Goal: Task Accomplishment & Management: Manage account settings

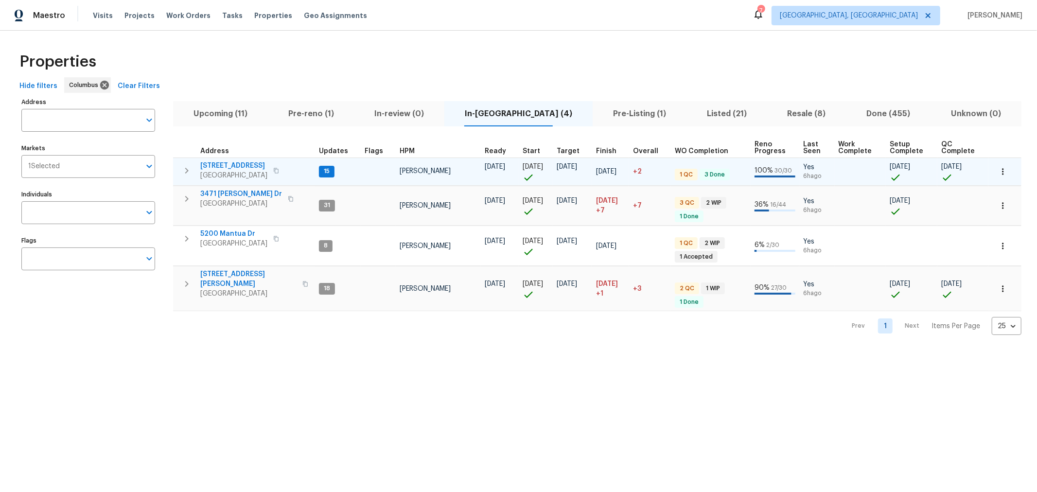
click at [223, 166] on span "[STREET_ADDRESS]" at bounding box center [233, 166] width 67 height 10
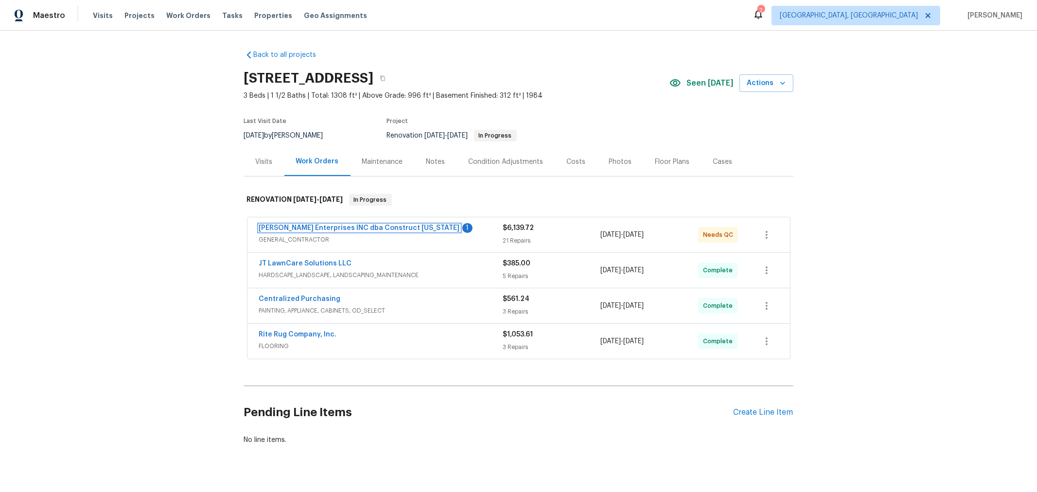
click at [328, 226] on link "Strick Enterprises INC dba Construct Ohio" at bounding box center [359, 228] width 201 height 7
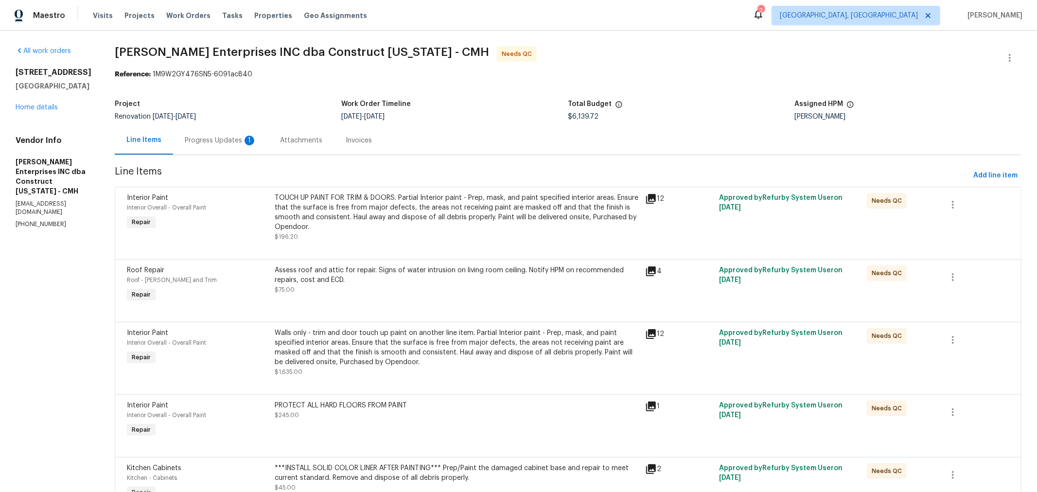
click at [236, 142] on div "Progress Updates 1" at bounding box center [221, 141] width 72 height 10
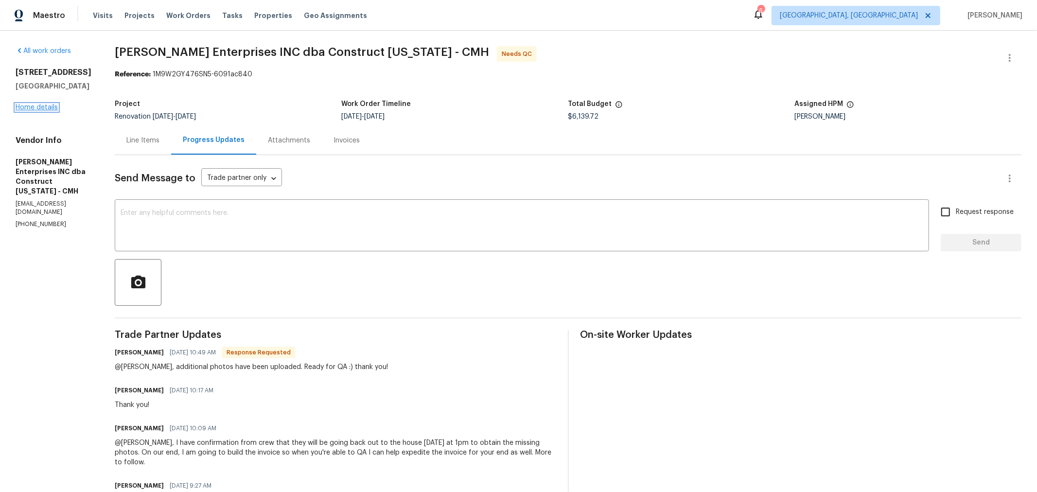
click at [47, 106] on link "Home details" at bounding box center [37, 107] width 42 height 7
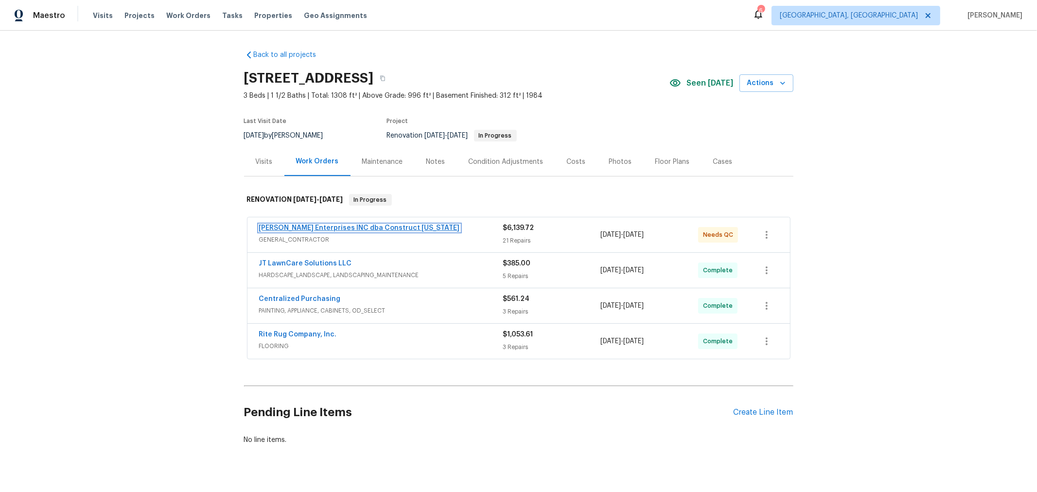
click at [360, 225] on link "Strick Enterprises INC dba Construct Ohio" at bounding box center [359, 228] width 201 height 7
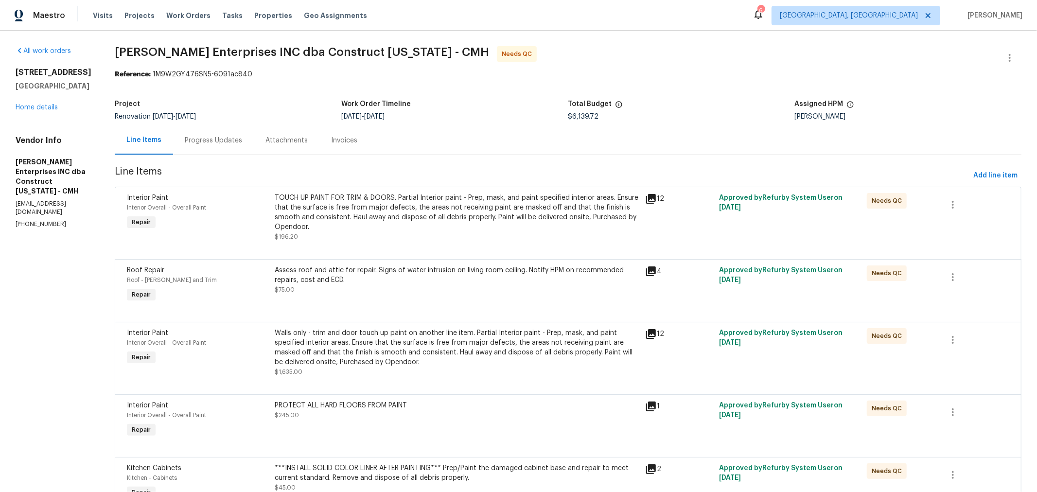
click at [479, 219] on div "TOUCH UP PAINT FOR TRIM & DOORS. Partial Interior paint - Prep, mask, and paint…" at bounding box center [457, 212] width 364 height 39
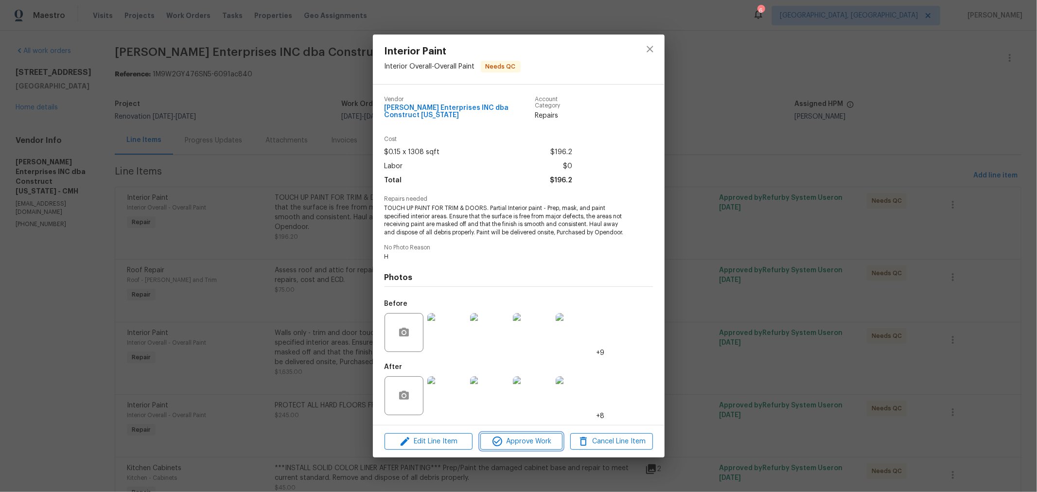
click at [527, 442] on span "Approve Work" at bounding box center [521, 441] width 76 height 12
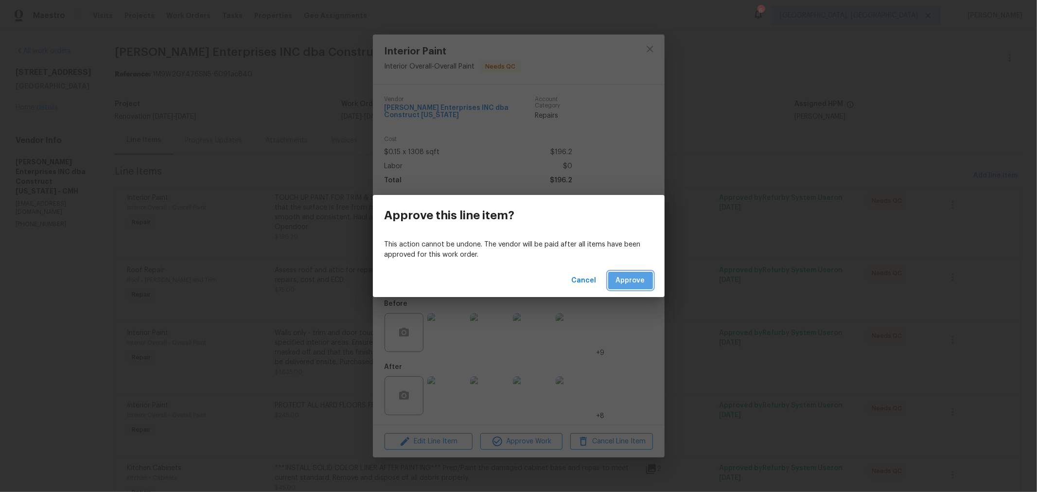
click at [632, 275] on span "Approve" at bounding box center [630, 281] width 29 height 12
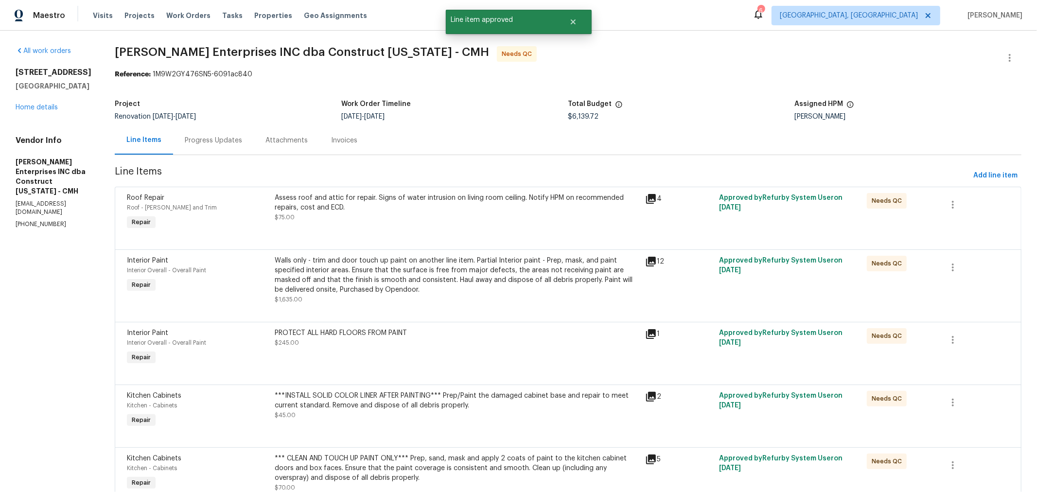
click at [480, 211] on div "Assess roof and attic for repair. Signs of water intrusion on living room ceili…" at bounding box center [457, 202] width 364 height 19
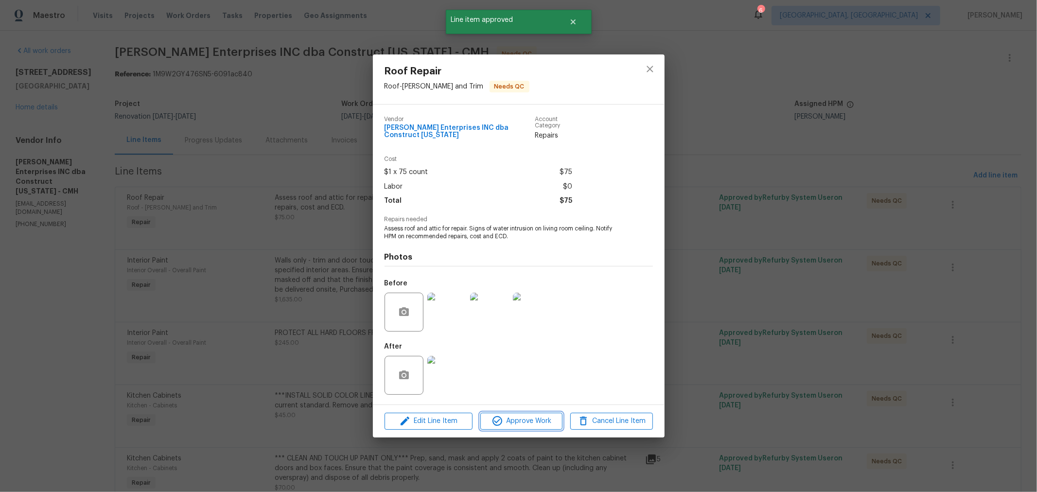
click at [519, 418] on span "Approve Work" at bounding box center [521, 421] width 76 height 12
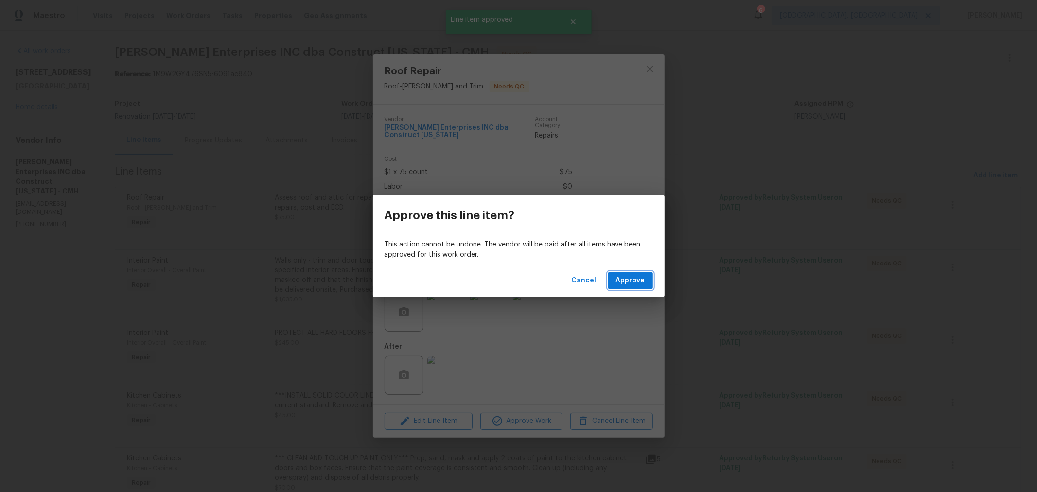
click at [611, 282] on button "Approve" at bounding box center [630, 281] width 45 height 18
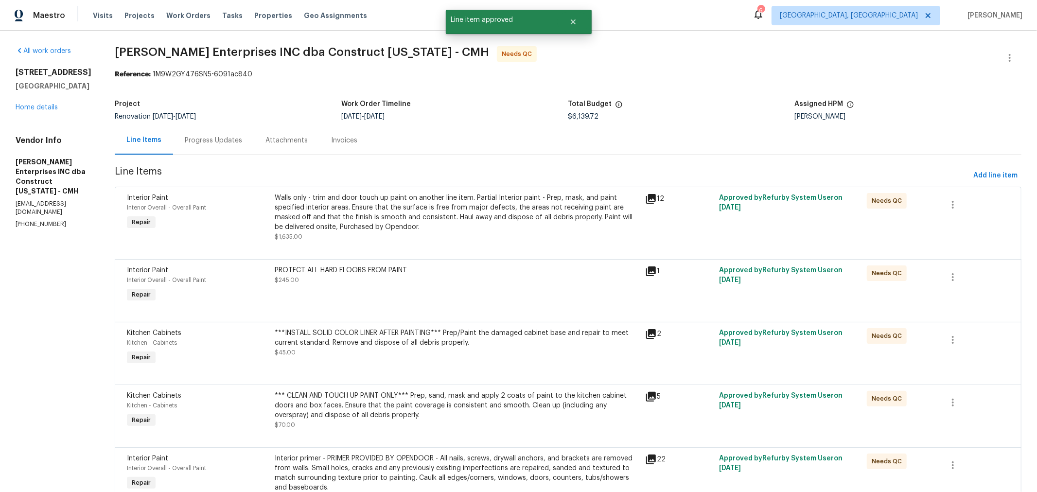
click at [444, 204] on div "Walls only - trim and door touch up paint on another line item. Partial Interio…" at bounding box center [457, 212] width 364 height 39
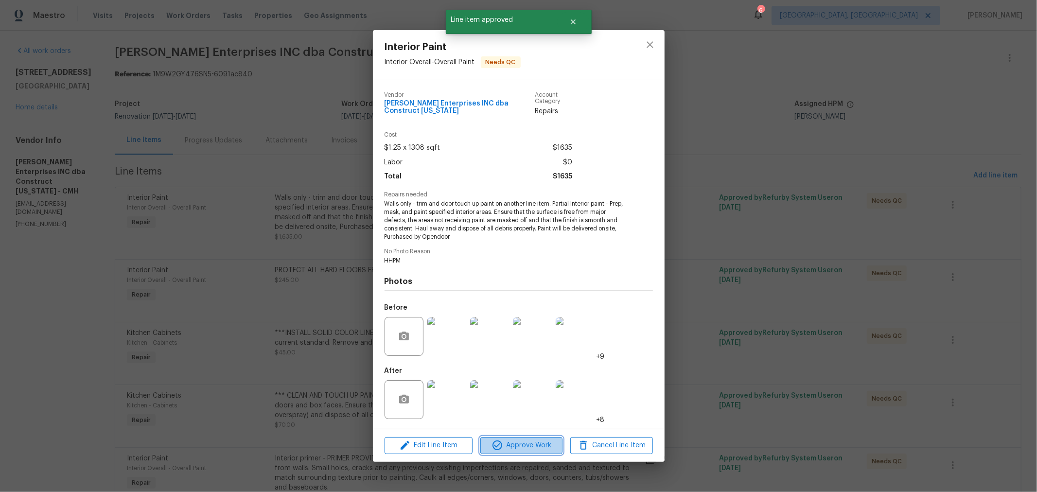
click at [514, 447] on span "Approve Work" at bounding box center [521, 445] width 76 height 12
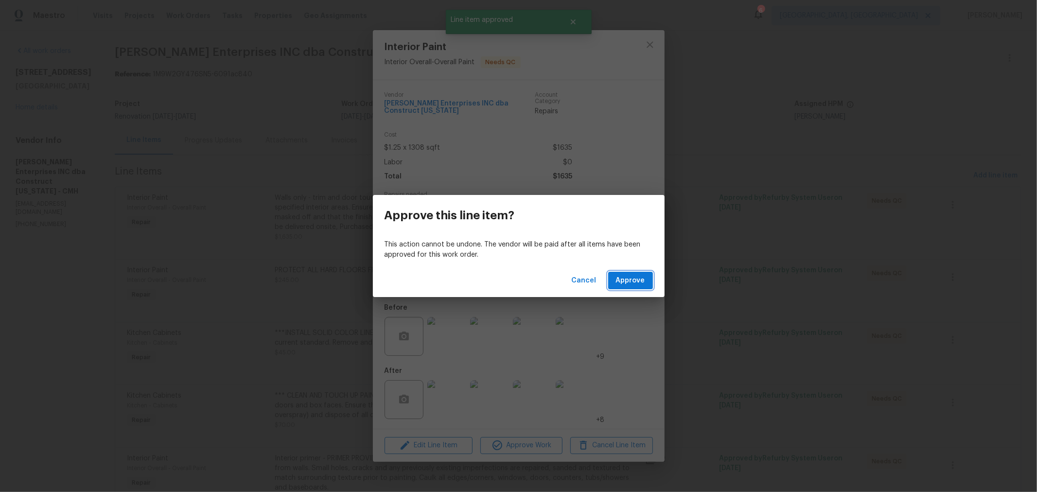
click at [613, 288] on button "Approve" at bounding box center [630, 281] width 45 height 18
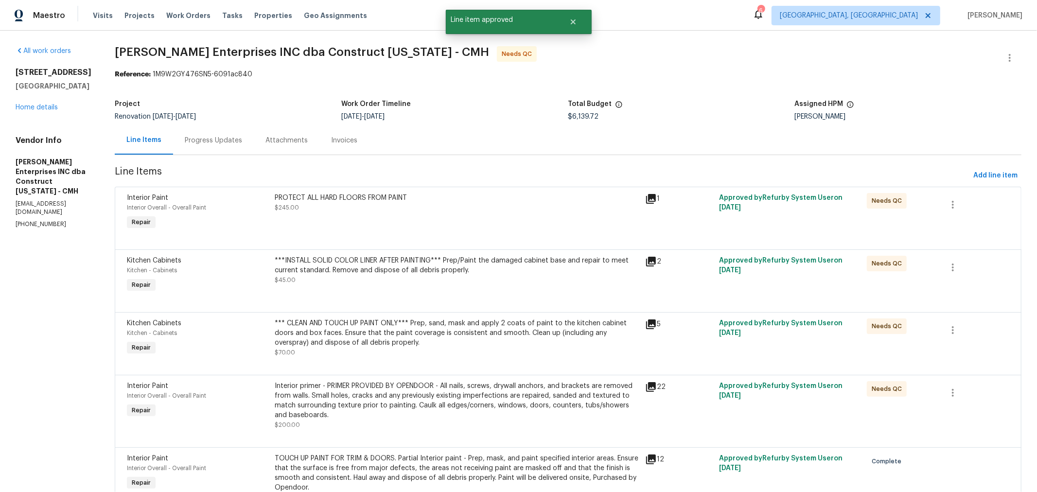
click at [464, 219] on div "PROTECT ALL HARD FLOORS FROM PAINT $245.00" at bounding box center [457, 212] width 370 height 45
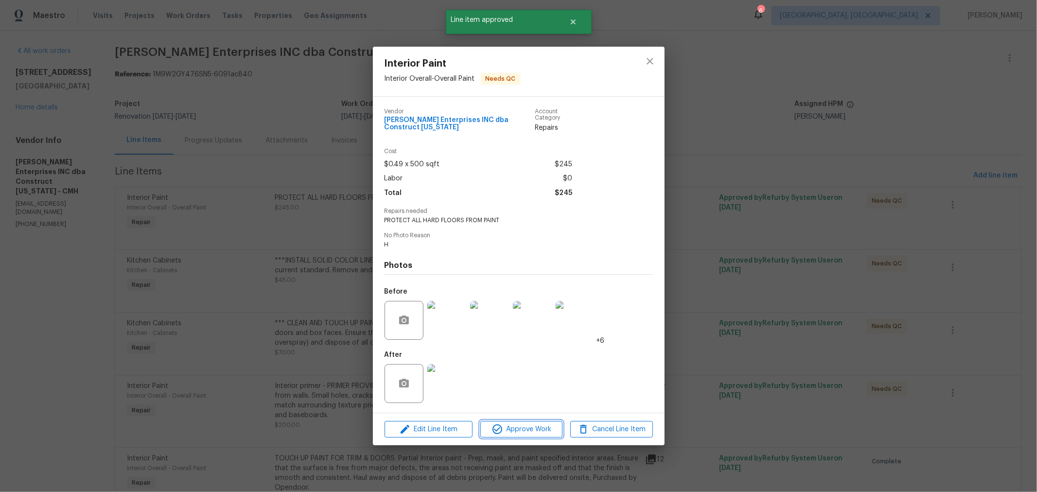
click at [521, 426] on span "Approve Work" at bounding box center [521, 429] width 76 height 12
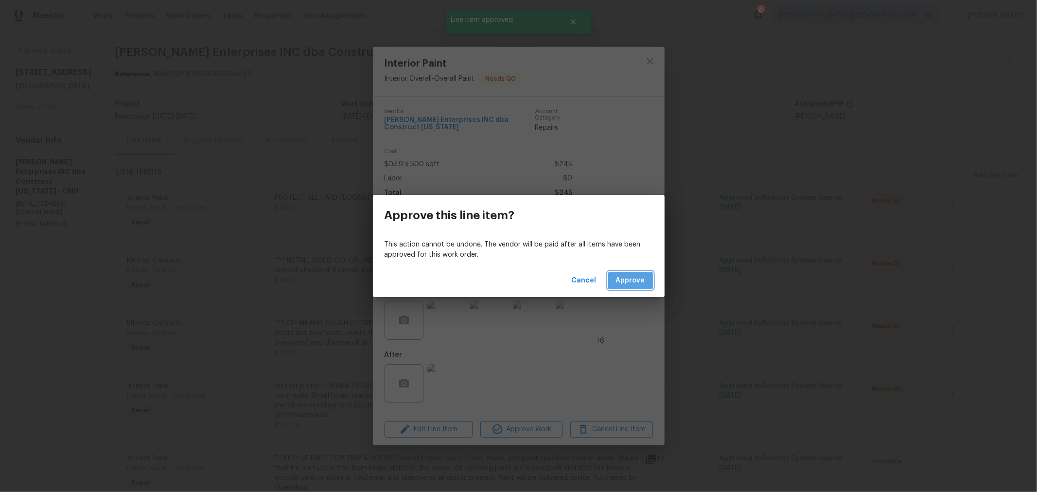
click at [637, 273] on button "Approve" at bounding box center [630, 281] width 45 height 18
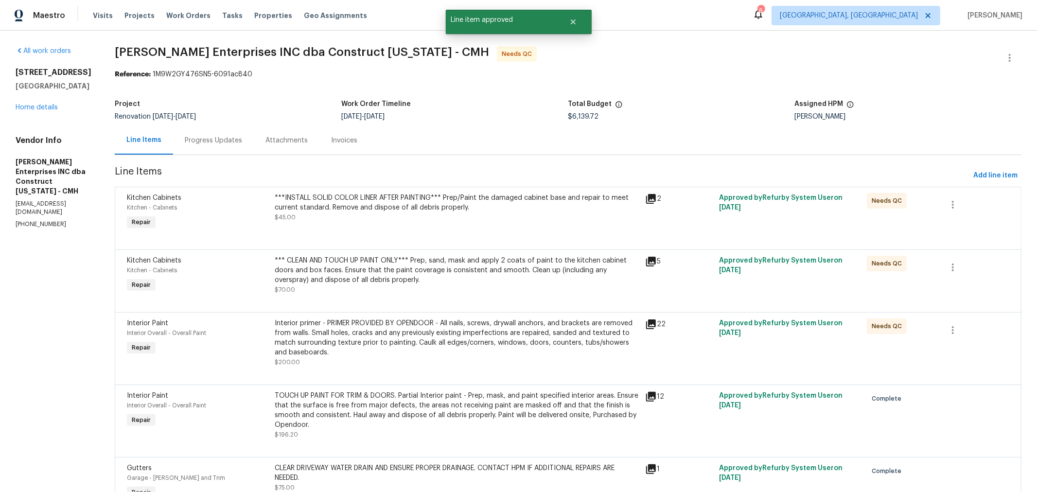
click at [482, 215] on div "***INSTALL SOLID COLOR LINER AFTER PAINTING*** Prep/Paint the damaged cabinet b…" at bounding box center [457, 207] width 364 height 29
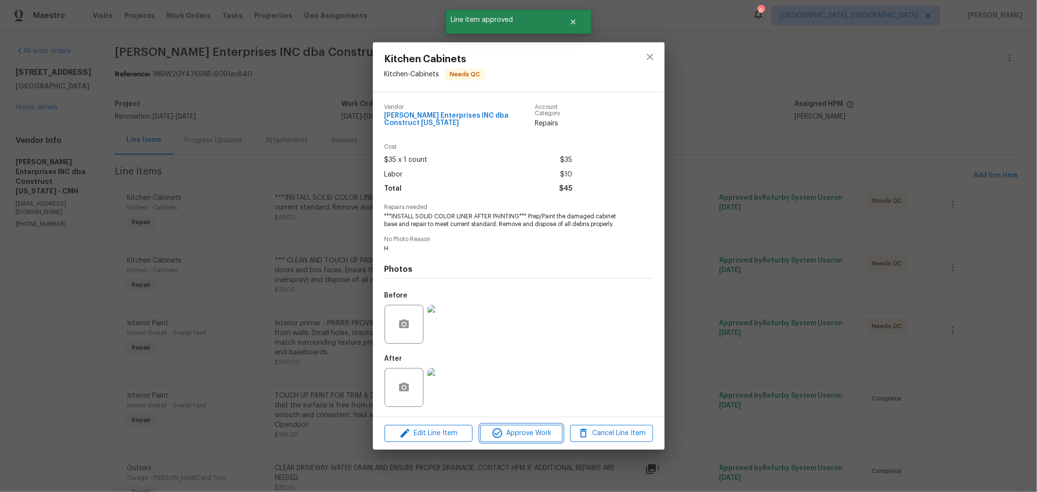
click at [522, 429] on span "Approve Work" at bounding box center [521, 433] width 76 height 12
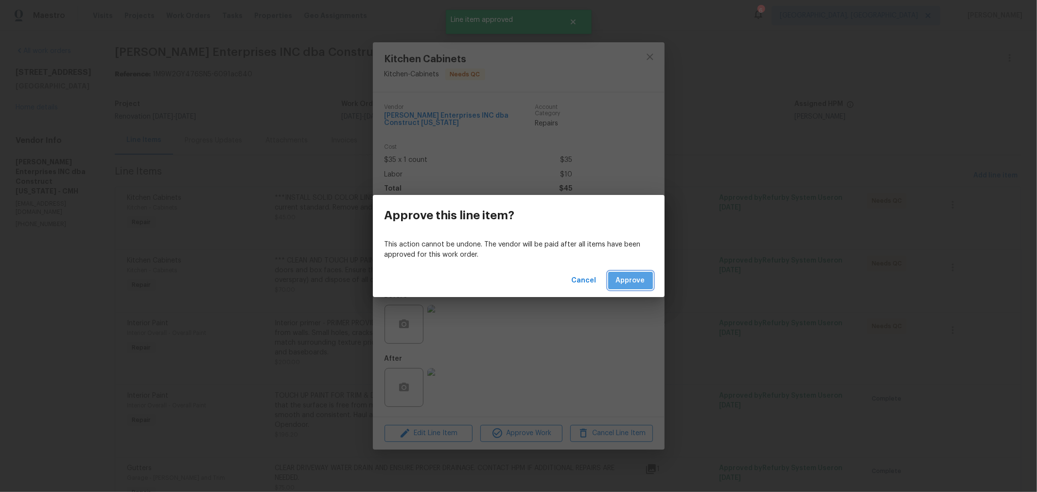
click at [627, 273] on button "Approve" at bounding box center [630, 281] width 45 height 18
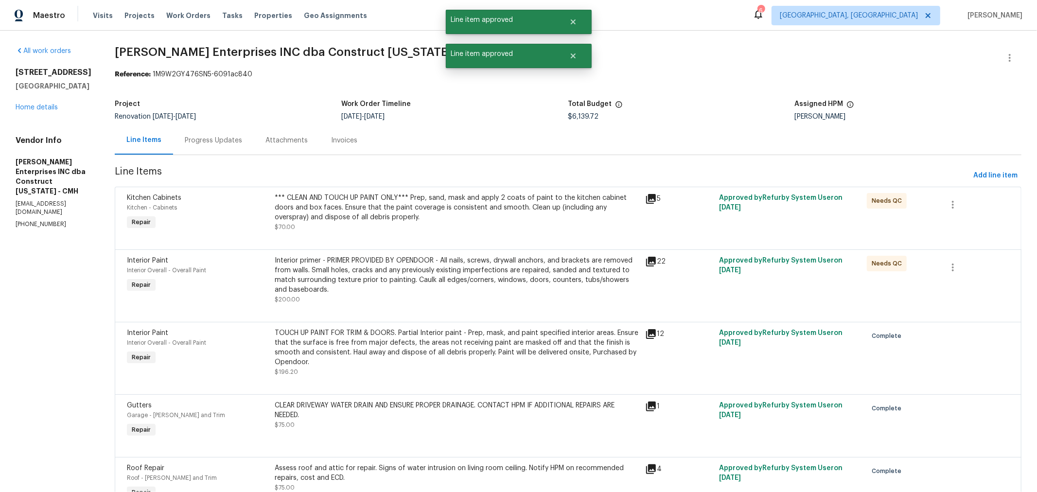
click at [485, 219] on div "*** CLEAN AND TOUCH UP PAINT ONLY*** Prep, sand, mask and apply 2 coats of pain…" at bounding box center [457, 207] width 364 height 29
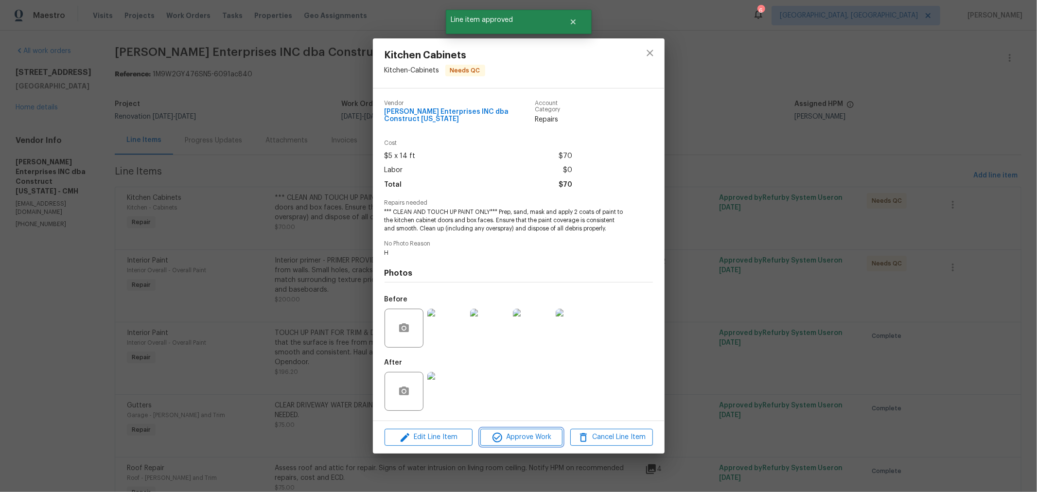
click at [525, 435] on span "Approve Work" at bounding box center [521, 437] width 76 height 12
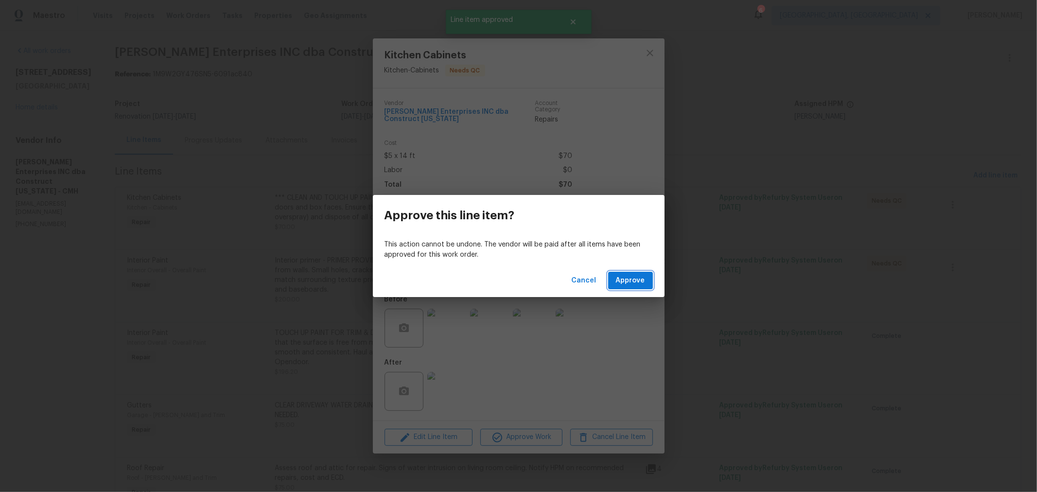
click at [640, 279] on span "Approve" at bounding box center [630, 281] width 29 height 12
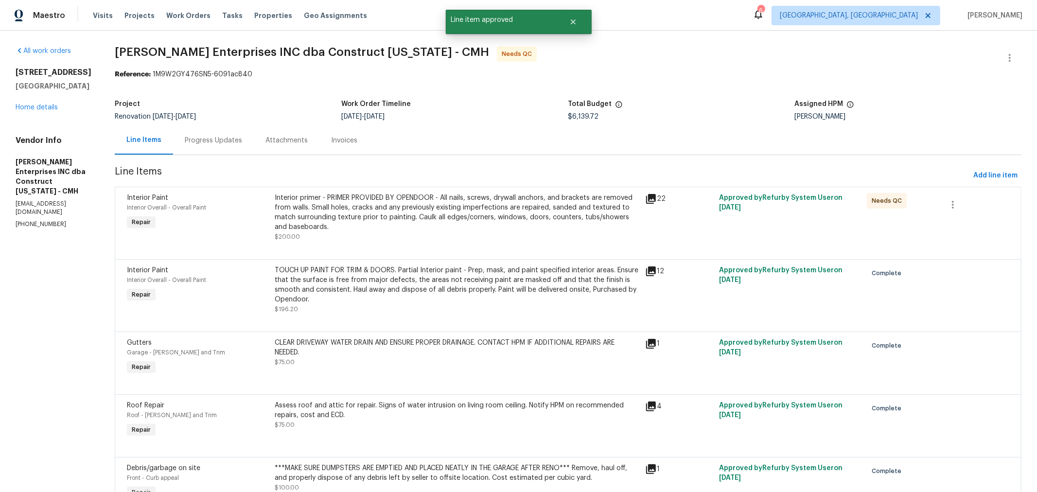
click at [469, 211] on div "Interior primer - PRIMER PROVIDED BY OPENDOOR - All nails, screws, drywall anch…" at bounding box center [457, 212] width 364 height 39
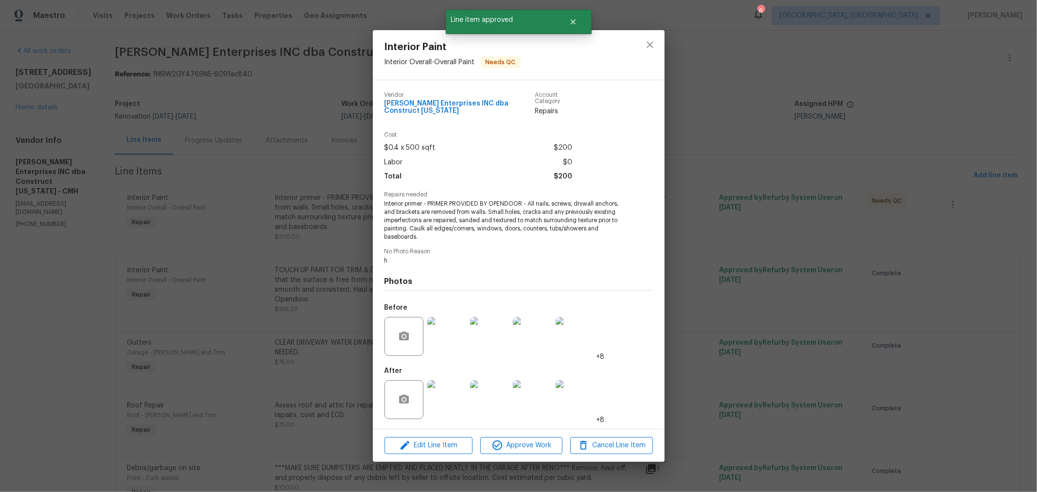
click at [531, 434] on div "Edit Line Item Approve Work Cancel Line Item" at bounding box center [519, 445] width 292 height 33
click at [529, 442] on span "Approve Work" at bounding box center [521, 445] width 76 height 12
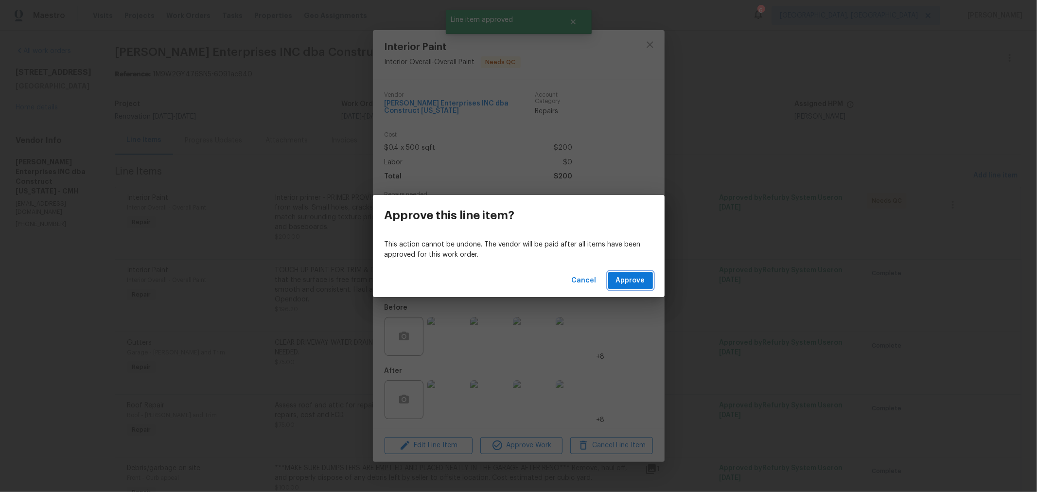
click at [633, 283] on span "Approve" at bounding box center [630, 281] width 29 height 12
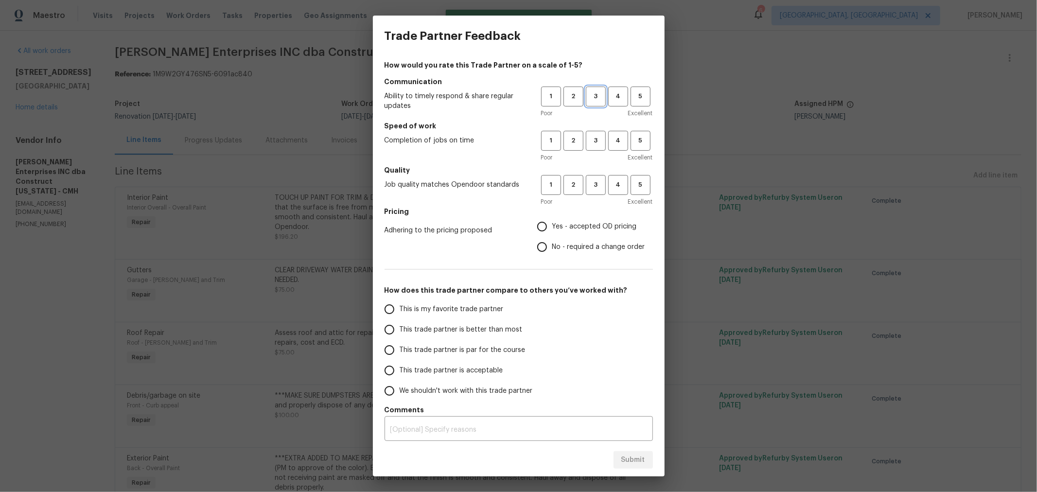
click at [587, 96] on span "3" at bounding box center [596, 96] width 18 height 11
click at [566, 142] on span "2" at bounding box center [573, 140] width 18 height 11
click at [565, 186] on span "2" at bounding box center [573, 184] width 18 height 11
click at [554, 228] on span "Yes - accepted OD pricing" at bounding box center [594, 227] width 85 height 10
click at [552, 228] on input "Yes - accepted OD pricing" at bounding box center [542, 226] width 20 height 20
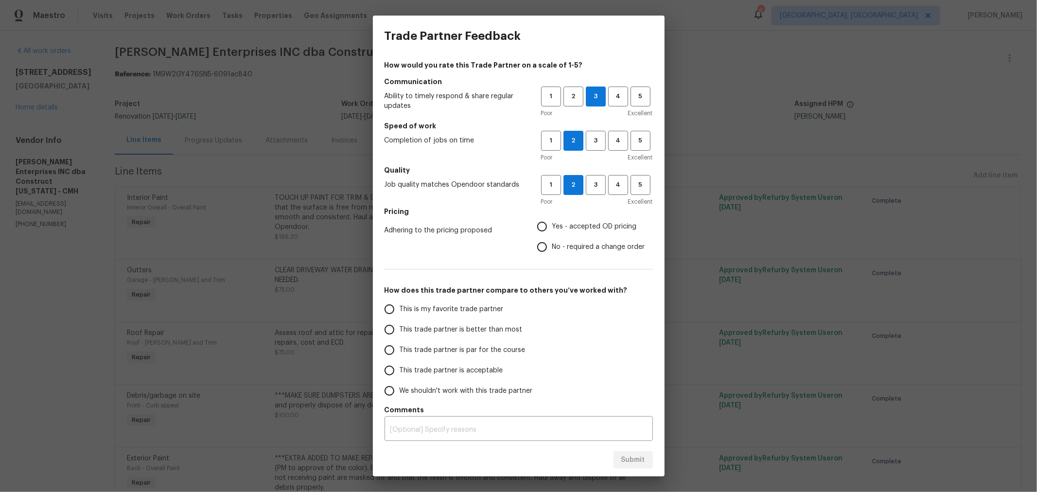
radio input "true"
click at [460, 349] on span "This trade partner is par for the course" at bounding box center [462, 350] width 126 height 10
click at [399, 349] on input "This trade partner is par for the course" at bounding box center [389, 350] width 20 height 20
click at [635, 455] on span "Submit" at bounding box center [633, 460] width 24 height 12
radio input "true"
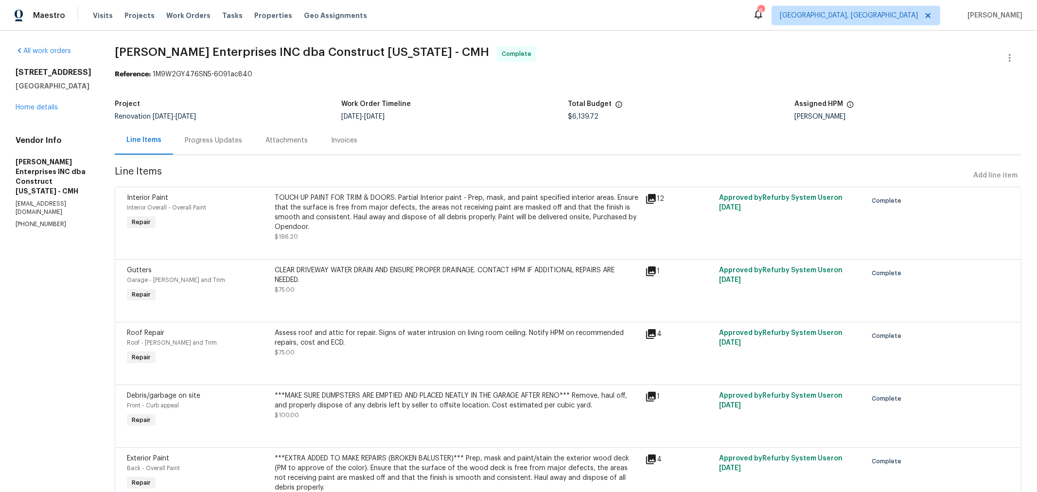
radio input "false"
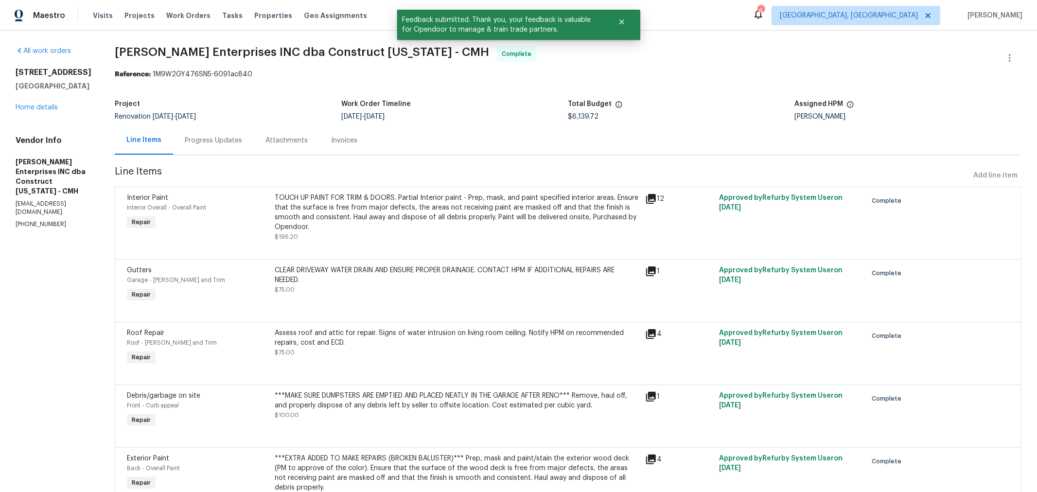
click at [216, 144] on div "Progress Updates" at bounding box center [213, 141] width 57 height 10
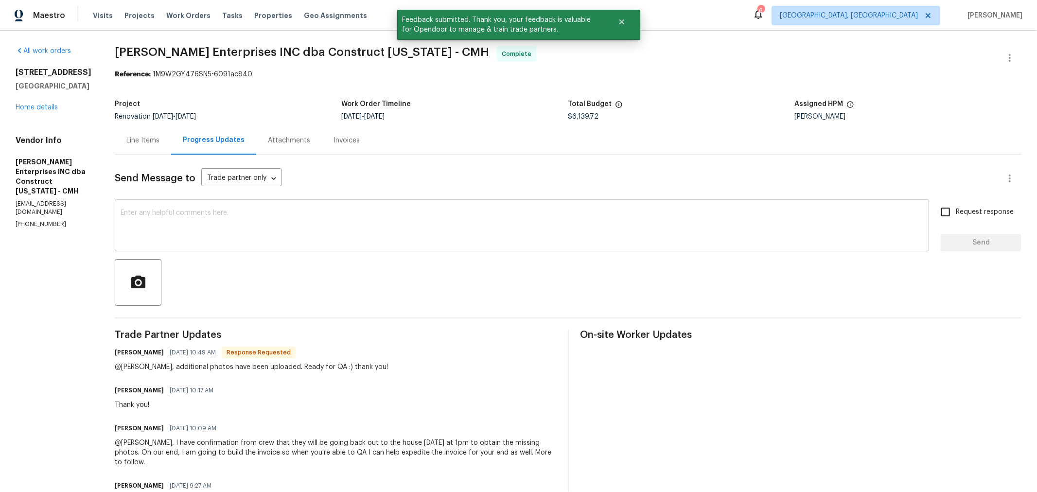
click at [324, 209] on div "x ​" at bounding box center [522, 227] width 814 height 50
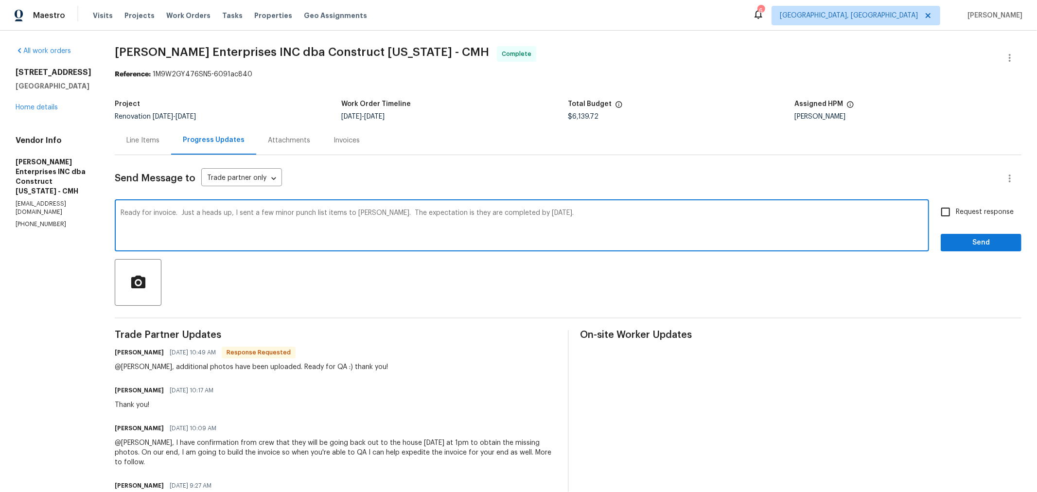
type textarea "Ready for invoice. Just a heads up, I sent a few minor punch list items to Sean…"
click at [960, 213] on span "Request response" at bounding box center [984, 212] width 58 height 10
click at [955, 213] on input "Request response" at bounding box center [945, 212] width 20 height 20
checkbox input "true"
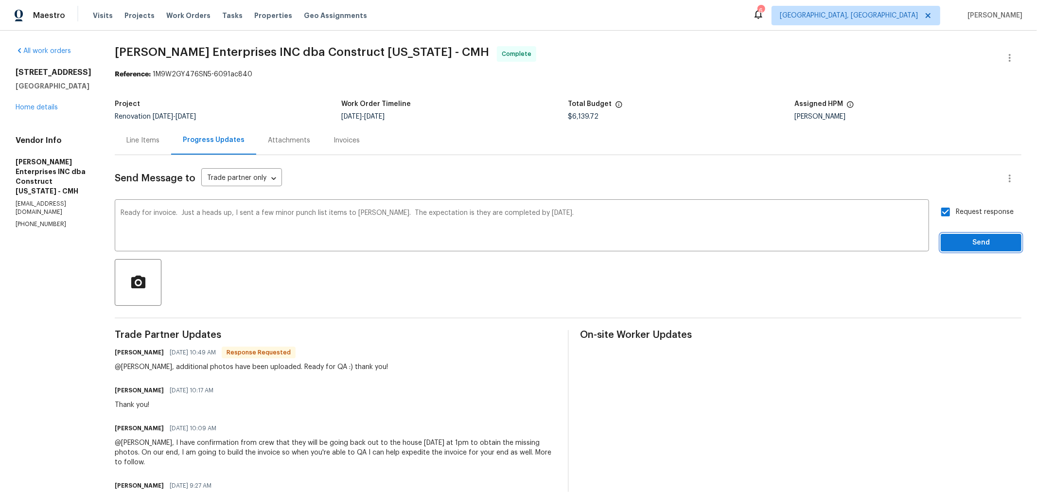
click at [960, 240] on span "Send" at bounding box center [980, 243] width 65 height 12
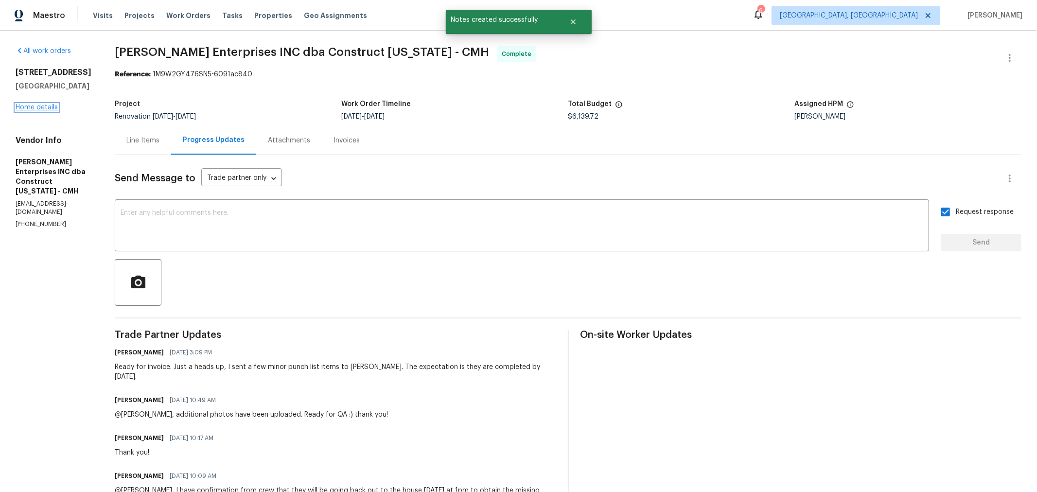
click at [48, 104] on link "Home details" at bounding box center [37, 107] width 42 height 7
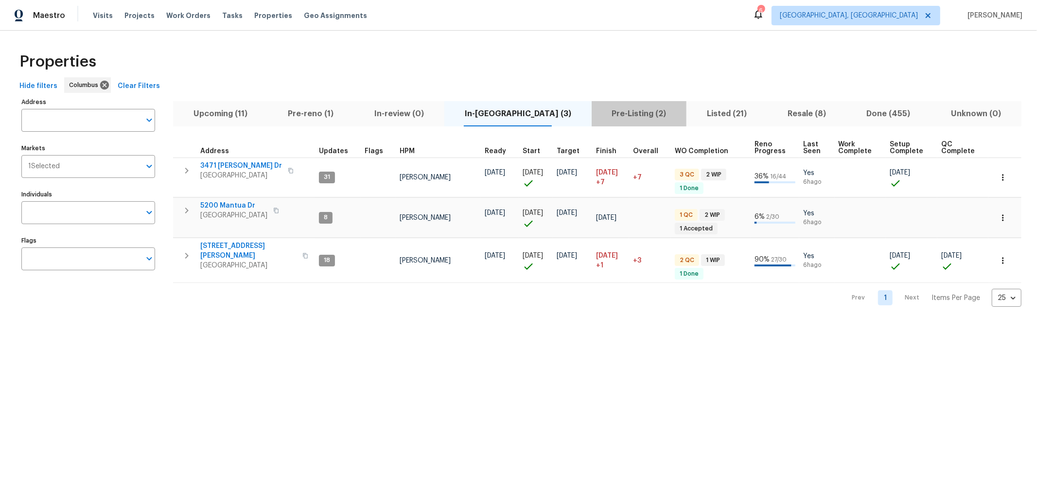
click at [606, 118] on span "Pre-Listing (2)" at bounding box center [639, 114] width 84 height 14
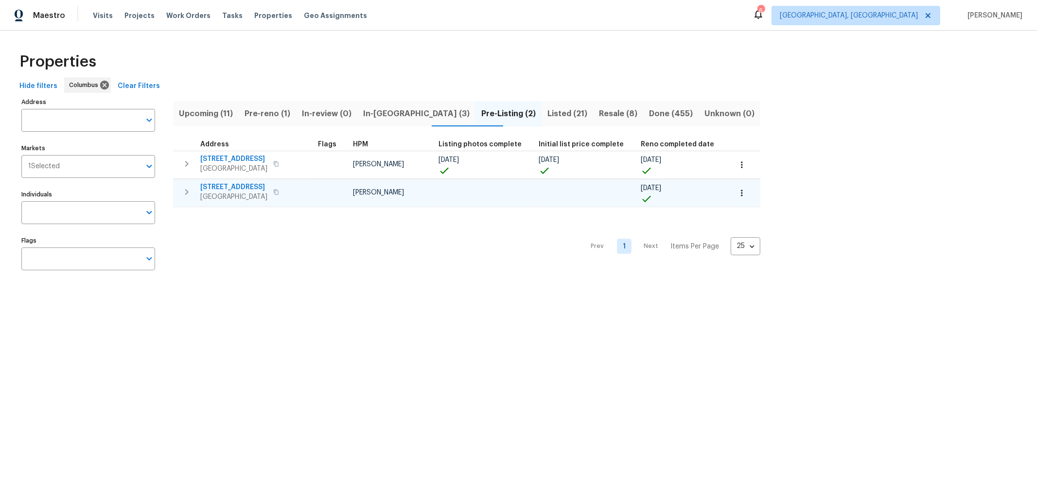
click at [241, 187] on span "2698 Moonlight Ln" at bounding box center [233, 187] width 67 height 10
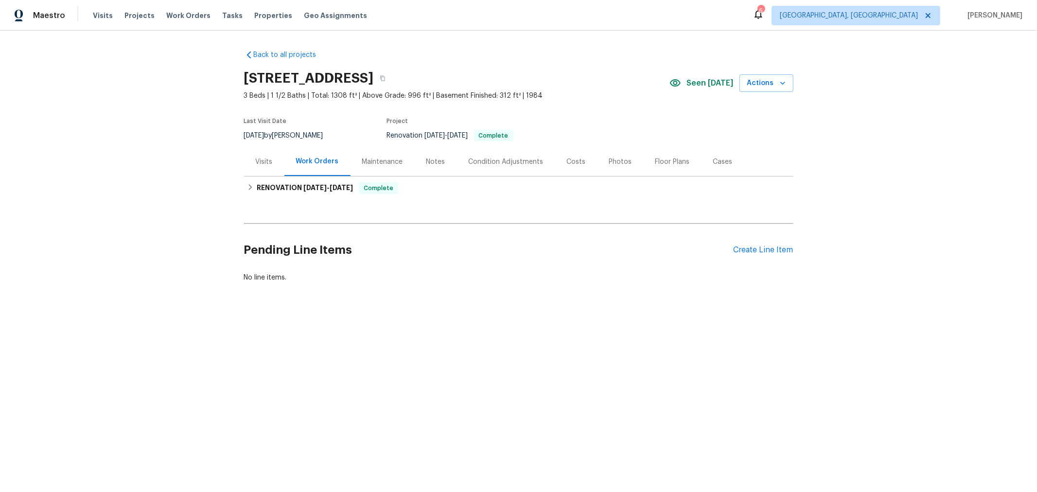
click at [610, 158] on div "Photos" at bounding box center [620, 162] width 23 height 10
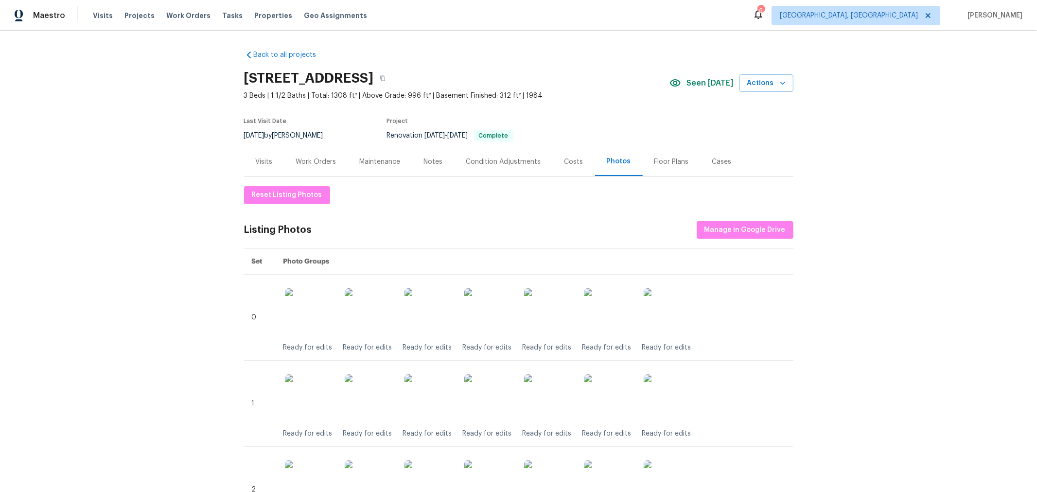
click at [669, 162] on div "Floor Plans" at bounding box center [671, 162] width 35 height 10
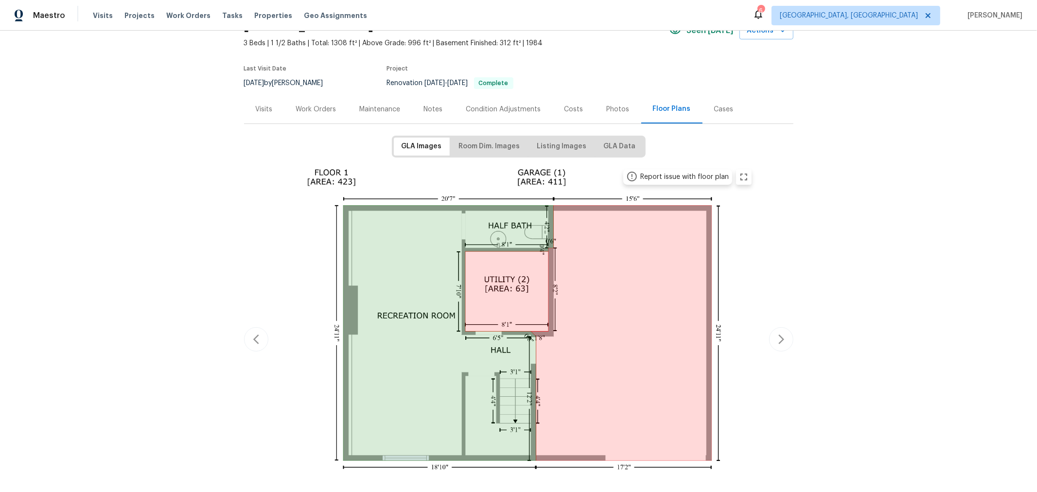
scroll to position [53, 0]
click at [427, 104] on div "Notes" at bounding box center [433, 109] width 19 height 10
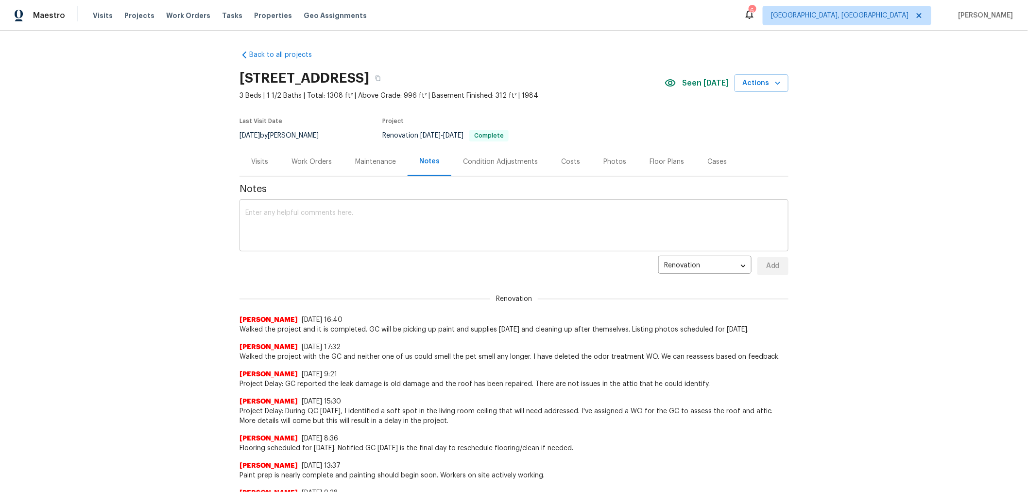
click at [444, 202] on div "x ​" at bounding box center [514, 227] width 549 height 50
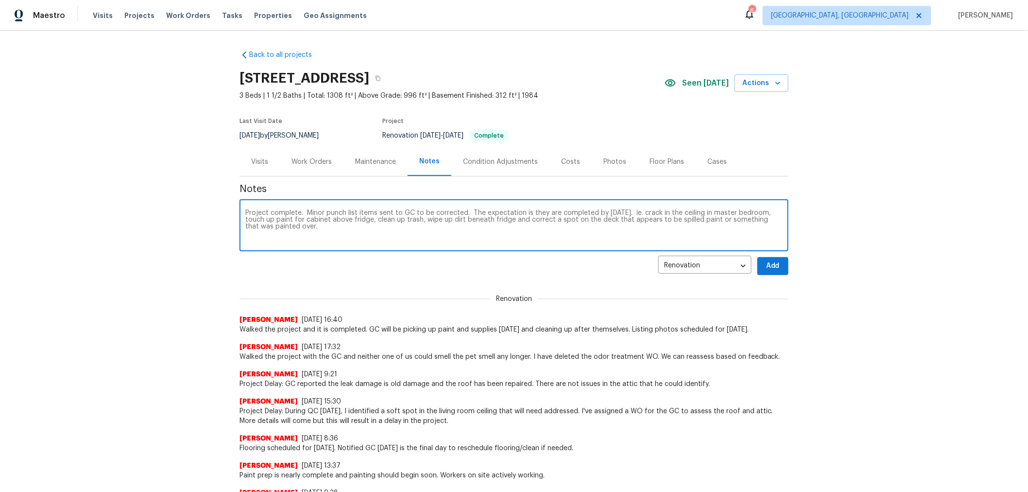
type textarea "Project complete. Minor punch list items sent to GC to be corrected. The expect…"
click at [770, 265] on span "Add" at bounding box center [773, 266] width 16 height 12
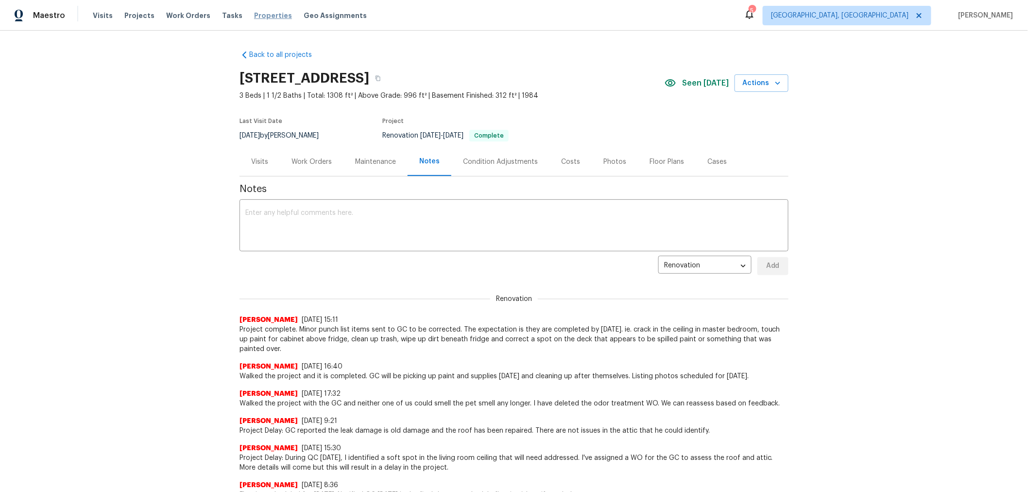
click at [254, 14] on span "Properties" at bounding box center [273, 16] width 38 height 10
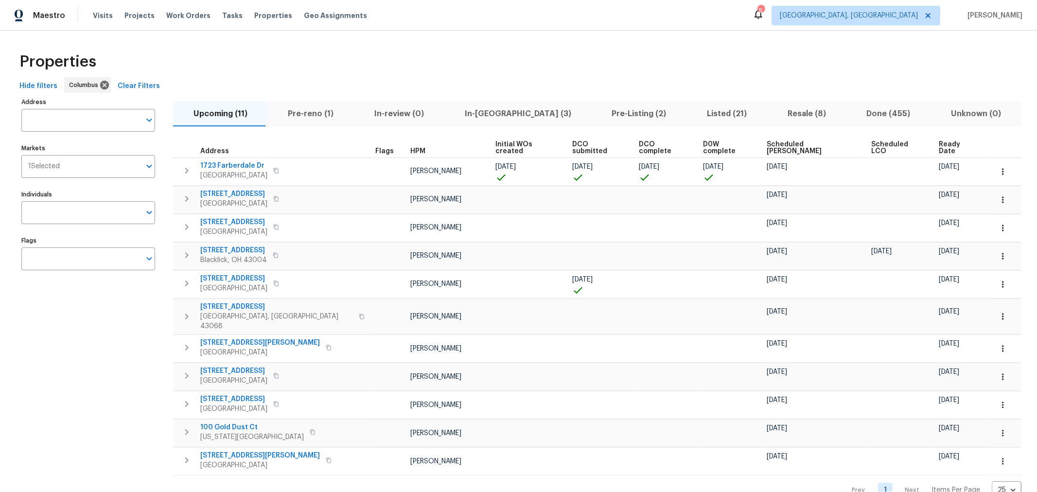
click at [308, 110] on span "Pre-reno (1)" at bounding box center [311, 114] width 75 height 14
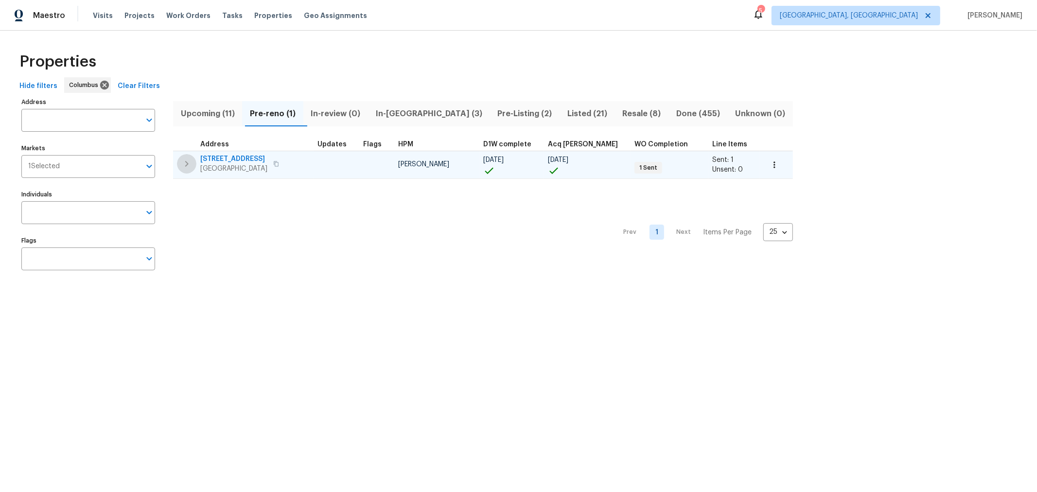
click at [185, 161] on icon "button" at bounding box center [187, 164] width 12 height 12
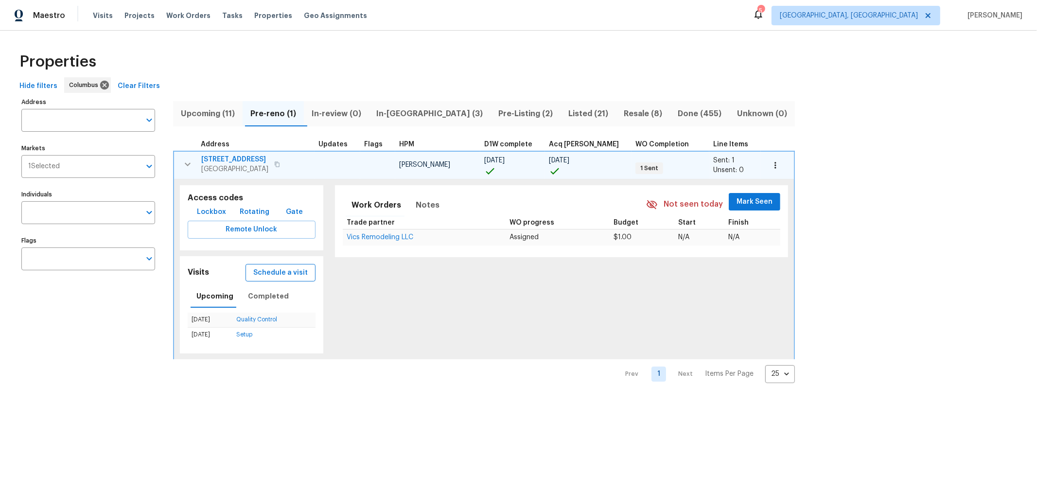
click at [273, 273] on span "Schedule a visit" at bounding box center [280, 273] width 54 height 12
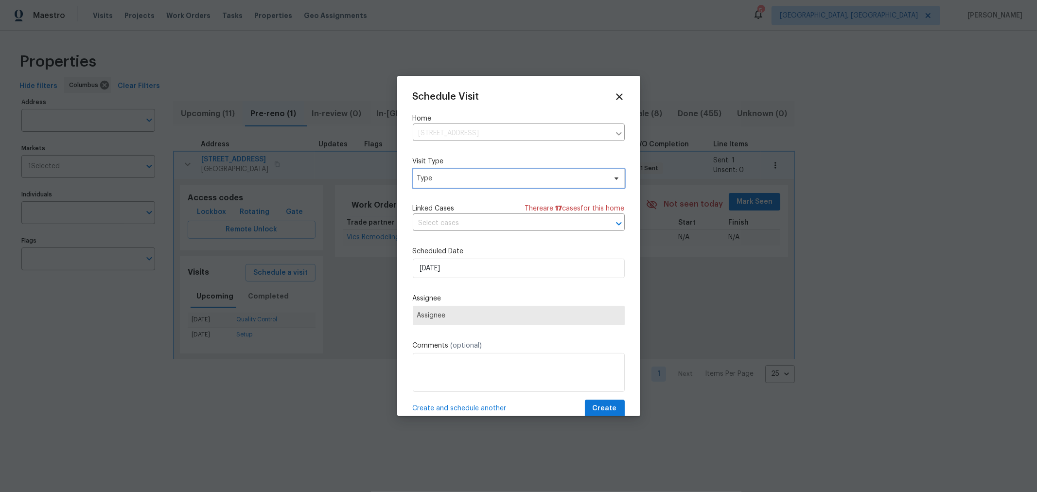
click at [480, 185] on span "Type" at bounding box center [519, 178] width 212 height 19
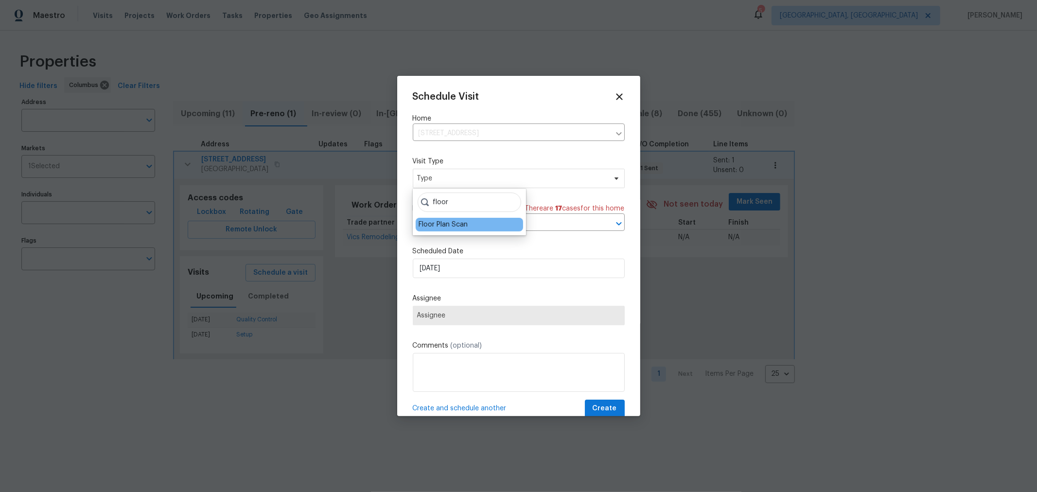
type input "floor"
click at [461, 223] on div "Floor Plan Scan" at bounding box center [442, 225] width 49 height 10
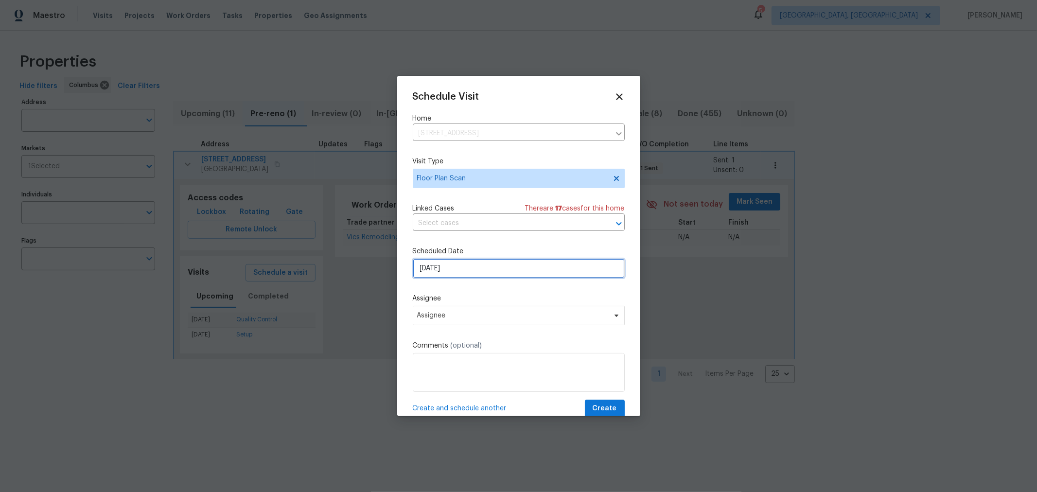
click at [479, 275] on input "[DATE]" at bounding box center [519, 268] width 212 height 19
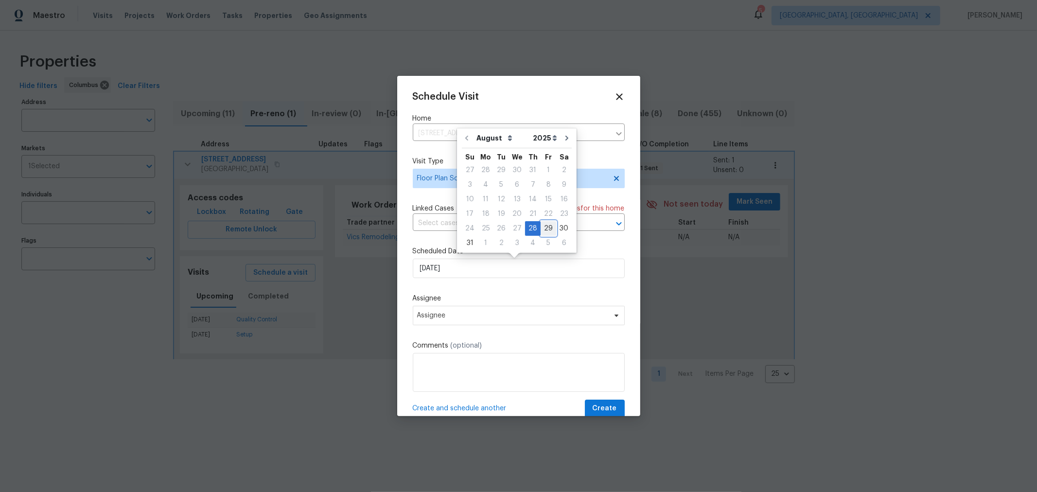
click at [542, 231] on div "29" at bounding box center [548, 229] width 16 height 14
type input "8/29/2025"
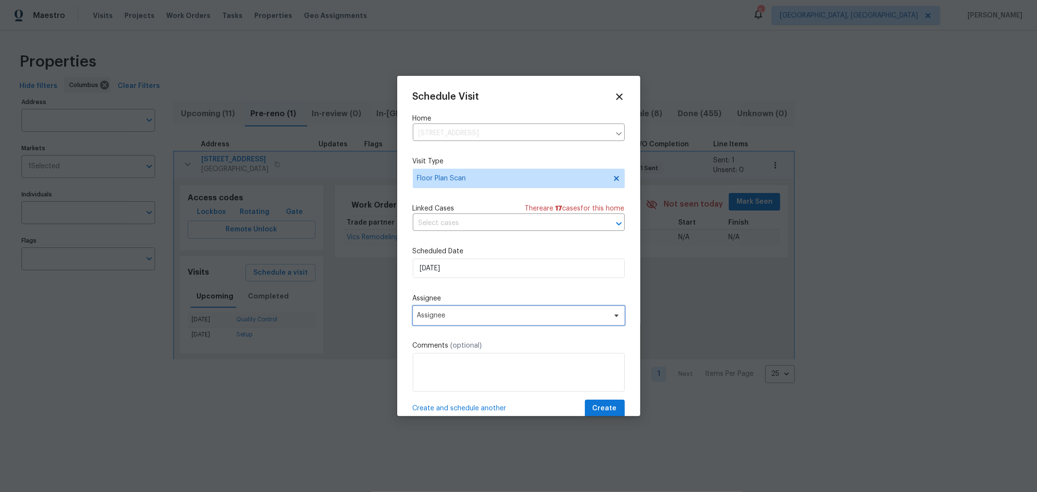
click at [555, 311] on span "Assignee" at bounding box center [519, 315] width 212 height 19
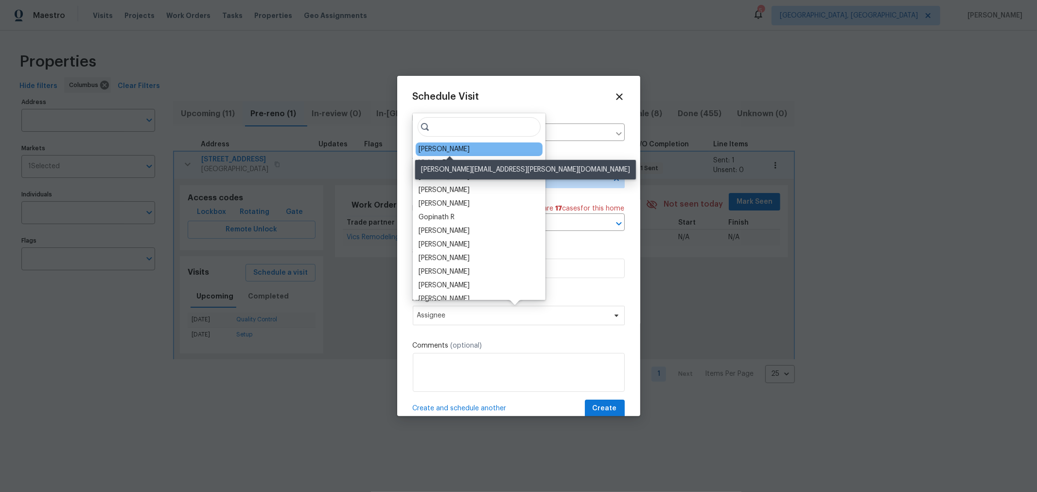
click at [457, 145] on div "[PERSON_NAME]" at bounding box center [443, 149] width 51 height 10
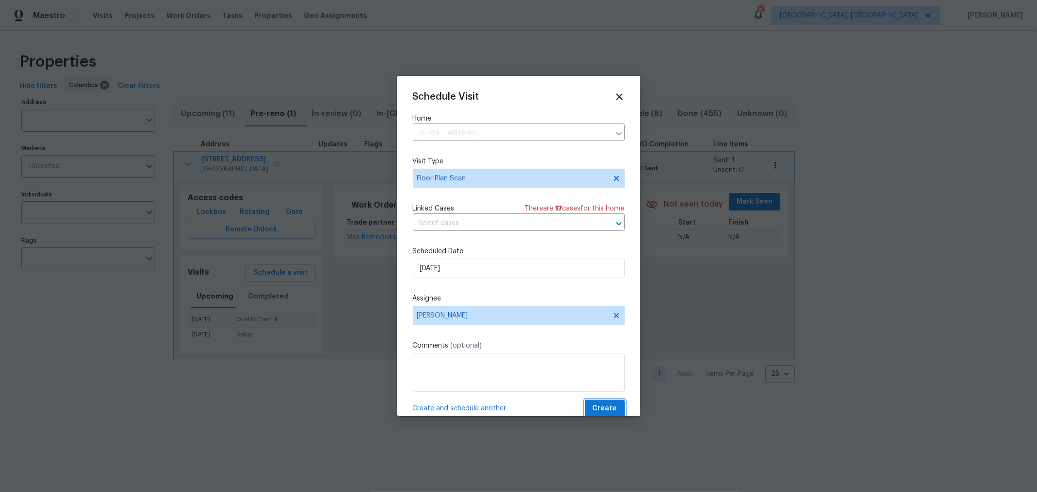
click at [599, 408] on span "Create" at bounding box center [604, 408] width 24 height 12
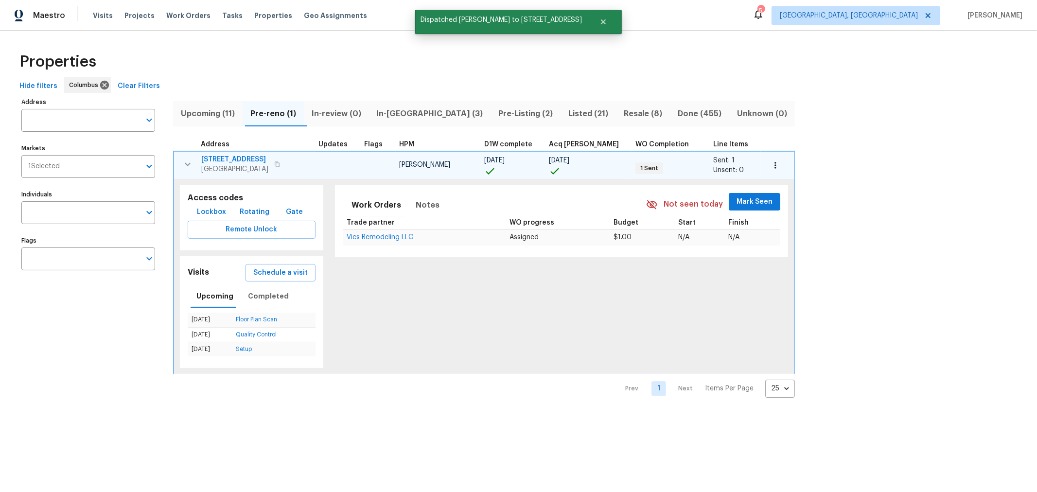
click at [189, 164] on icon "button" at bounding box center [188, 163] width 6 height 3
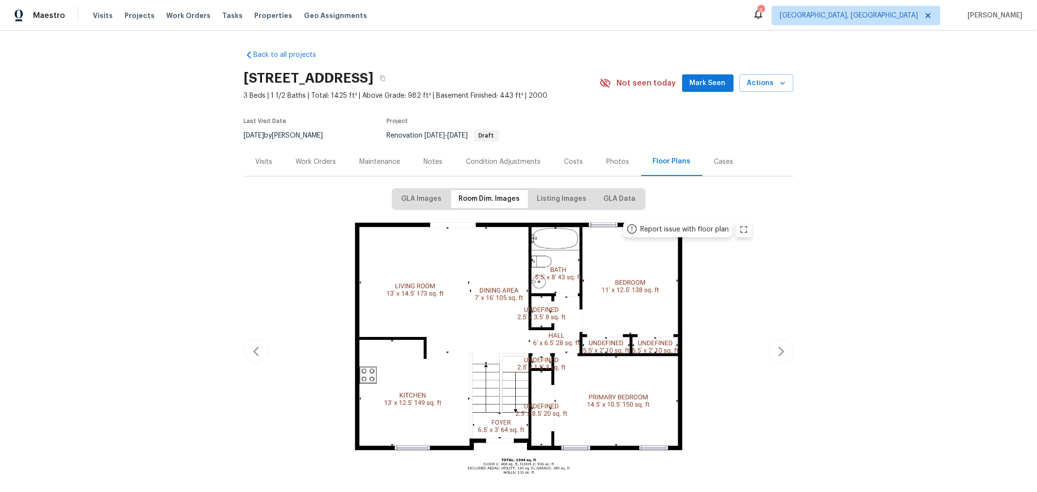
click at [316, 164] on div "Work Orders" at bounding box center [316, 162] width 40 height 10
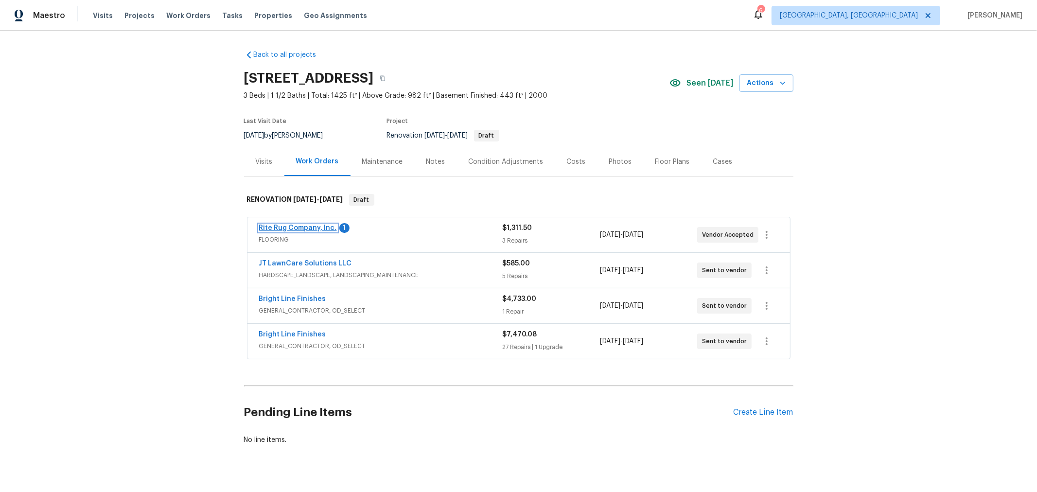
click at [304, 226] on link "Rite Rug Company, Inc." at bounding box center [298, 228] width 78 height 7
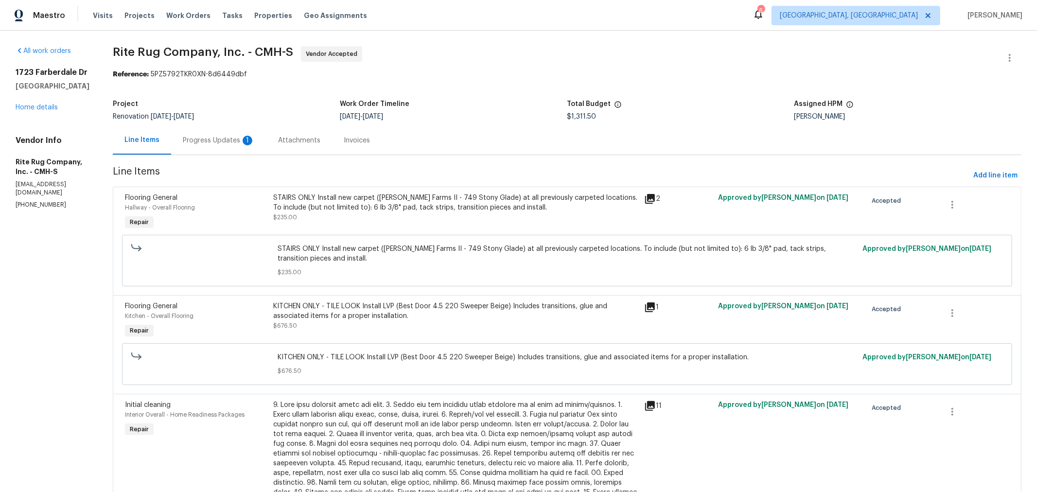
click at [232, 148] on div "Progress Updates 1" at bounding box center [218, 140] width 95 height 29
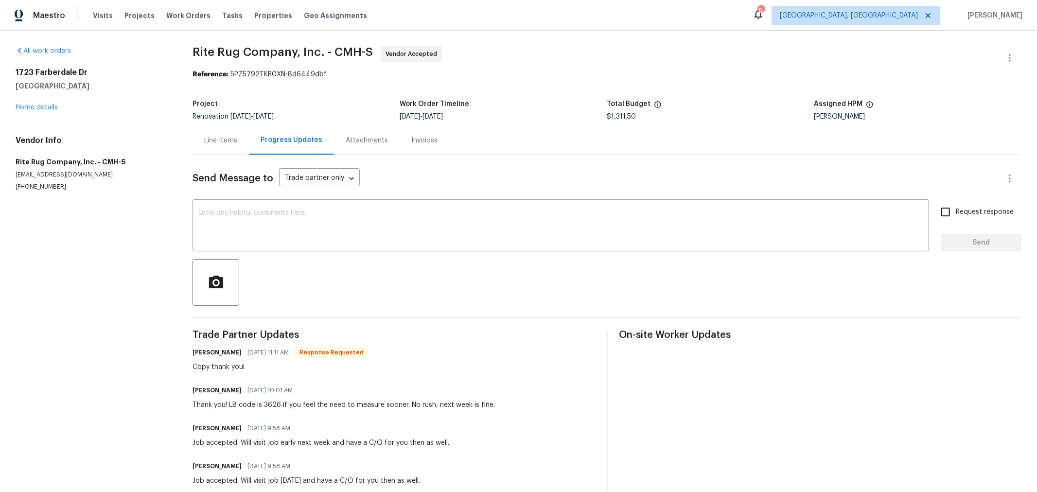
click at [230, 139] on div "Line Items" at bounding box center [220, 141] width 33 height 10
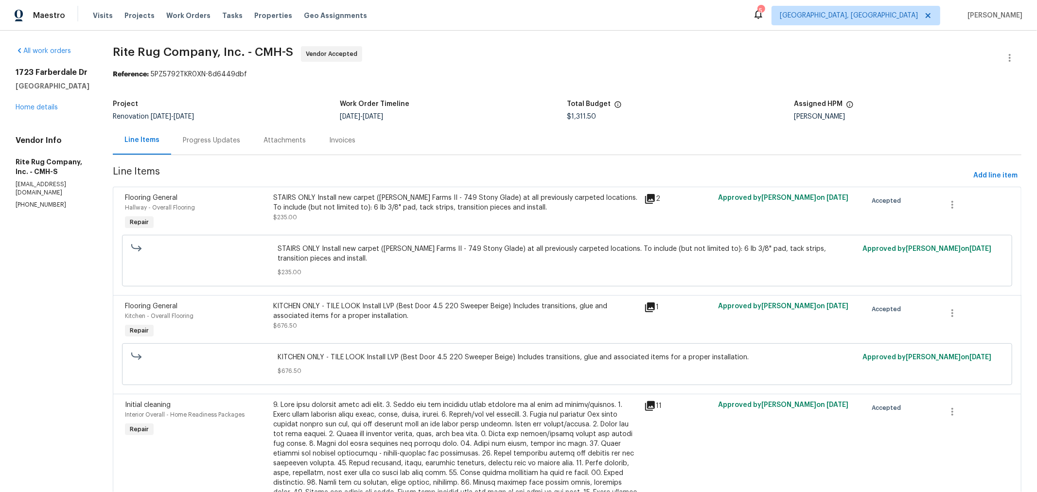
click at [240, 141] on div "Progress Updates" at bounding box center [211, 141] width 57 height 10
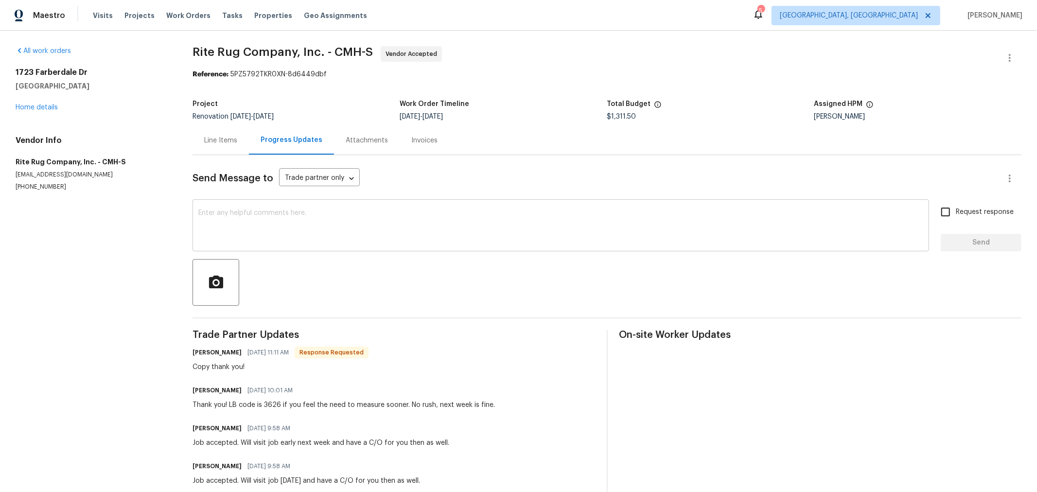
click at [264, 233] on textarea at bounding box center [560, 226] width 725 height 34
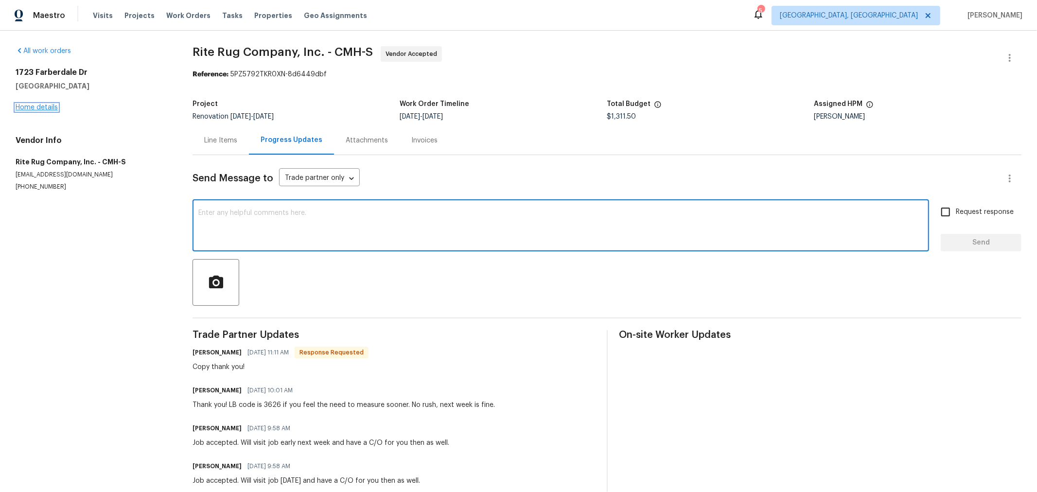
click at [36, 105] on link "Home details" at bounding box center [37, 107] width 42 height 7
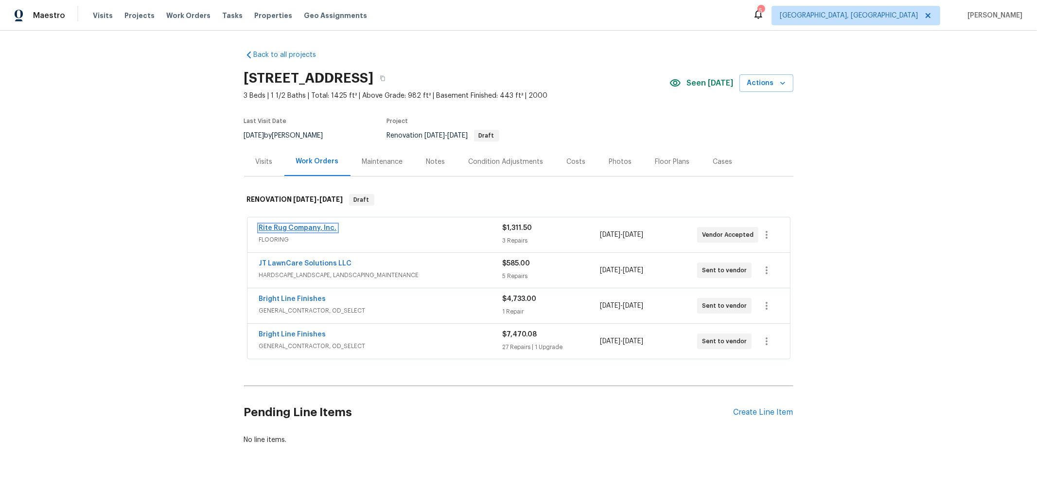
click at [302, 226] on link "Rite Rug Company, Inc." at bounding box center [298, 228] width 78 height 7
click at [98, 17] on span "Visits" at bounding box center [103, 16] width 20 height 10
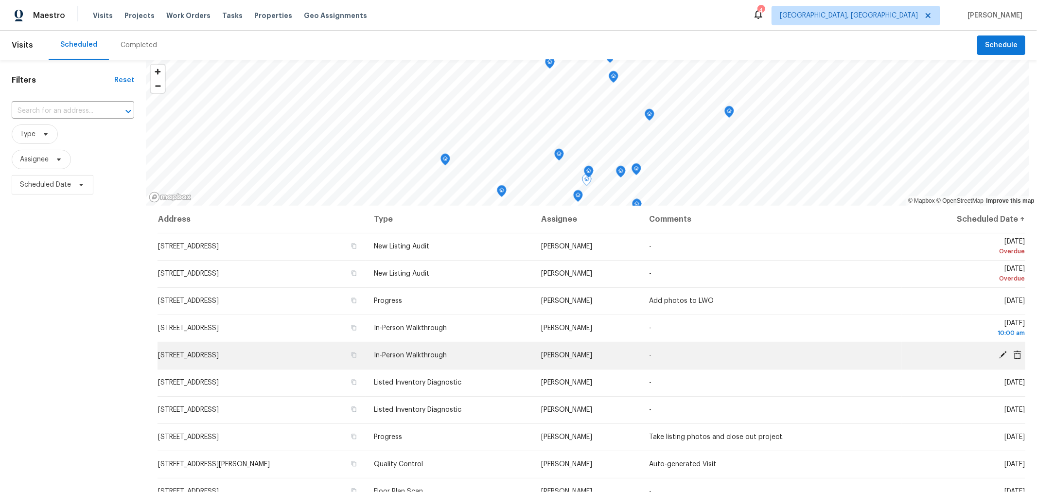
click at [816, 360] on td "-" at bounding box center [771, 355] width 261 height 27
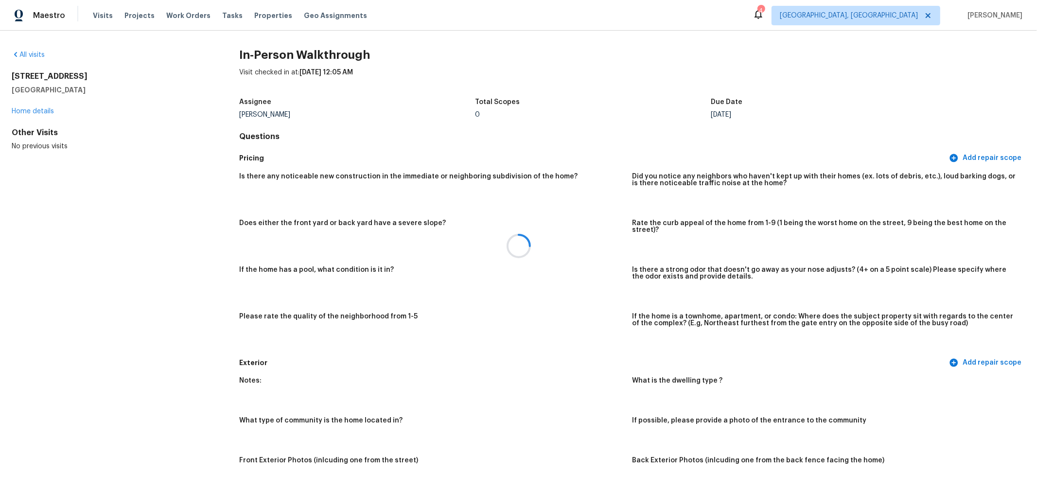
click at [40, 112] on div at bounding box center [518, 246] width 1037 height 492
click at [41, 110] on link "Home details" at bounding box center [33, 111] width 42 height 7
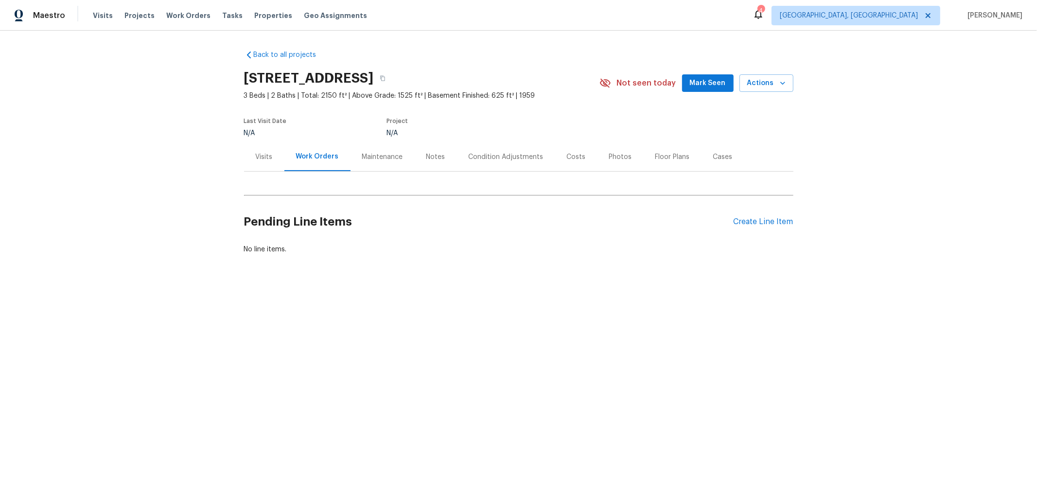
click at [426, 152] on div "Notes" at bounding box center [435, 157] width 19 height 10
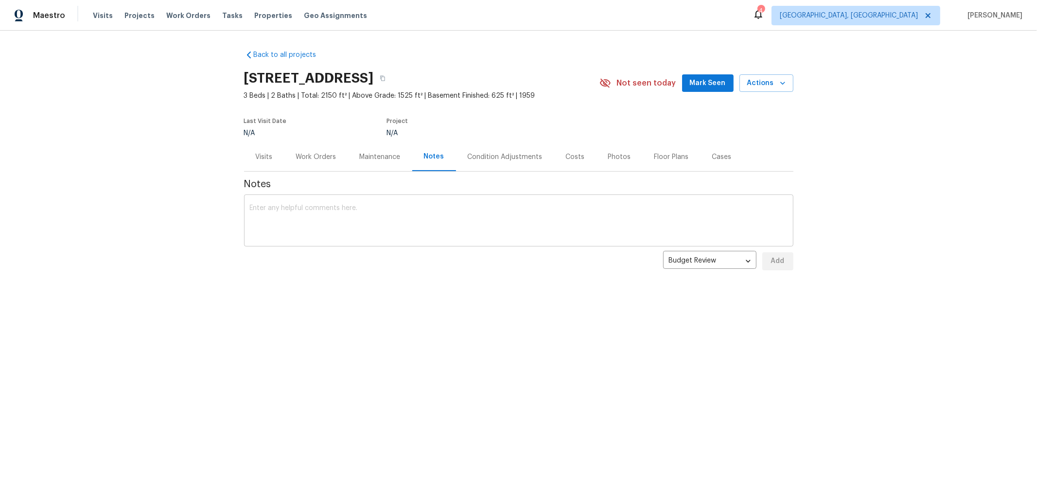
click at [491, 223] on textarea at bounding box center [519, 222] width 538 height 34
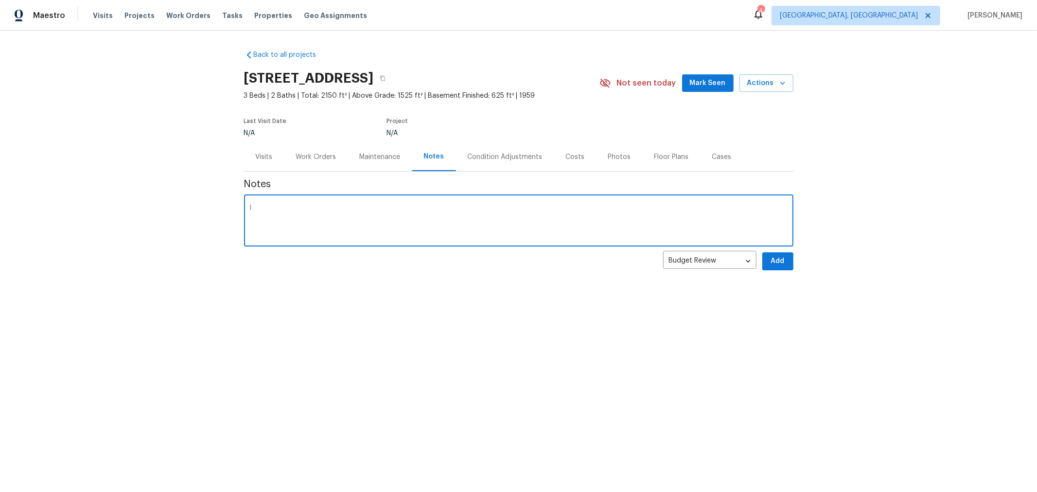
type textarea "I"
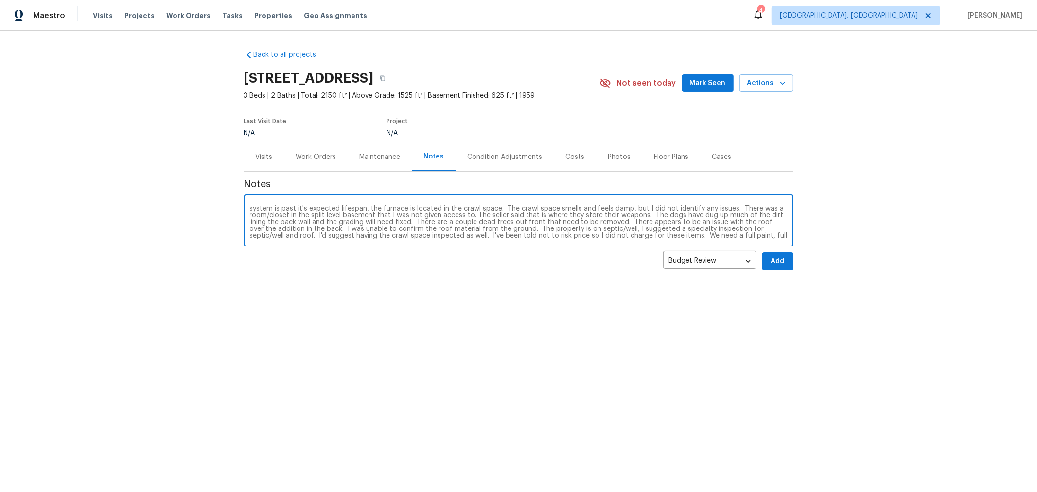
scroll to position [13, 0]
click at [661, 226] on textarea at bounding box center [519, 222] width 538 height 34
click at [607, 233] on textarea at bounding box center [519, 222] width 538 height 34
click at [382, 238] on div "x ​" at bounding box center [518, 222] width 549 height 50
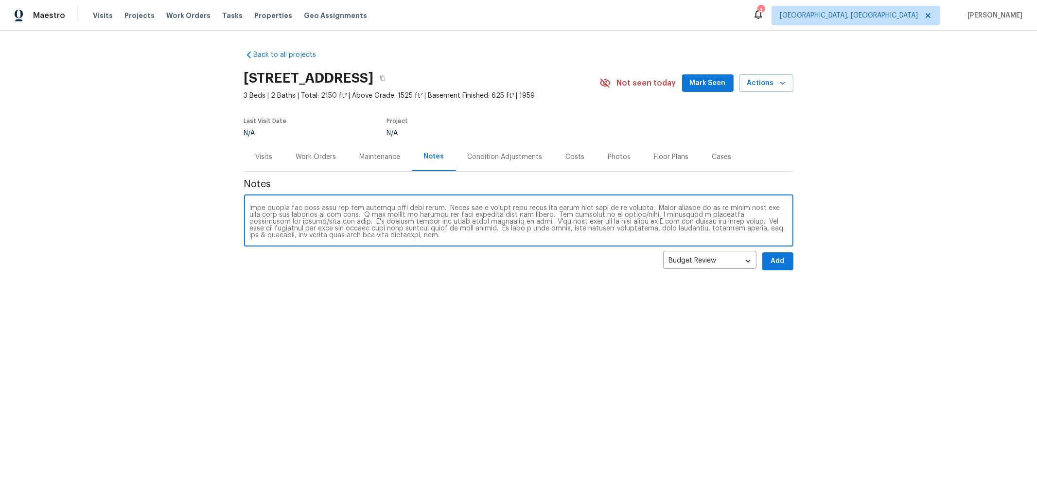
click at [362, 235] on textarea at bounding box center [519, 222] width 538 height 34
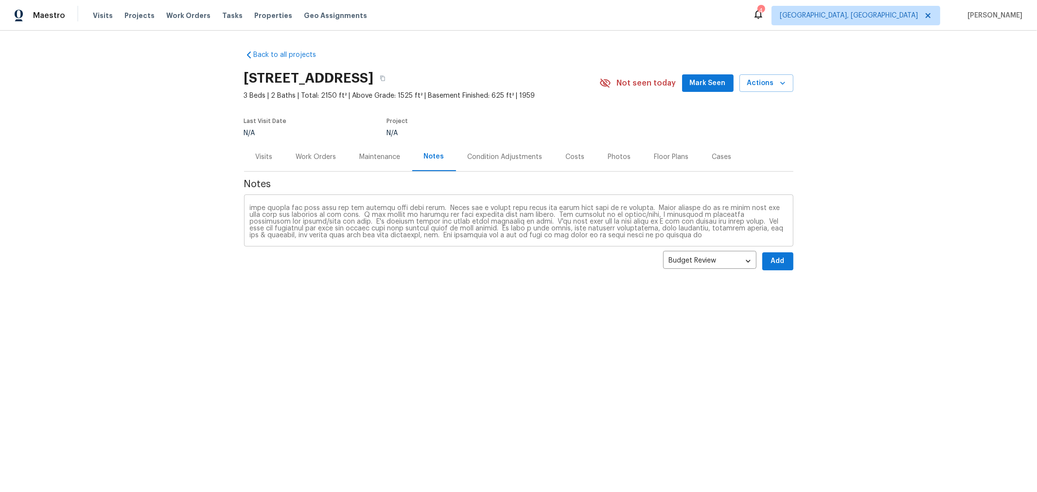
click at [634, 235] on textarea at bounding box center [519, 222] width 538 height 34
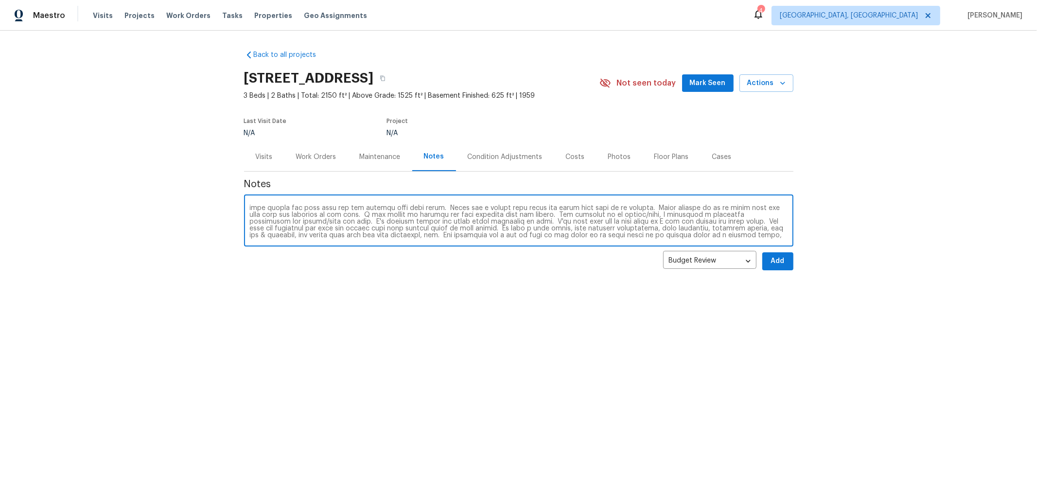
scroll to position [27, 0]
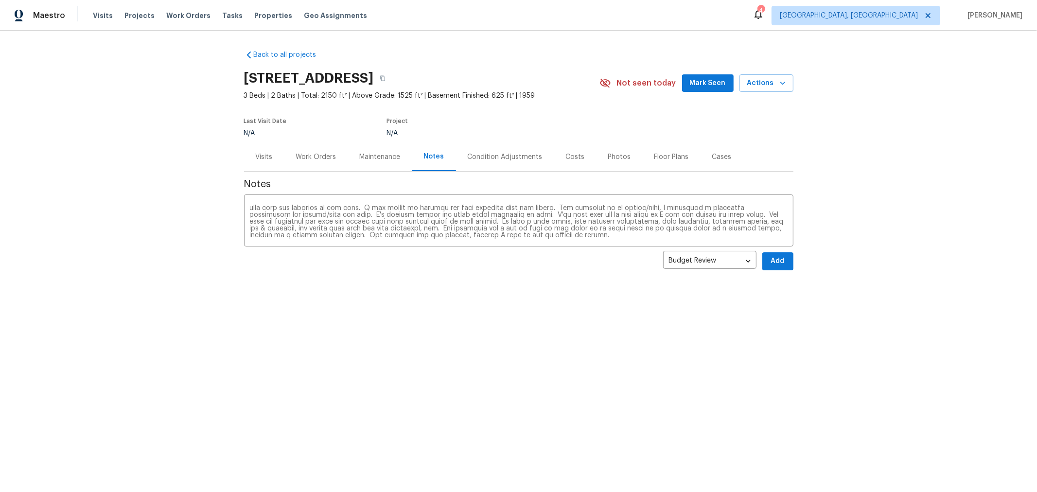
click at [843, 139] on div "Back to all projects 3093 Marwick Rd, Columbus, OH 43232 3 Beds | 2 Baths | Tot…" at bounding box center [518, 184] width 1037 height 306
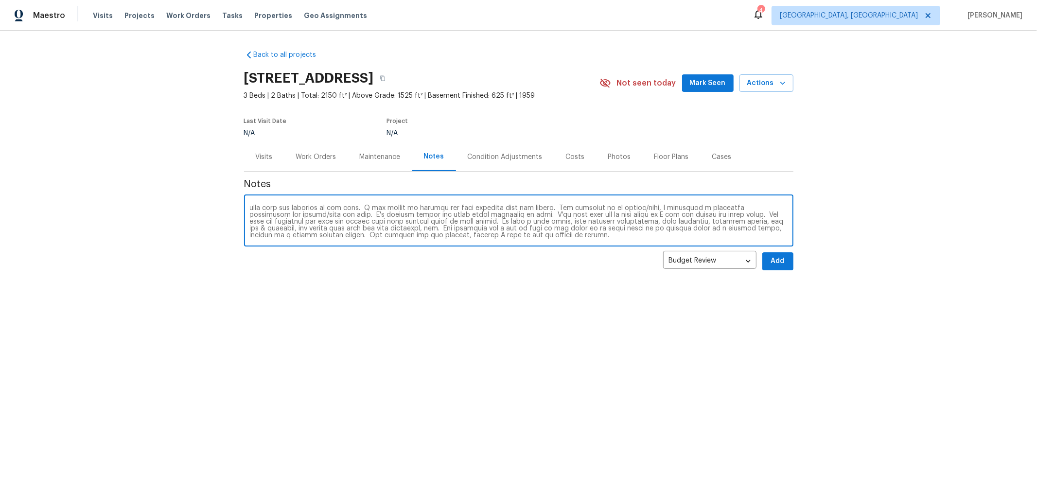
click at [529, 237] on textarea at bounding box center [519, 222] width 538 height 34
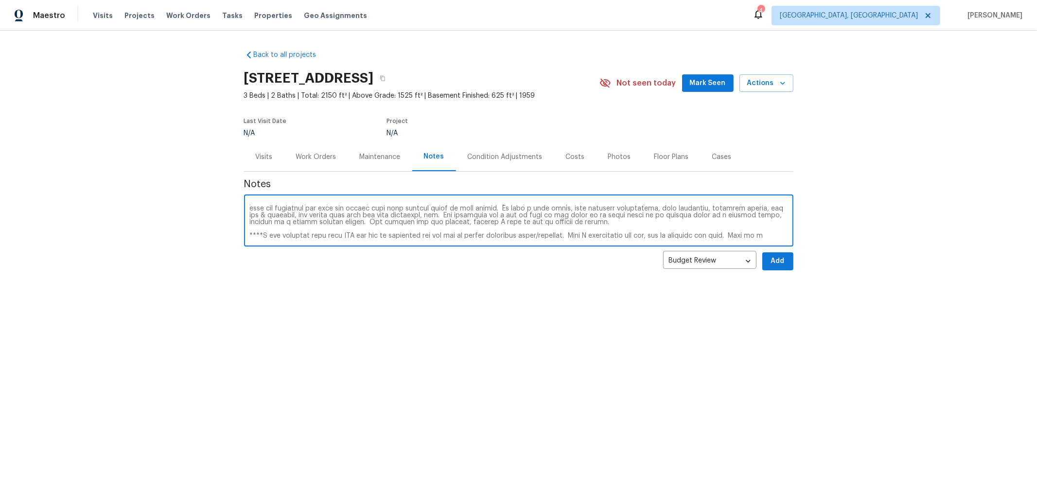
scroll to position [47, 0]
type textarea "The hot water tank is lined with concrete and will need cut into pieces to get …"
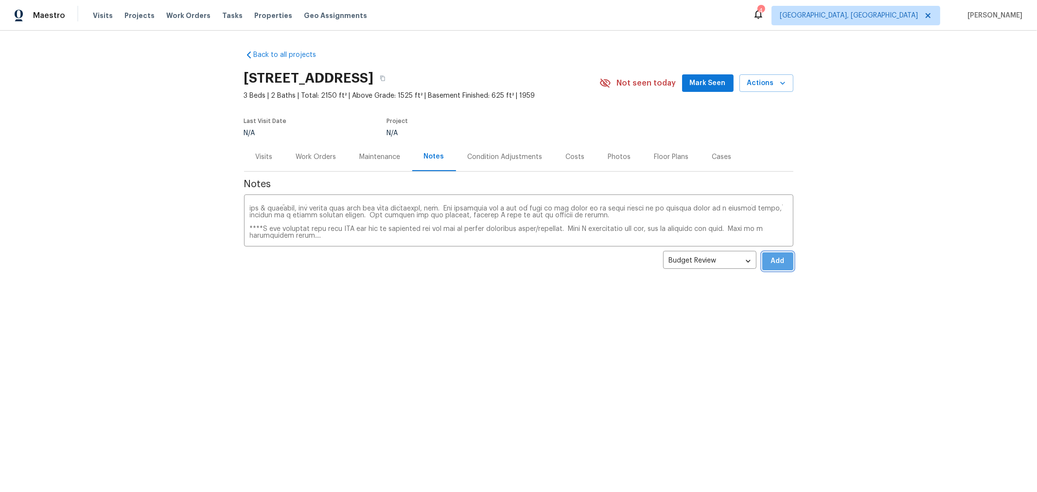
click at [773, 266] on span "Add" at bounding box center [778, 261] width 16 height 12
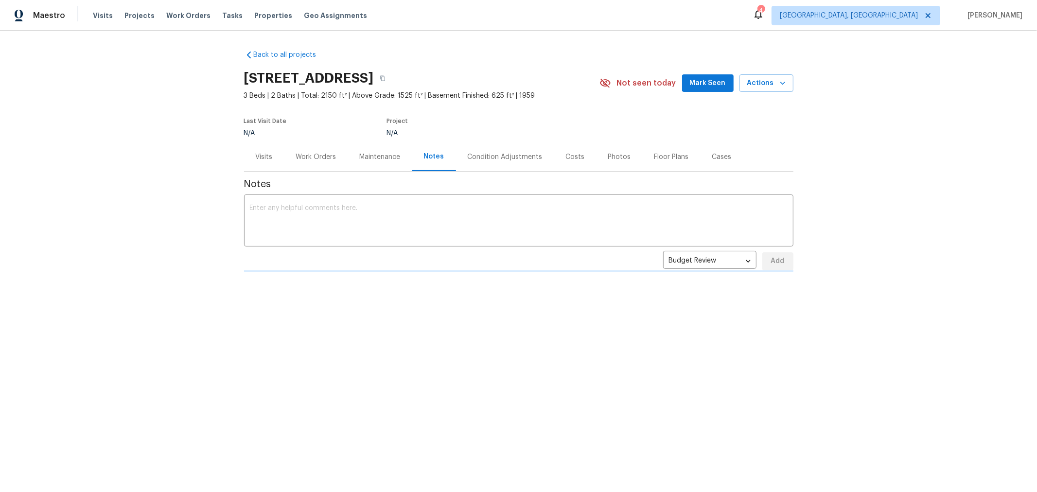
scroll to position [0, 0]
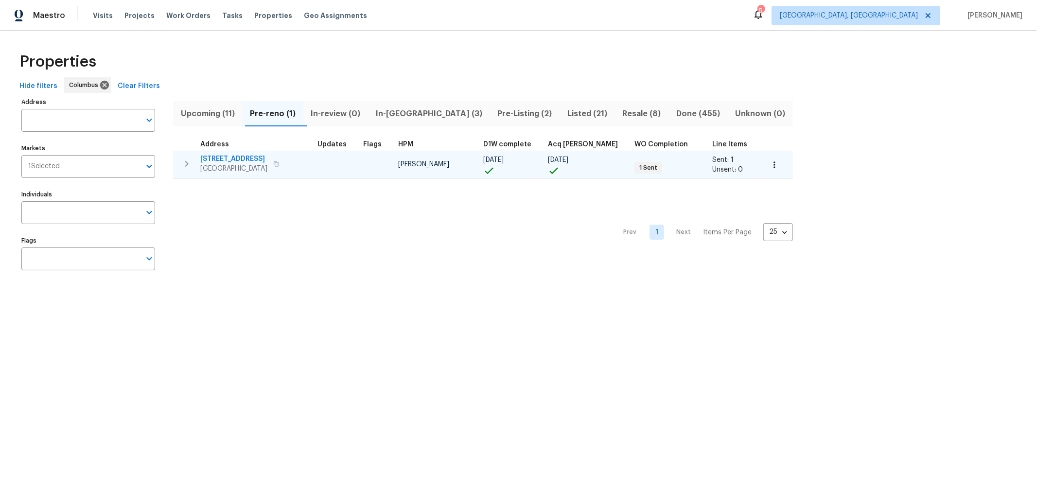
click at [240, 156] on span "[STREET_ADDRESS]" at bounding box center [233, 159] width 67 height 10
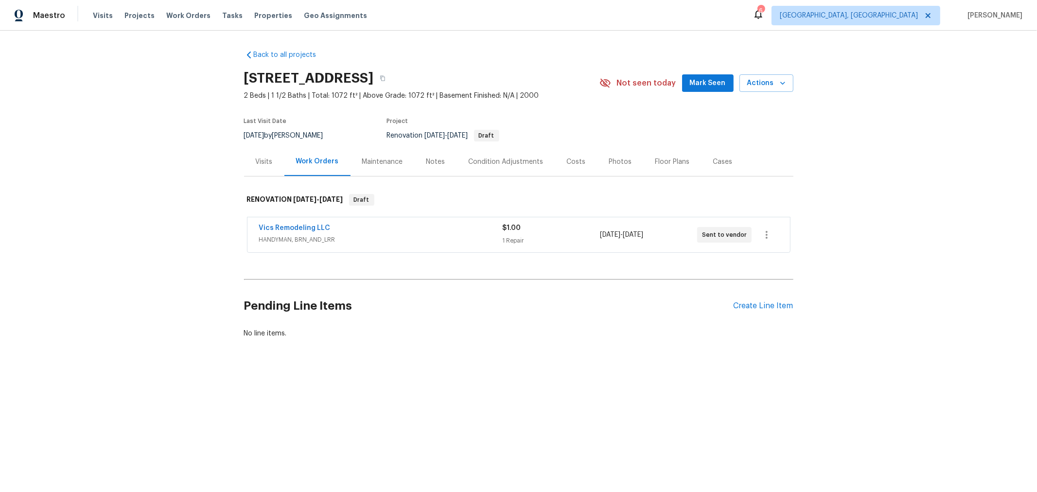
click at [263, 18] on span "Properties" at bounding box center [273, 16] width 38 height 10
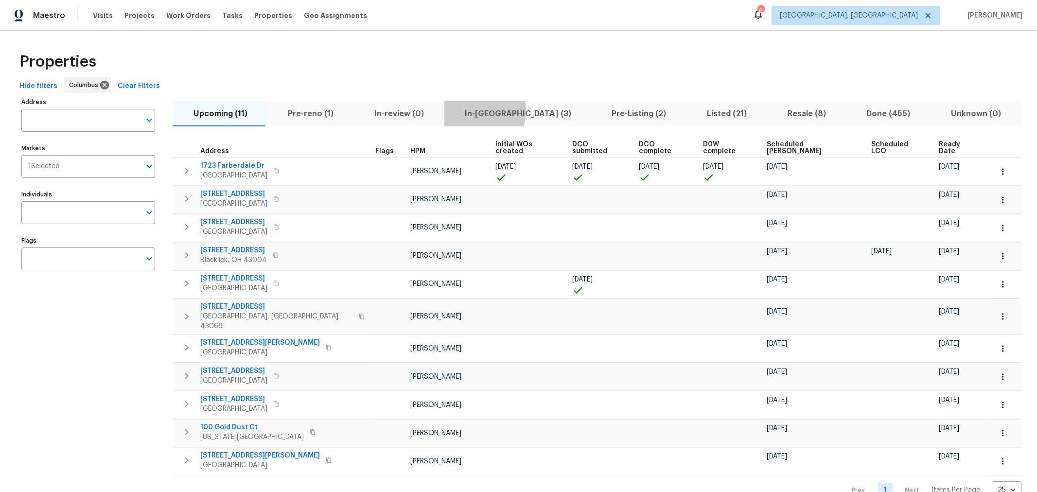
click at [455, 109] on span "In-[GEOGRAPHIC_DATA] (3)" at bounding box center [518, 114] width 136 height 14
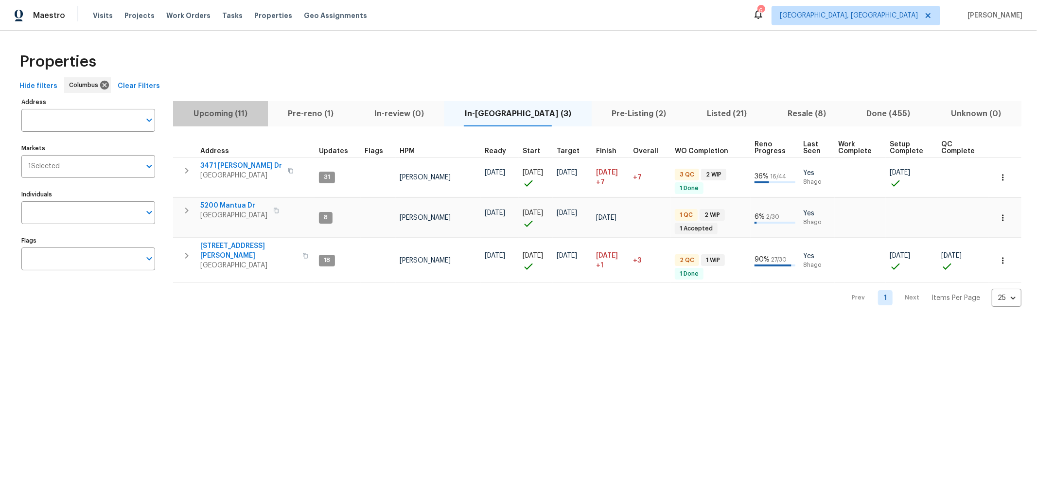
click at [215, 112] on span "Upcoming (11)" at bounding box center [220, 114] width 83 height 14
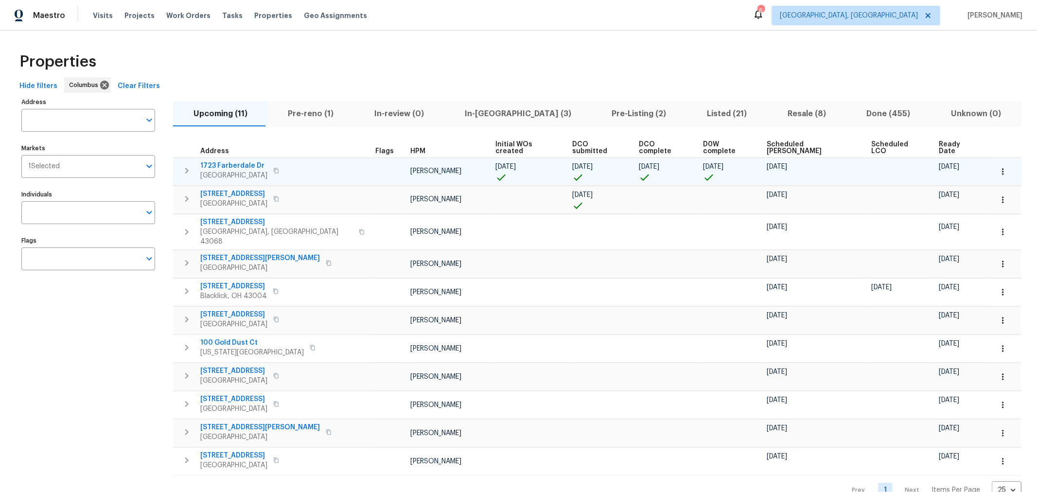
click at [276, 168] on icon "button" at bounding box center [276, 171] width 6 height 6
click at [239, 161] on span "1723 Farberdale Dr" at bounding box center [233, 166] width 67 height 10
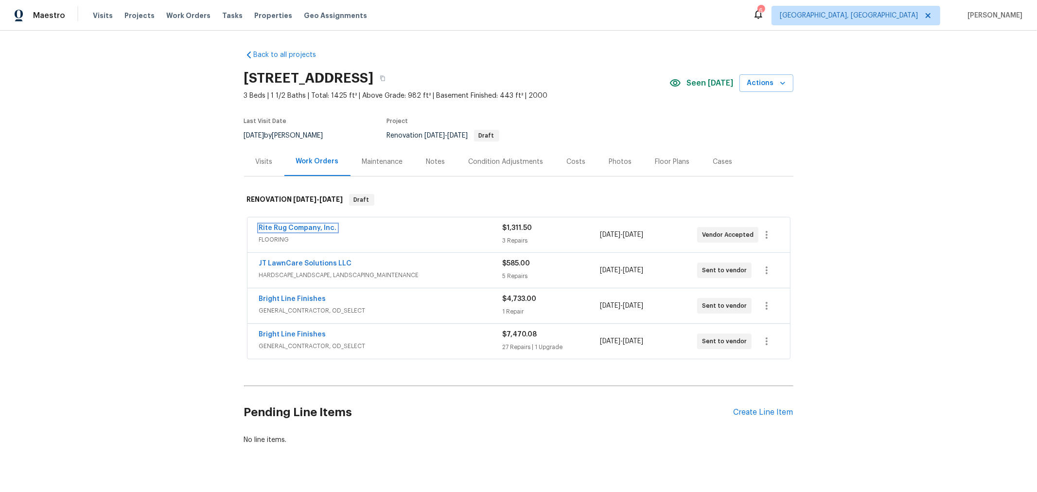
click at [302, 225] on link "Rite Rug Company, Inc." at bounding box center [298, 228] width 78 height 7
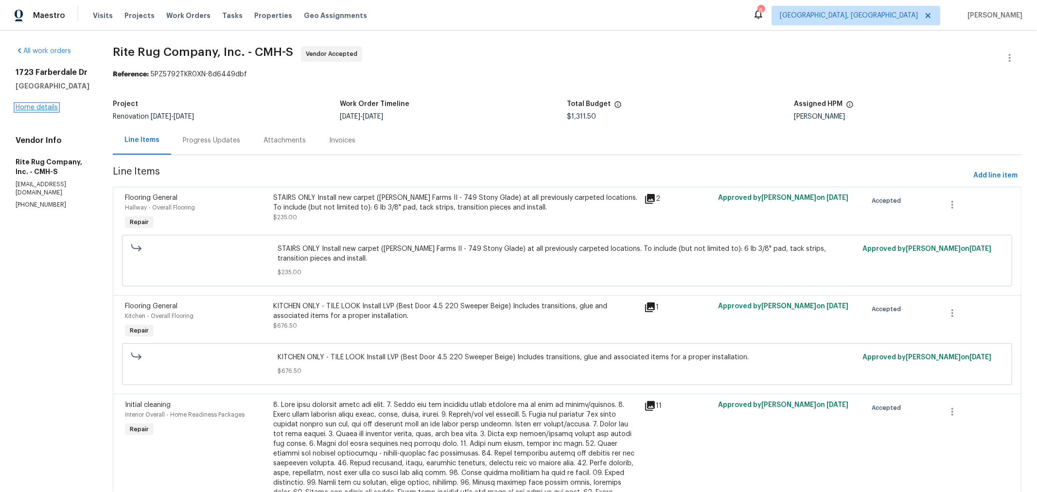
click at [45, 107] on link "Home details" at bounding box center [37, 107] width 42 height 7
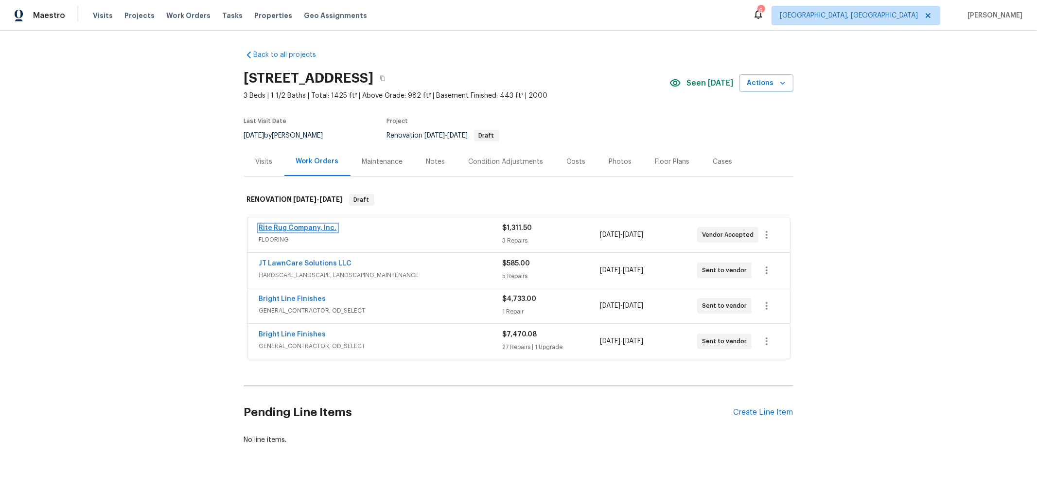
click at [306, 227] on link "Rite Rug Company, Inc." at bounding box center [298, 228] width 78 height 7
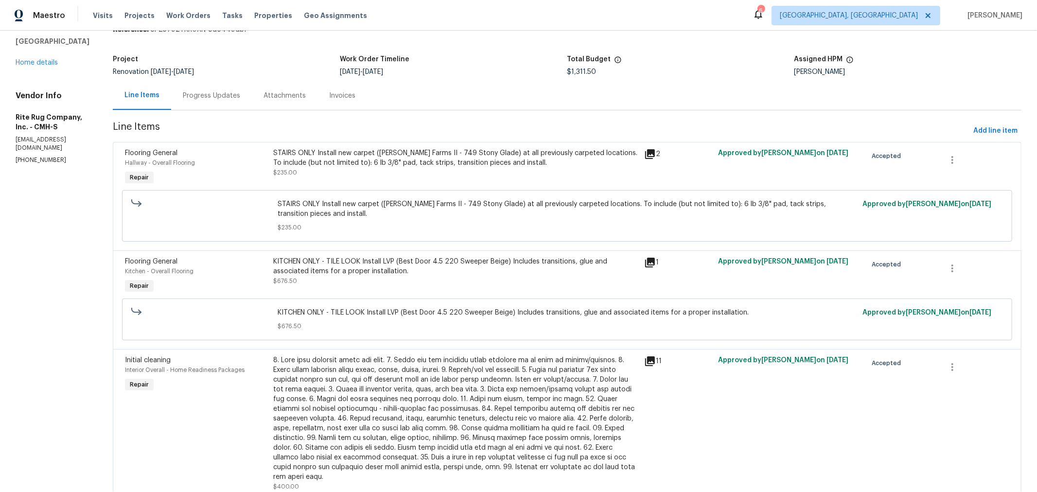
scroll to position [44, 0]
click at [425, 167] on div "STAIRS ONLY Install new carpet (Abshire Farms II - 749 Stony Glade) at all prev…" at bounding box center [455, 163] width 365 height 29
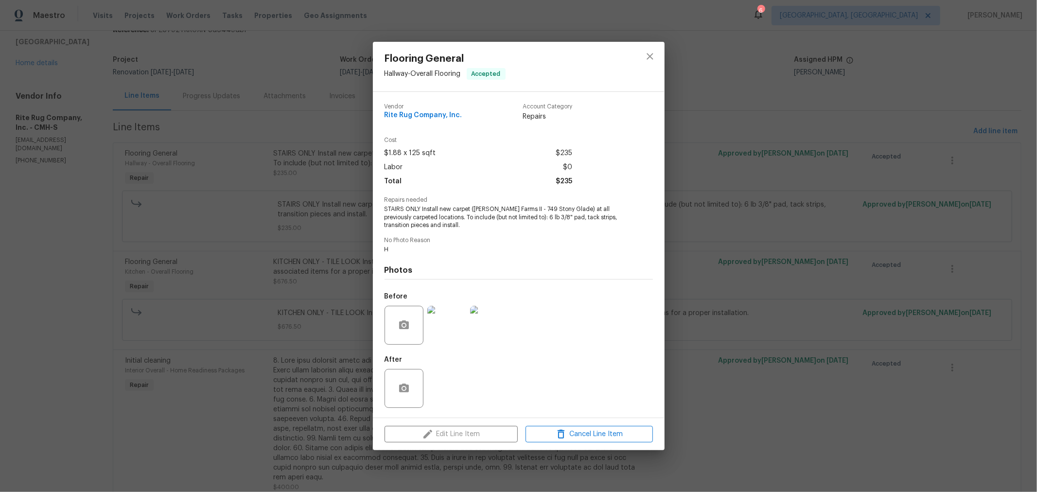
click at [453, 320] on img at bounding box center [446, 325] width 39 height 39
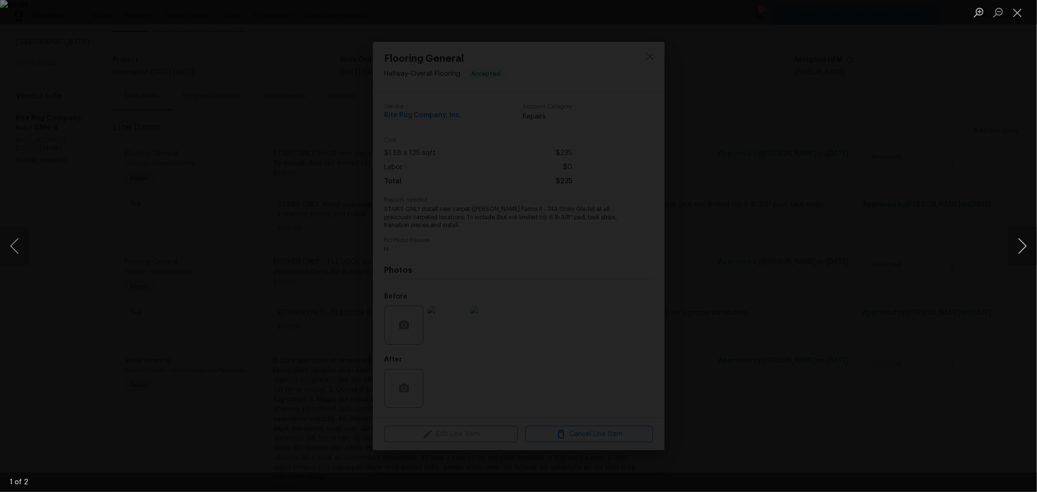
click at [1018, 241] on button "Next image" at bounding box center [1021, 245] width 29 height 39
click at [1017, 12] on button "Close lightbox" at bounding box center [1016, 12] width 19 height 17
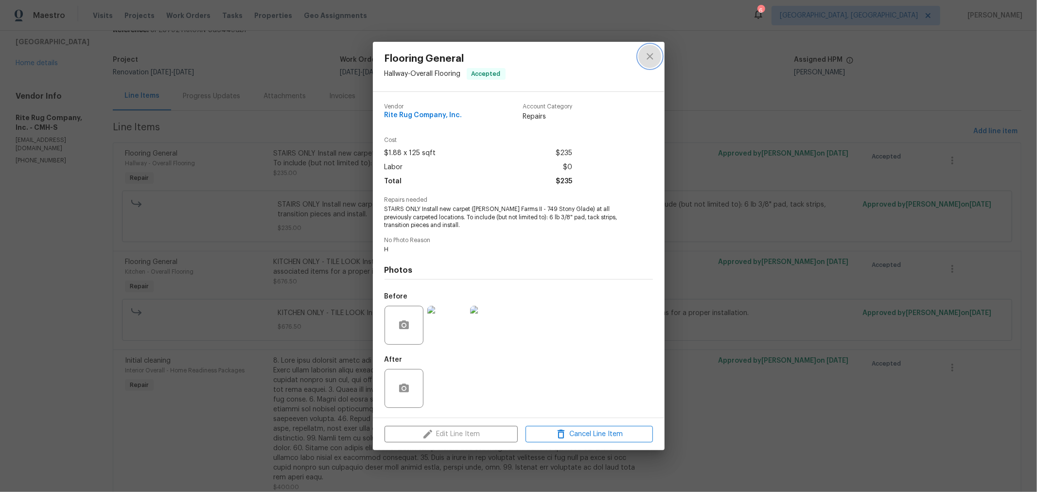
click at [649, 53] on icon "close" at bounding box center [650, 57] width 12 height 12
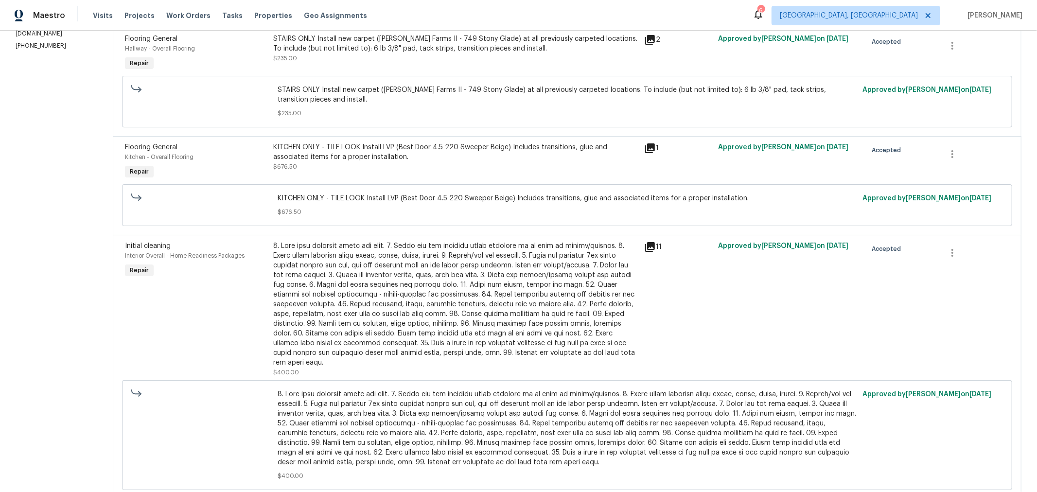
scroll to position [0, 0]
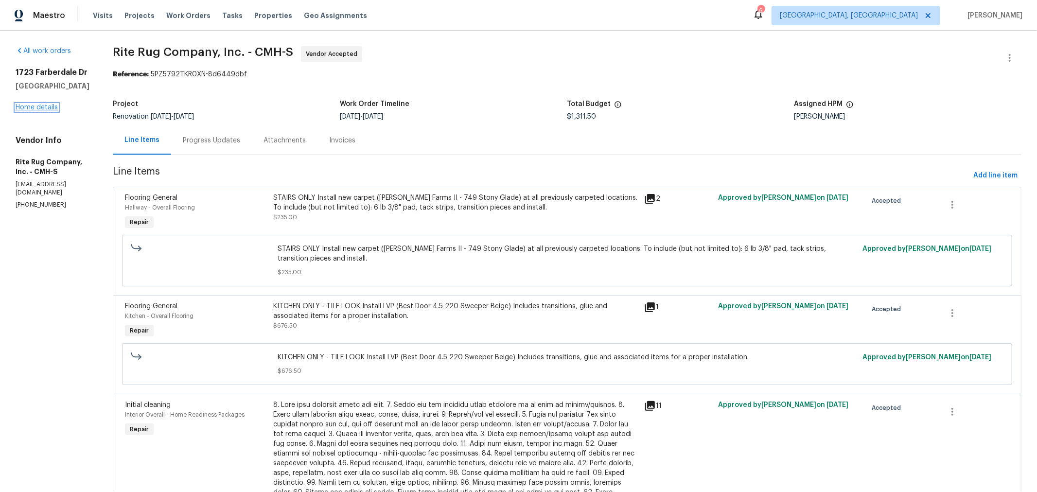
click at [35, 107] on link "Home details" at bounding box center [37, 107] width 42 height 7
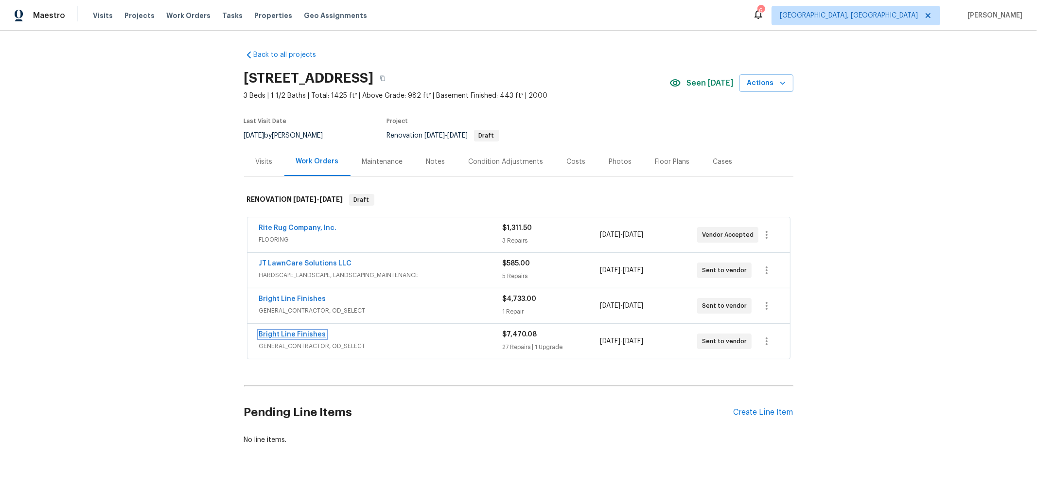
click at [286, 331] on link "Bright Line Finishes" at bounding box center [292, 334] width 67 height 7
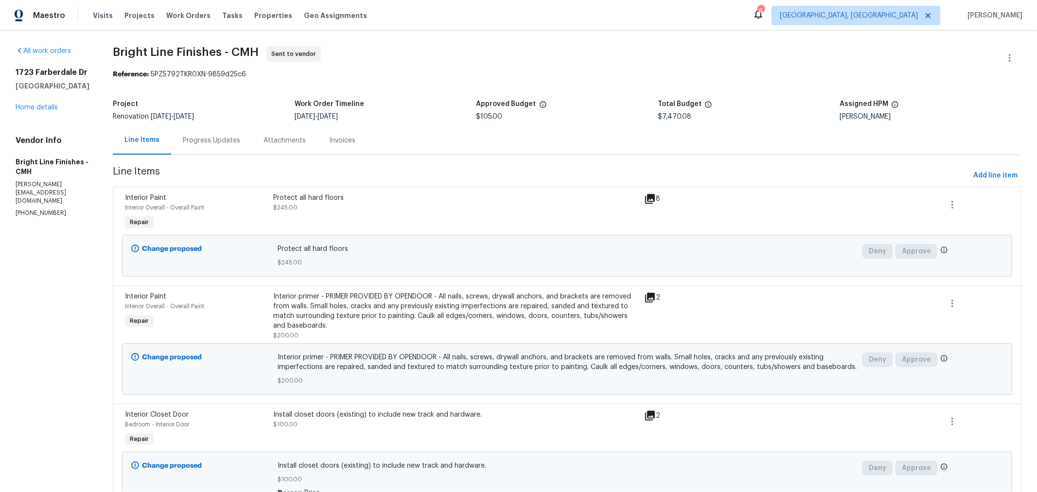
click at [644, 200] on icon at bounding box center [650, 199] width 12 height 12
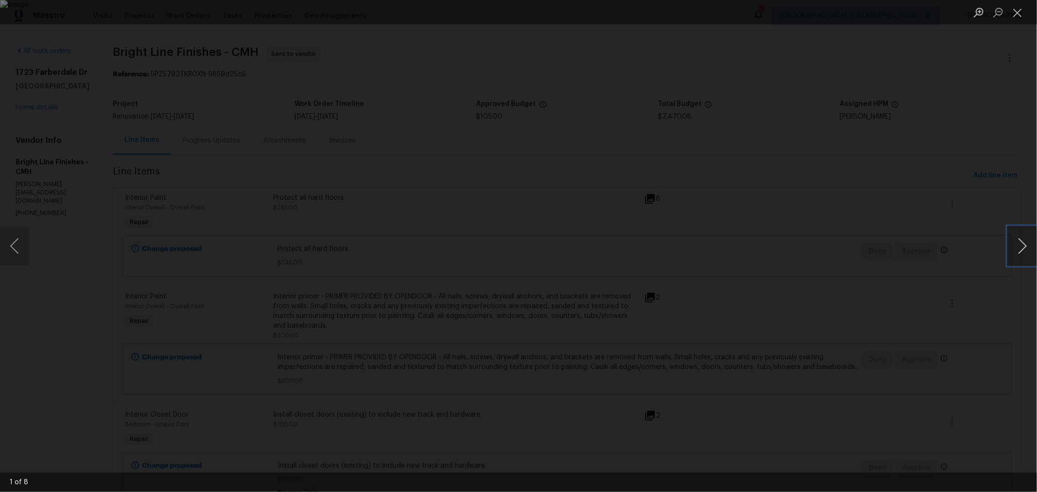
click at [1019, 242] on button "Next image" at bounding box center [1021, 245] width 29 height 39
click at [1017, 13] on button "Close lightbox" at bounding box center [1016, 12] width 19 height 17
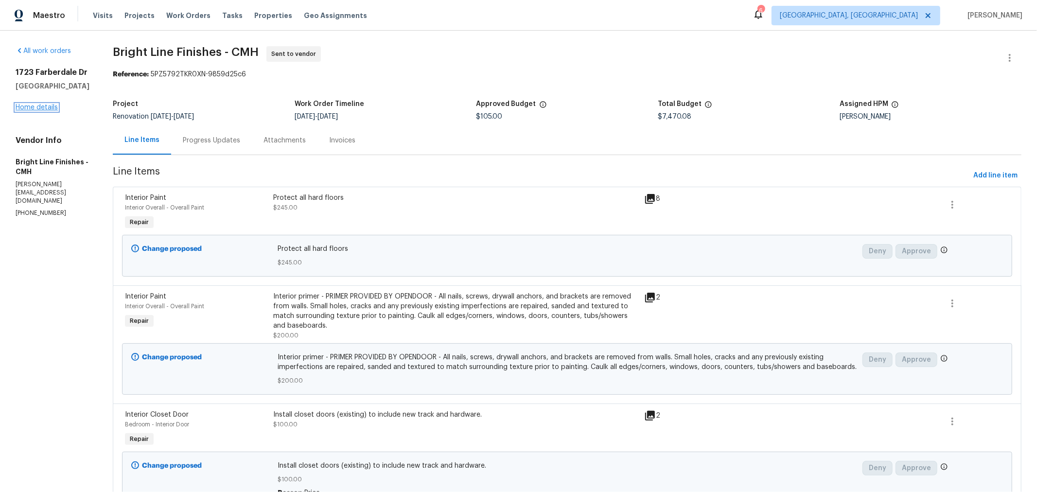
click at [51, 105] on link "Home details" at bounding box center [37, 107] width 42 height 7
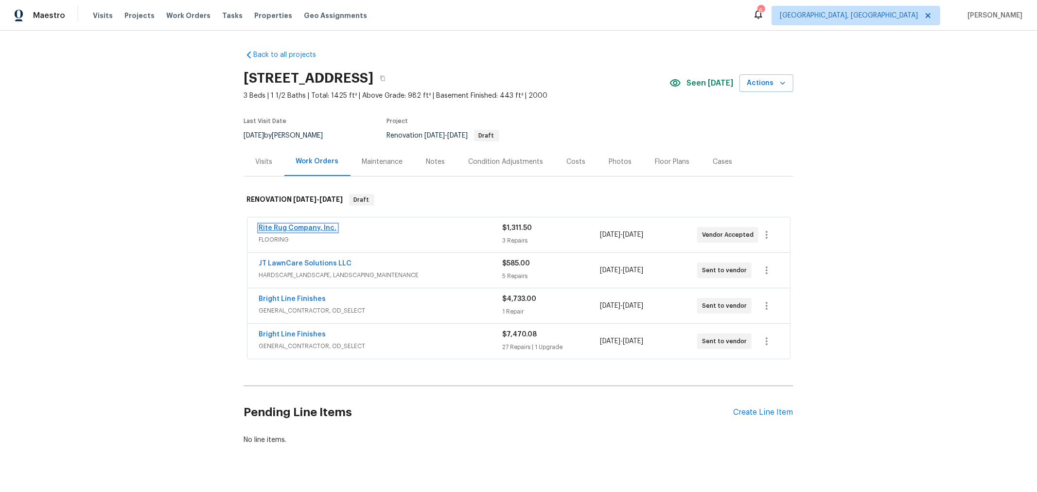
click at [308, 225] on link "Rite Rug Company, Inc." at bounding box center [298, 228] width 78 height 7
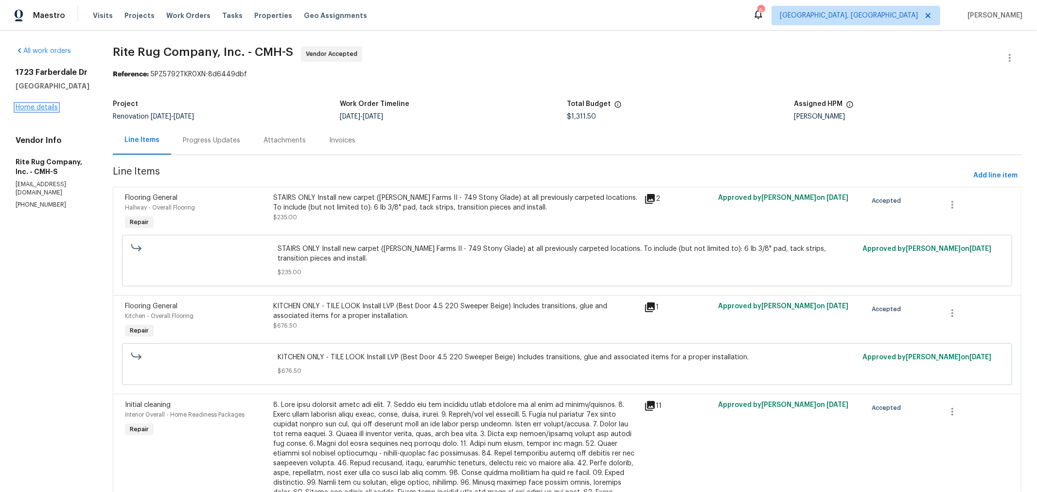
click at [33, 110] on link "Home details" at bounding box center [37, 107] width 42 height 7
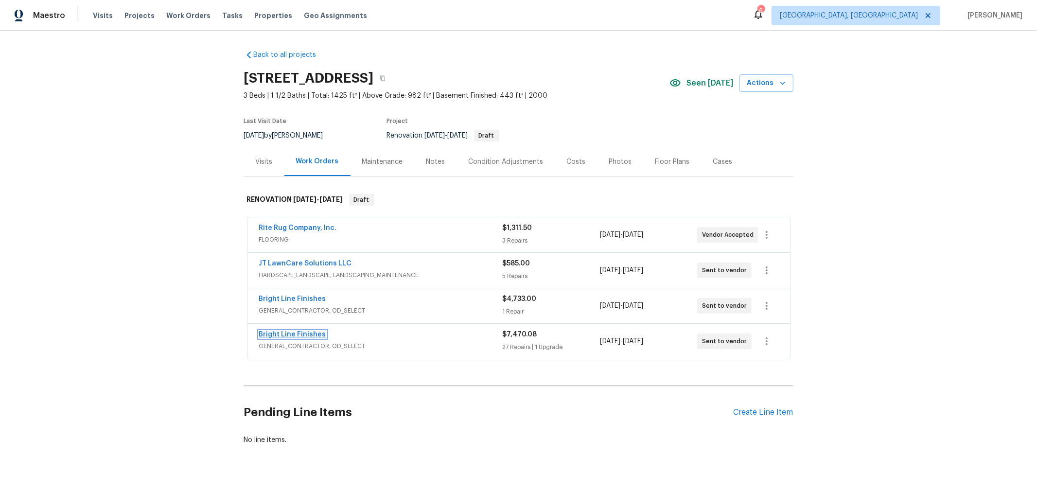
click at [293, 336] on link "Bright Line Finishes" at bounding box center [292, 334] width 67 height 7
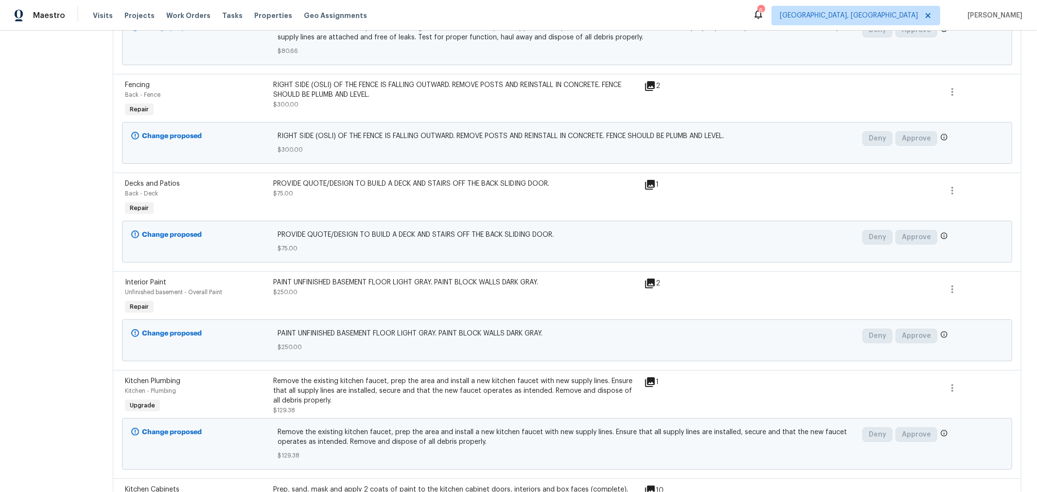
scroll to position [1781, 0]
click at [414, 193] on div "PROVIDE QUOTE/DESIGN TO BUILD A DECK AND STAIRS OFF THE BACK SLIDING DOOR. $75.…" at bounding box center [455, 198] width 371 height 45
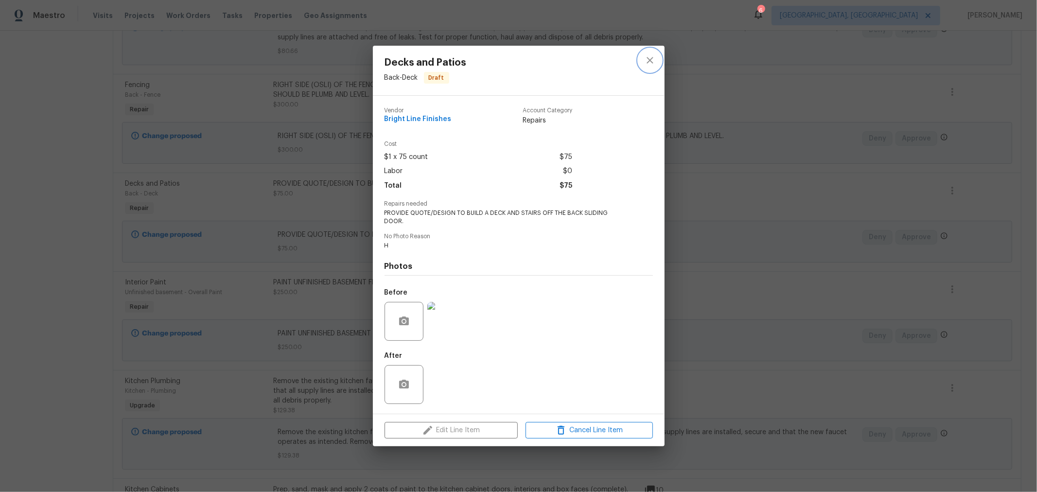
click at [652, 66] on icon "close" at bounding box center [650, 60] width 12 height 12
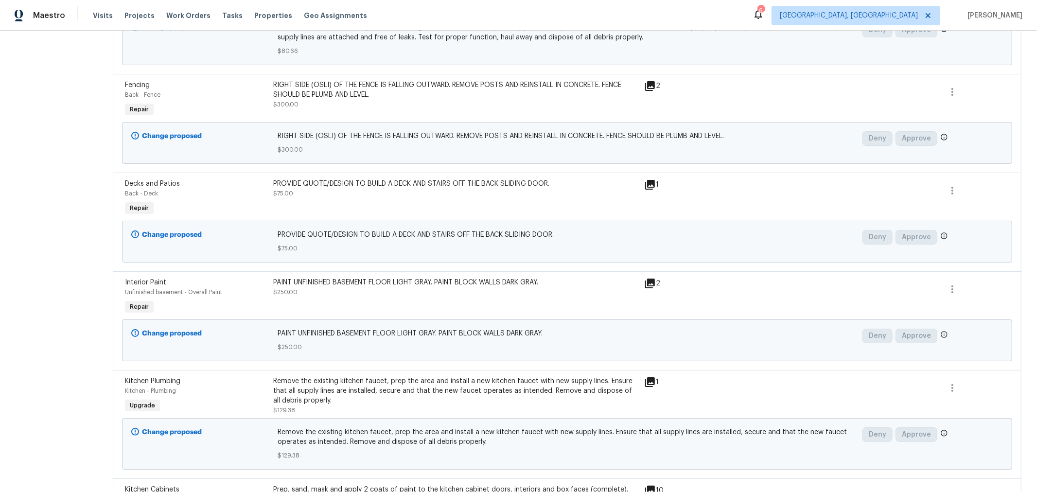
click at [645, 180] on icon at bounding box center [650, 185] width 10 height 10
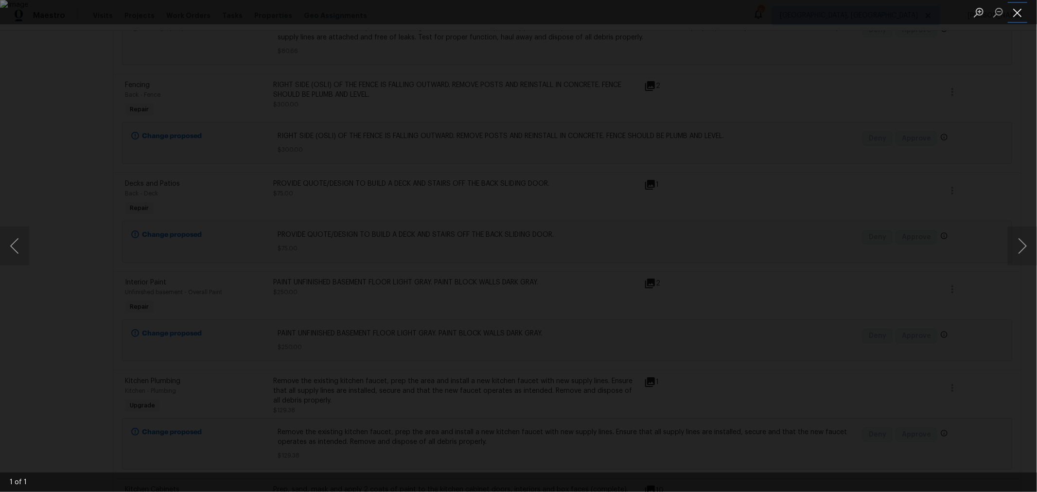
click at [1020, 16] on button "Close lightbox" at bounding box center [1016, 12] width 19 height 17
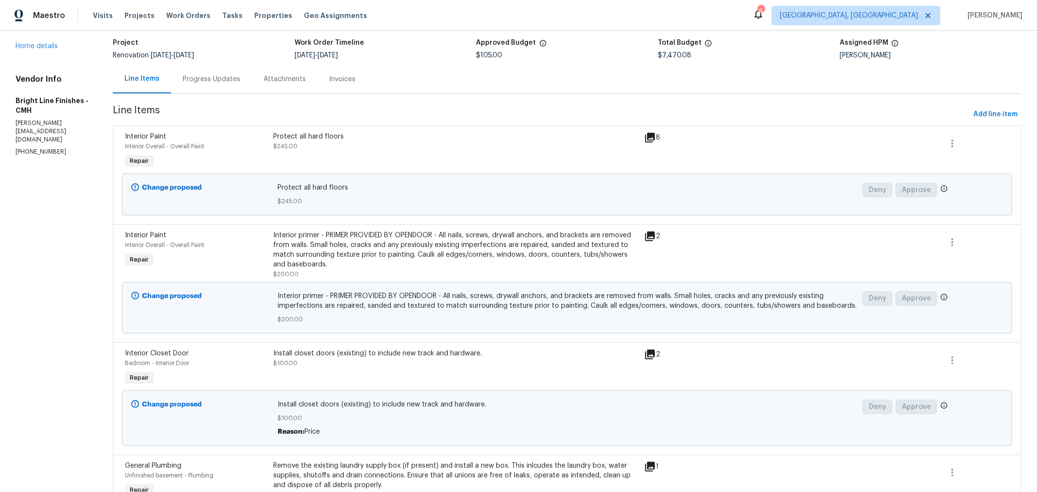
scroll to position [0, 0]
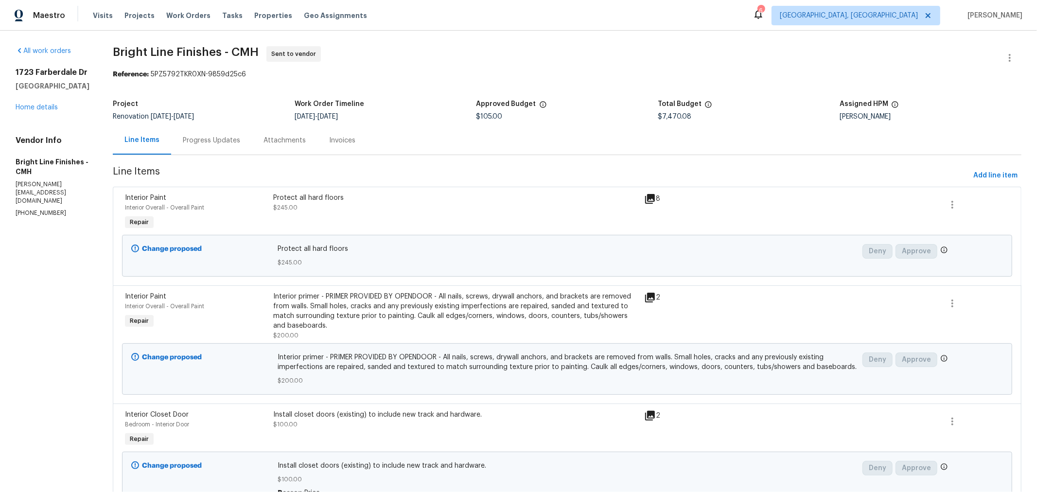
click at [43, 112] on div "All work orders 1723 Farberdale Dr Columbus, OH 43223 Home details Vendor Info …" at bounding box center [53, 132] width 74 height 172
click at [45, 108] on link "Home details" at bounding box center [37, 107] width 42 height 7
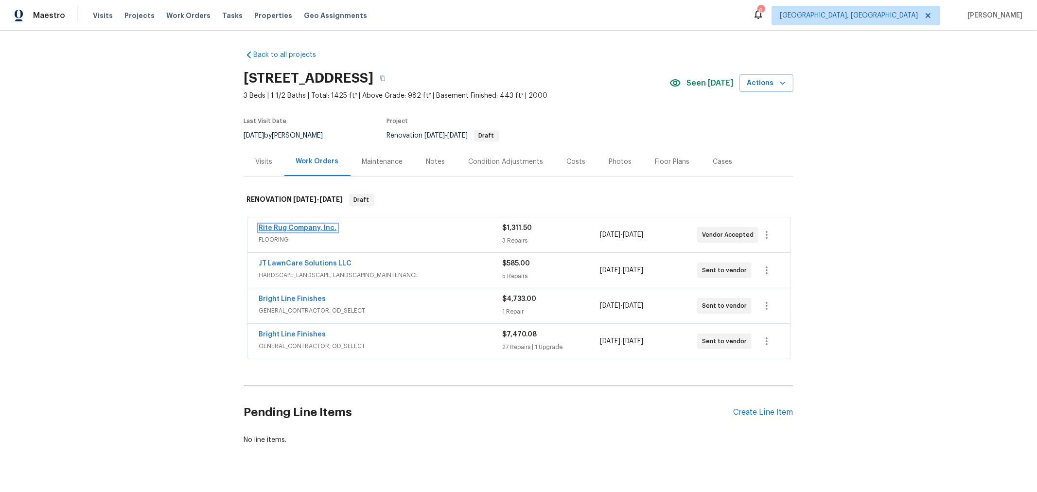
click at [308, 225] on link "Rite Rug Company, Inc." at bounding box center [298, 228] width 78 height 7
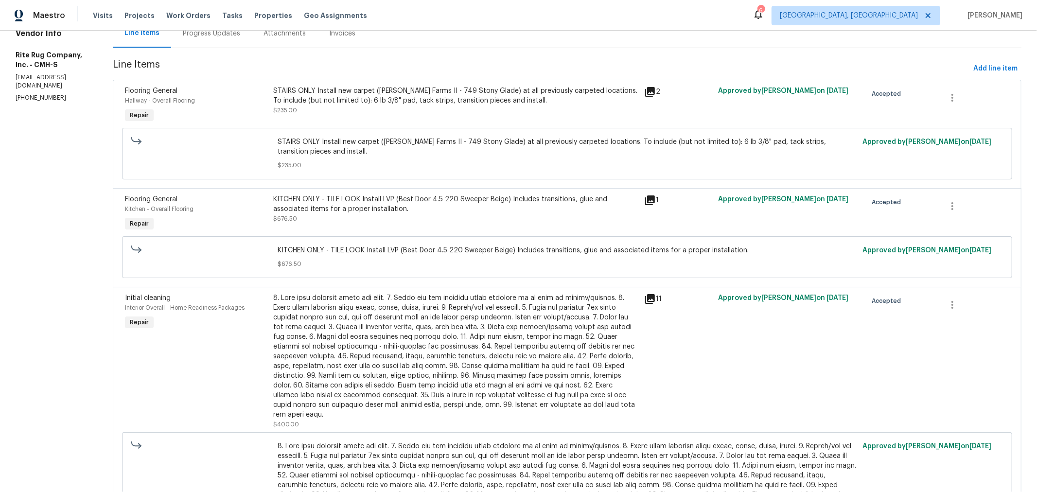
scroll to position [107, 0]
click at [650, 90] on icon at bounding box center [650, 92] width 10 height 10
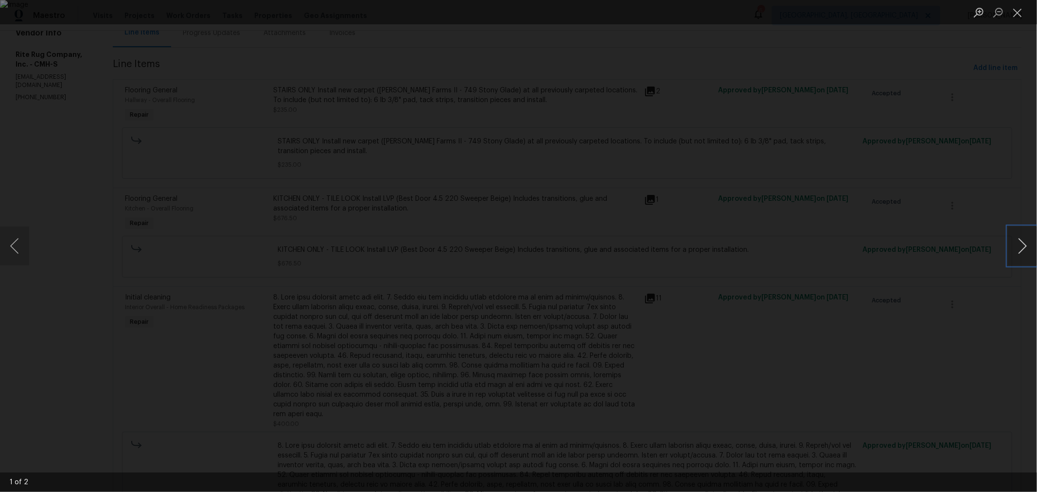
click at [1021, 248] on button "Next image" at bounding box center [1021, 245] width 29 height 39
click at [1021, 7] on button "Close lightbox" at bounding box center [1016, 12] width 19 height 17
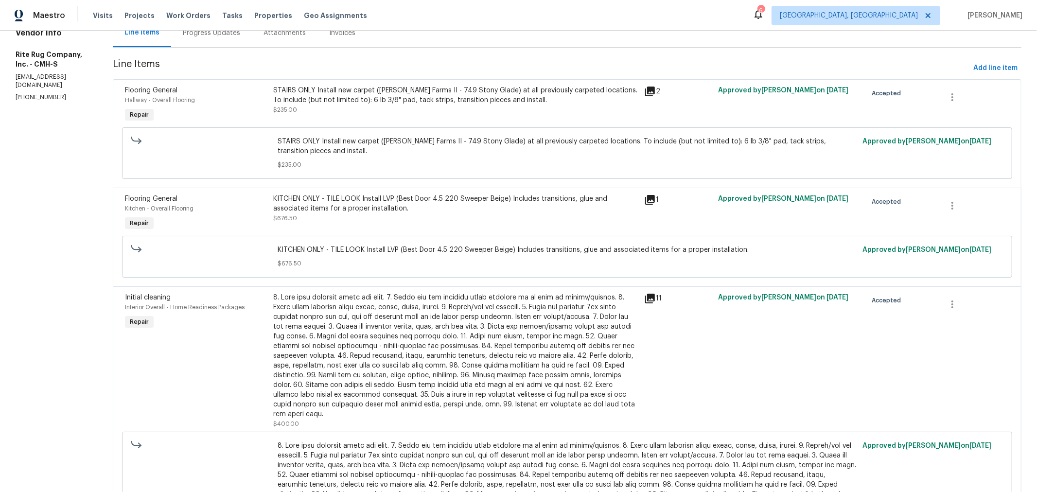
click at [655, 206] on div "1" at bounding box center [678, 213] width 74 height 45
click at [655, 198] on icon at bounding box center [650, 200] width 10 height 10
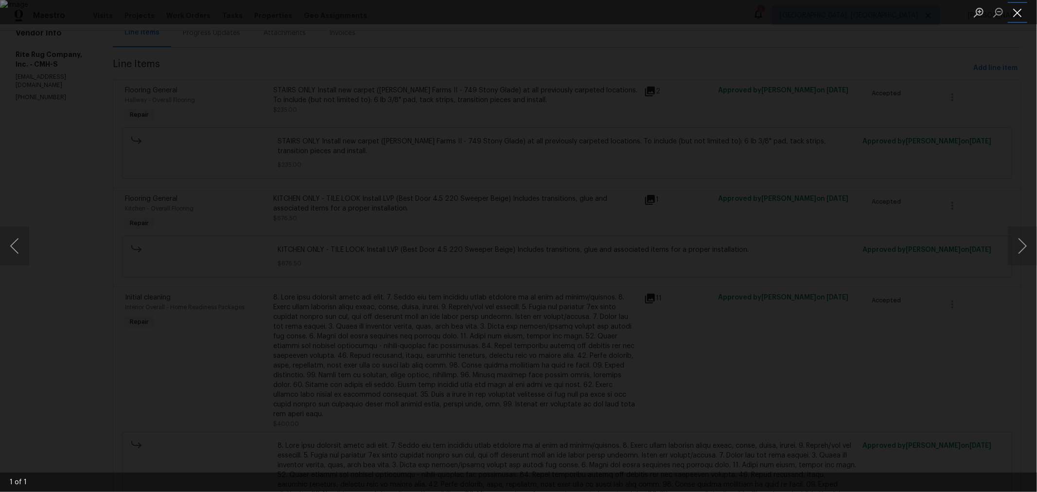
click at [1013, 11] on button "Close lightbox" at bounding box center [1016, 12] width 19 height 17
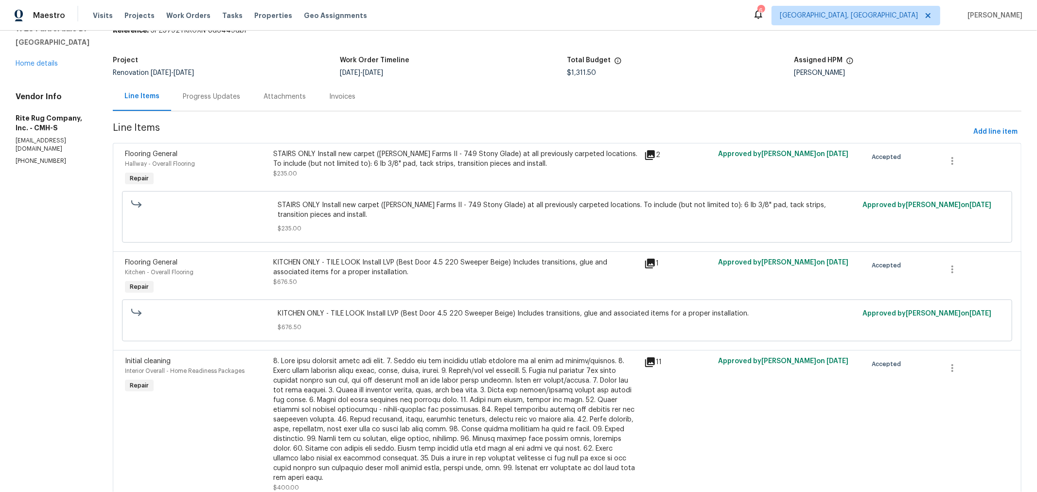
scroll to position [0, 0]
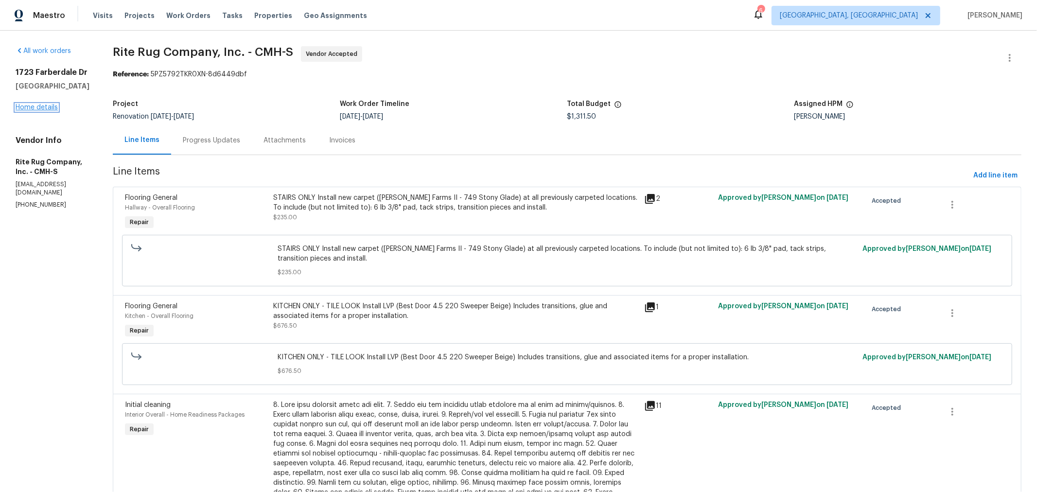
click at [25, 108] on link "Home details" at bounding box center [37, 107] width 42 height 7
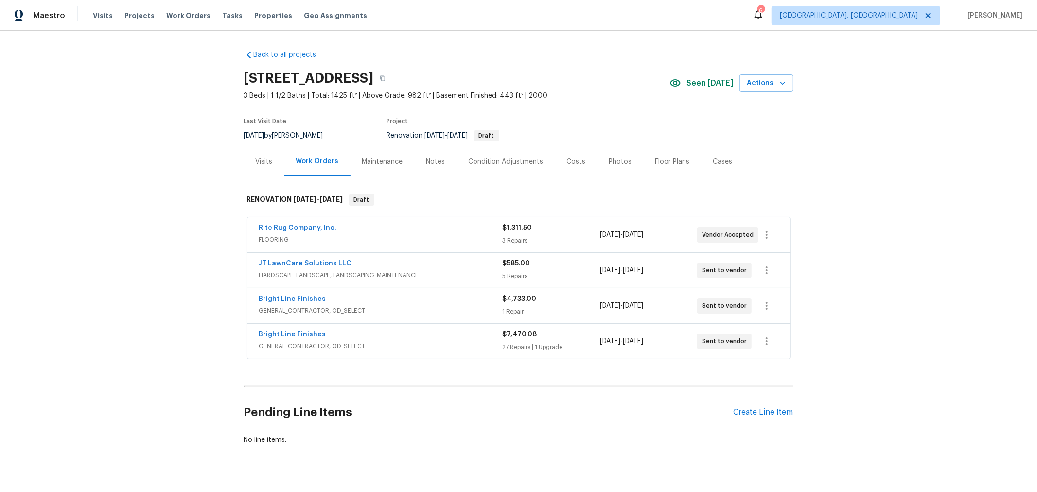
click at [868, 225] on div "Back to all projects 1723 Farberdale Dr, Columbus, OH 43223 3 Beds | 1 1/2 Bath…" at bounding box center [518, 261] width 1037 height 461
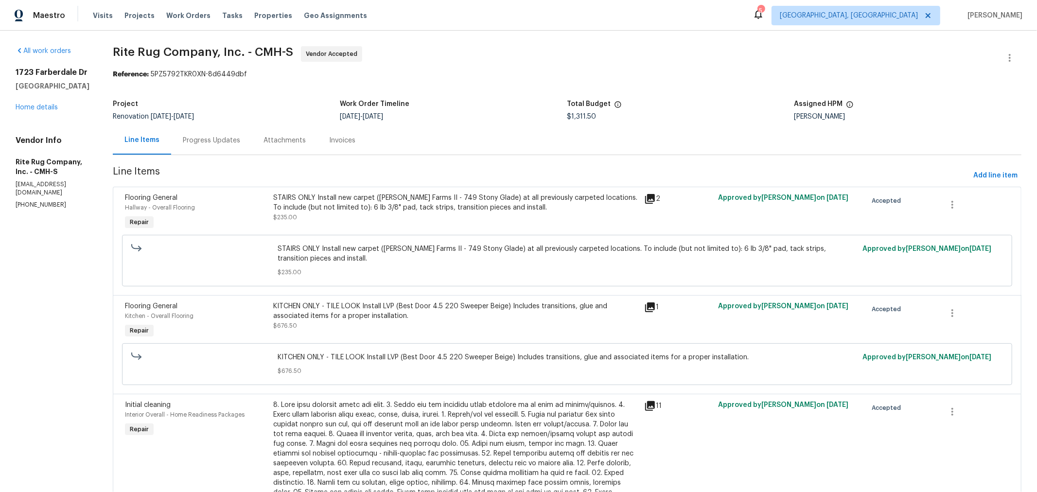
click at [501, 50] on span "Rite Rug Company, Inc. - CMH-S Vendor Accepted" at bounding box center [555, 57] width 885 height 23
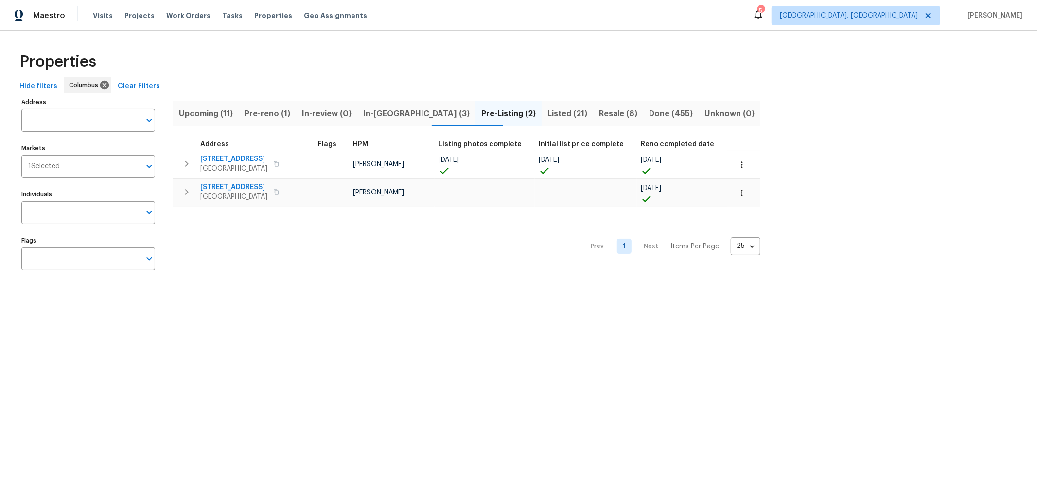
click at [100, 20] on div "Visits Projects Work Orders Tasks Properties Geo Assignments" at bounding box center [236, 15] width 286 height 19
click at [96, 13] on span "Visits" at bounding box center [103, 16] width 20 height 10
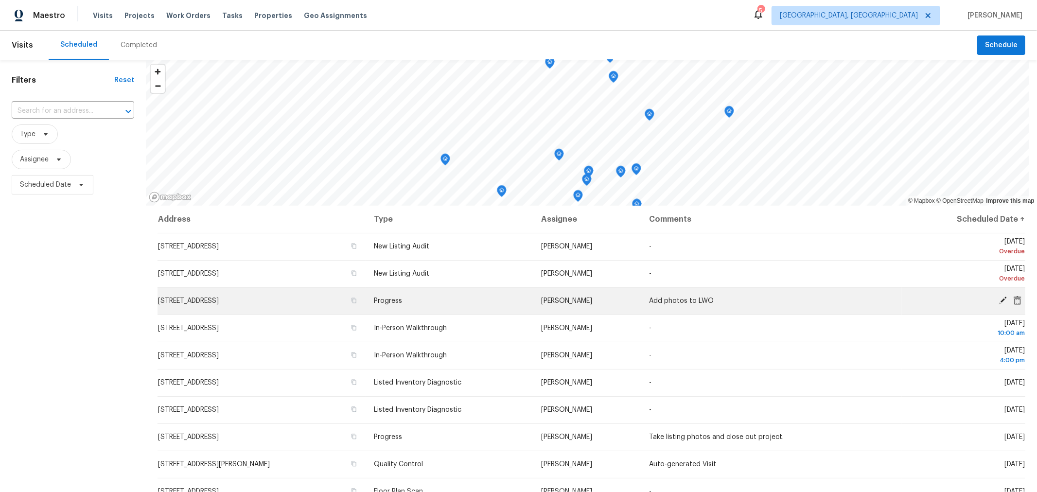
click at [999, 298] on icon at bounding box center [1003, 300] width 8 height 8
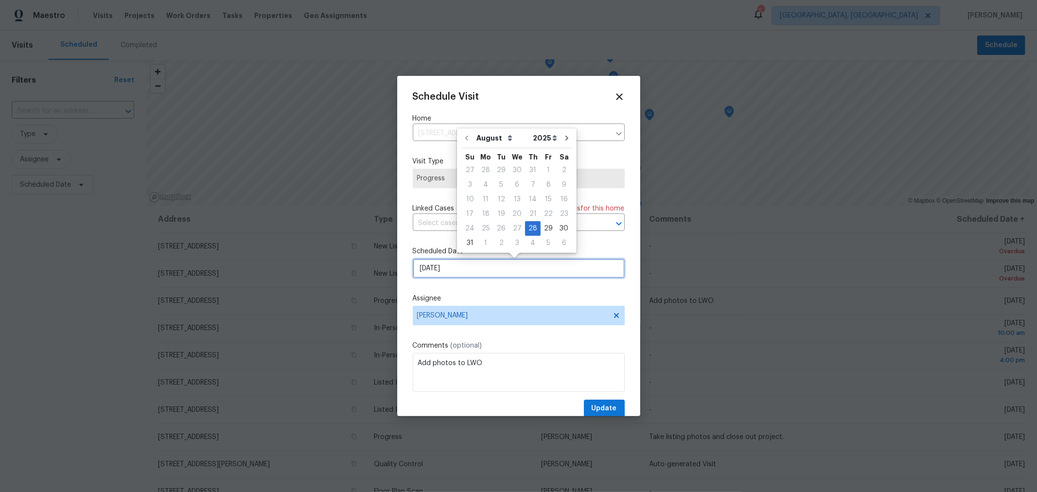
click at [489, 276] on input "8/28/2025" at bounding box center [519, 268] width 212 height 19
click at [544, 226] on div "29" at bounding box center [548, 229] width 16 height 14
type input "[DATE]"
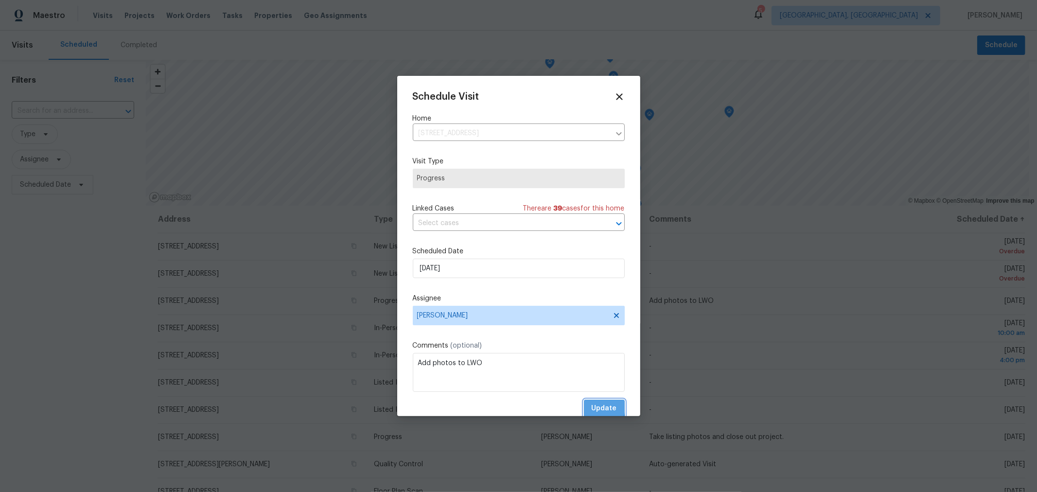
click at [584, 407] on button "Update" at bounding box center [604, 408] width 41 height 18
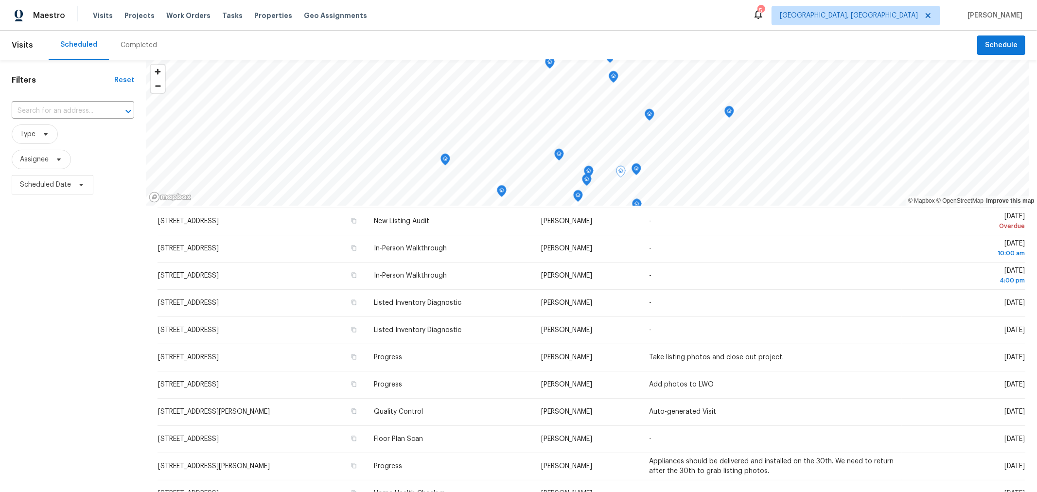
scroll to position [53, 0]
click at [116, 348] on div "Filters Reset ​ Type Assignee Scheduled Date" at bounding box center [73, 329] width 146 height 539
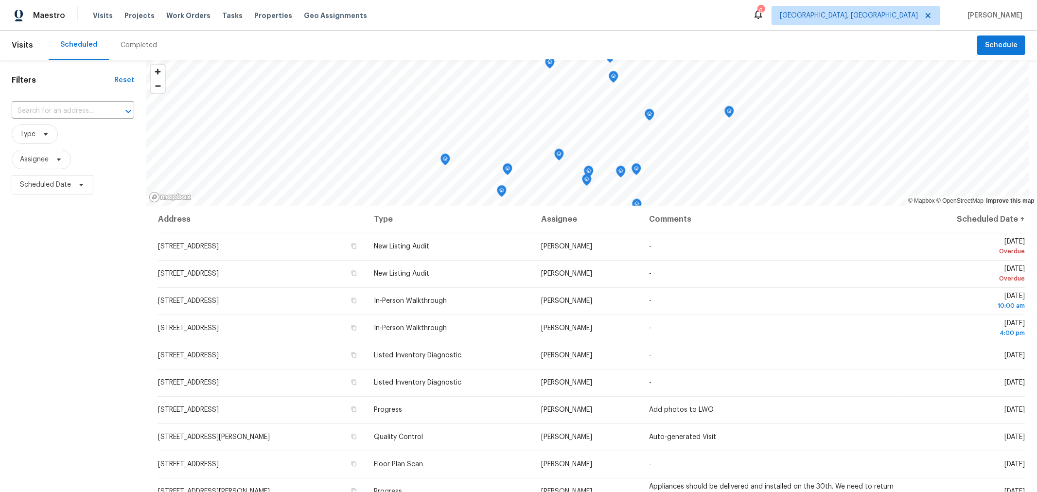
click at [118, 394] on div "Filters Reset ​ Type Assignee Scheduled Date" at bounding box center [73, 329] width 146 height 539
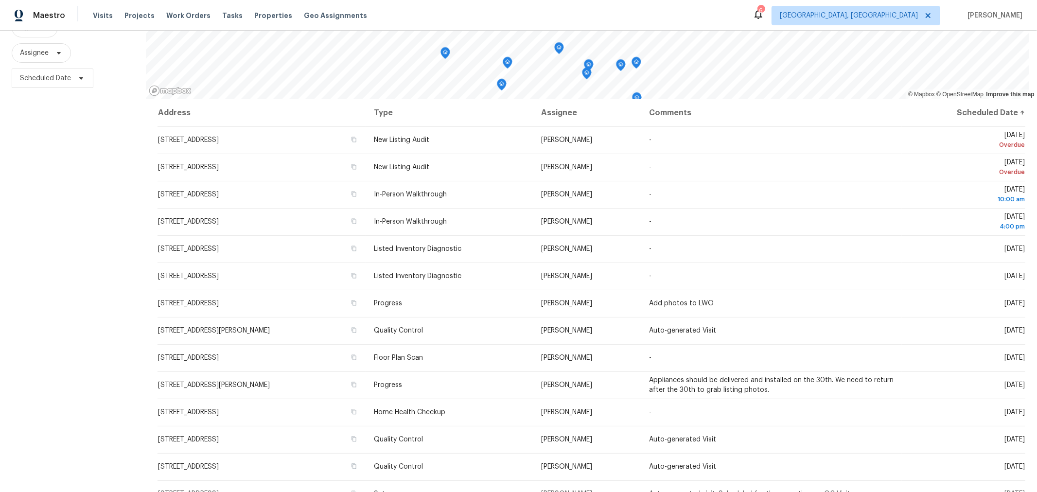
scroll to position [107, 0]
click at [127, 254] on div "Filters Reset ​ Type Assignee Scheduled Date" at bounding box center [73, 222] width 146 height 539
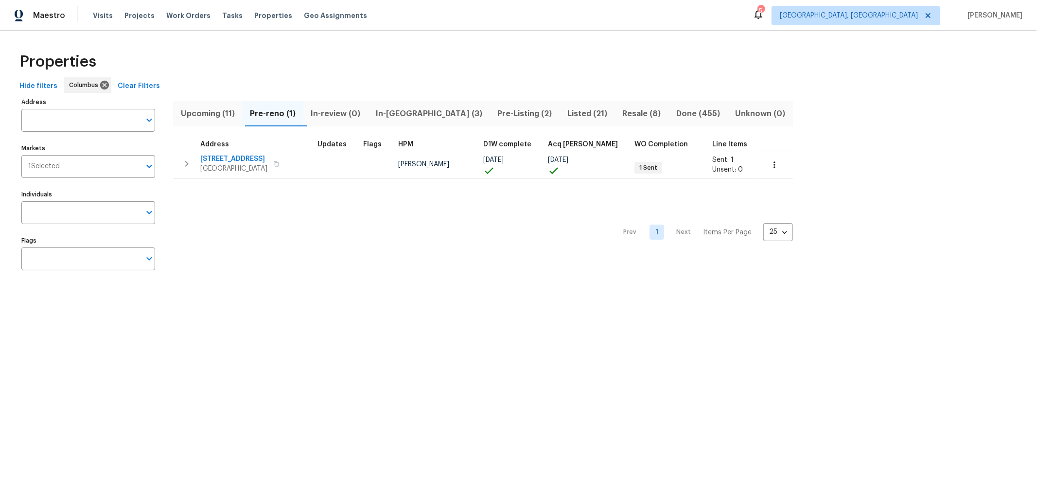
click at [342, 116] on span "In-review (0)" at bounding box center [335, 114] width 53 height 14
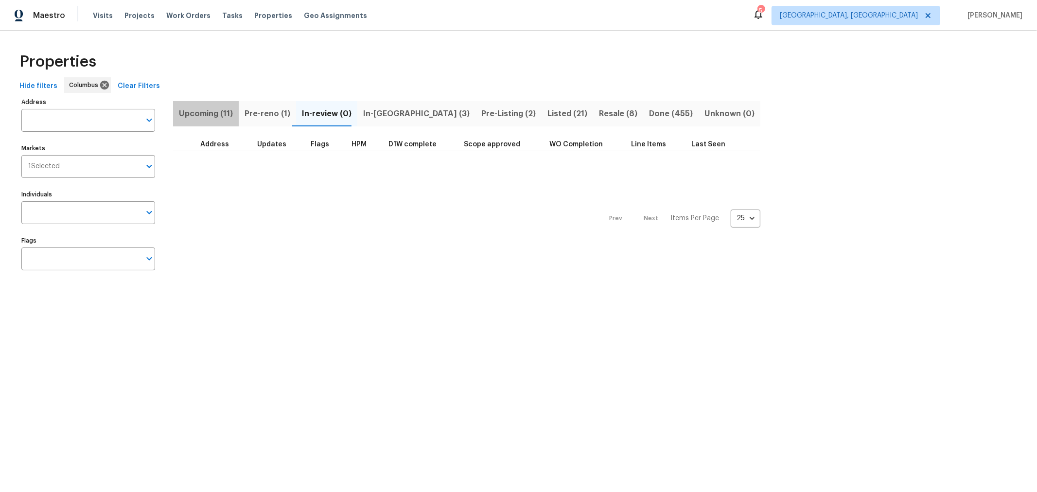
click at [221, 114] on span "Upcoming (11)" at bounding box center [206, 114] width 54 height 14
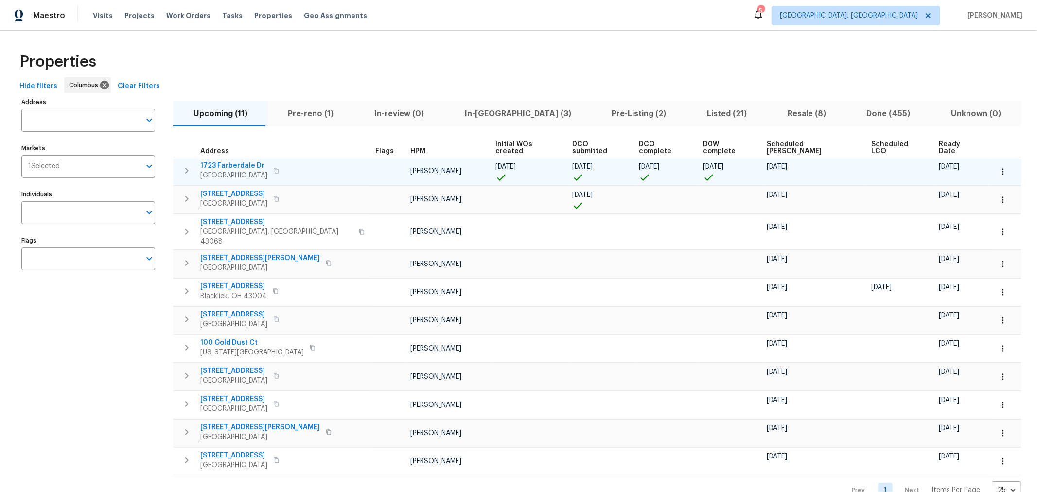
click at [219, 161] on span "1723 Farberdale Dr" at bounding box center [233, 166] width 67 height 10
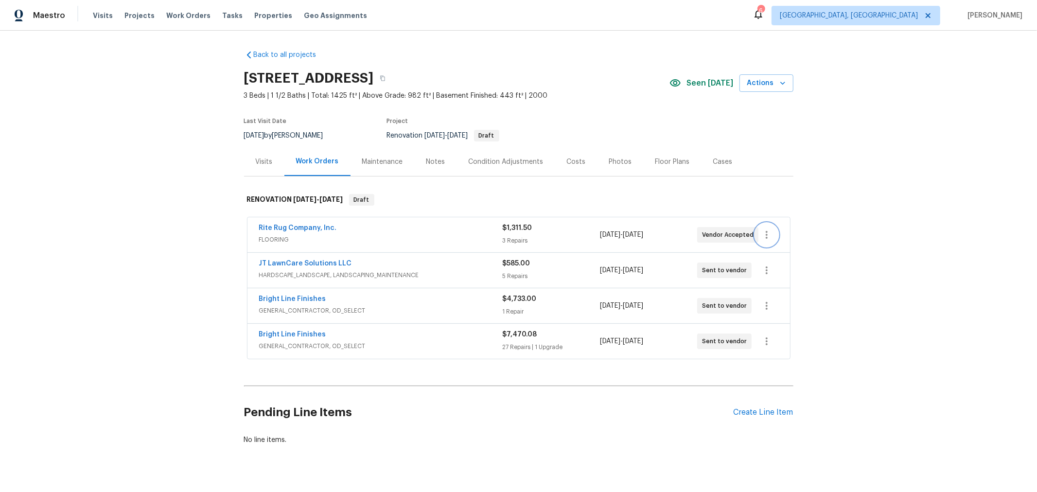
click at [764, 236] on icon "button" at bounding box center [767, 235] width 12 height 12
click at [773, 283] on li "Delete" at bounding box center [803, 283] width 105 height 16
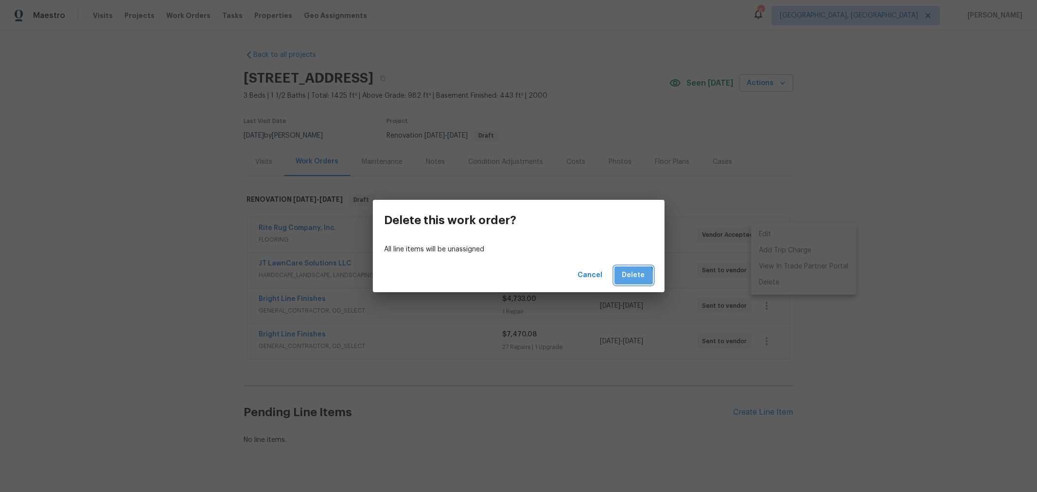
click at [628, 277] on span "Delete" at bounding box center [633, 275] width 23 height 12
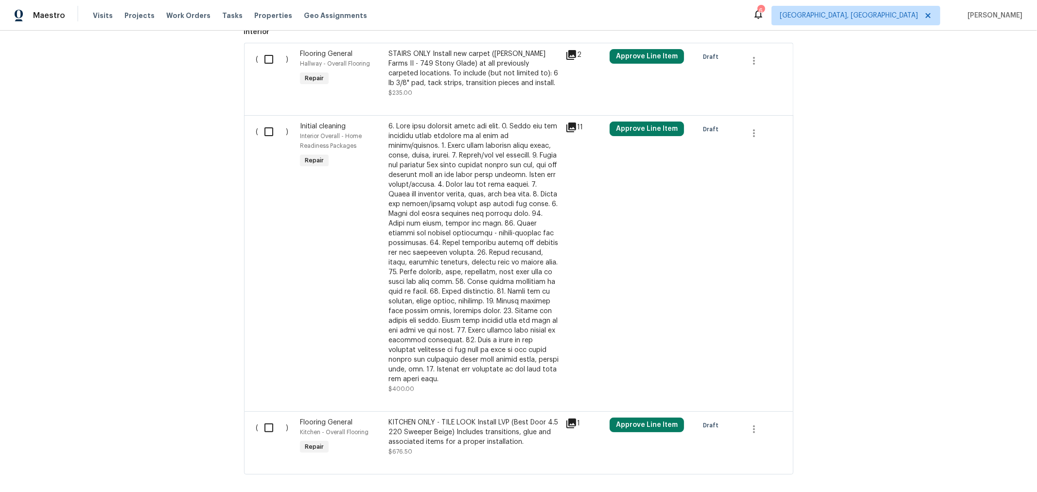
click at [266, 127] on input "checkbox" at bounding box center [273, 132] width 28 height 20
checkbox input "true"
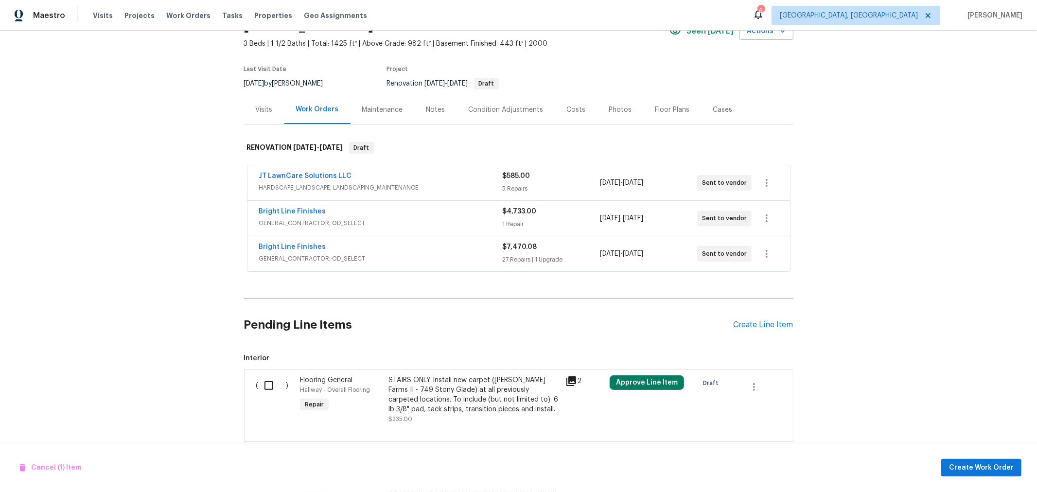
scroll to position [52, 0]
click at [991, 465] on span "Create Work Order" at bounding box center [981, 468] width 65 height 12
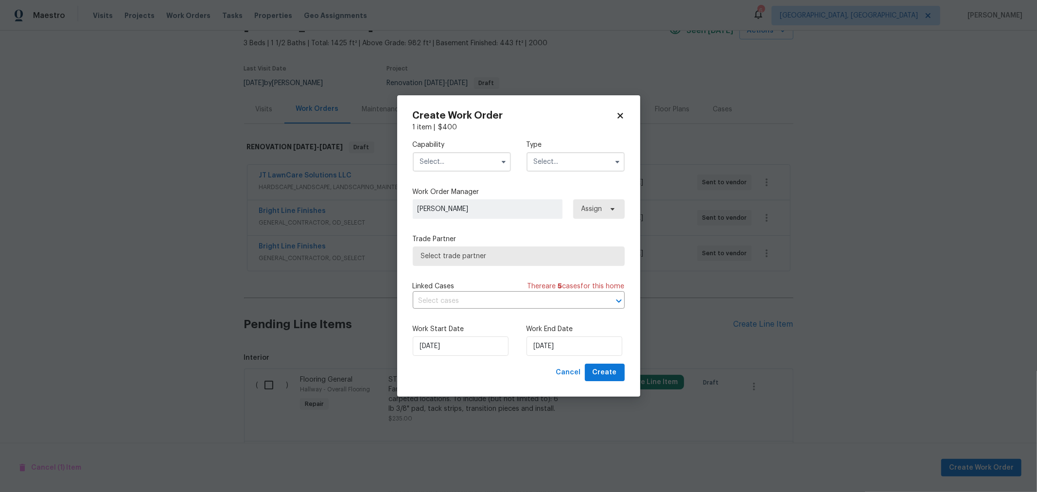
click at [448, 155] on input "text" at bounding box center [462, 161] width 98 height 19
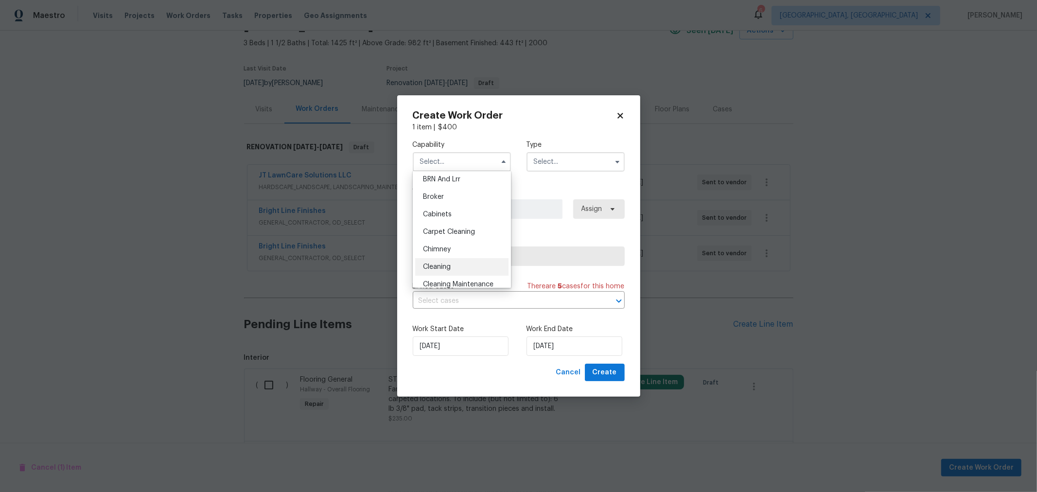
scroll to position [54, 0]
click at [449, 261] on div "Cleaning" at bounding box center [461, 267] width 93 height 17
type input "Cleaning"
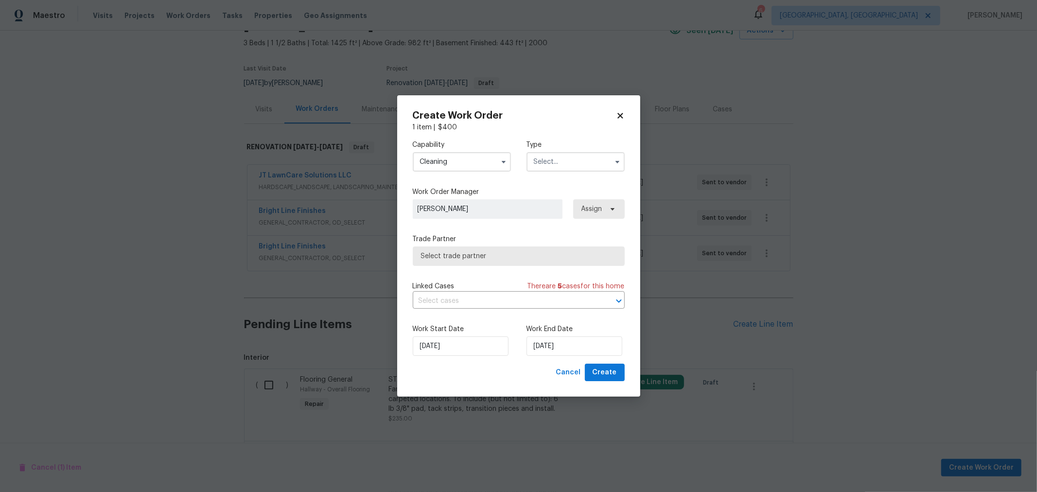
click at [565, 163] on input "text" at bounding box center [575, 161] width 98 height 19
click at [560, 268] on span "Renovation" at bounding box center [555, 269] width 36 height 7
type input "Renovation"
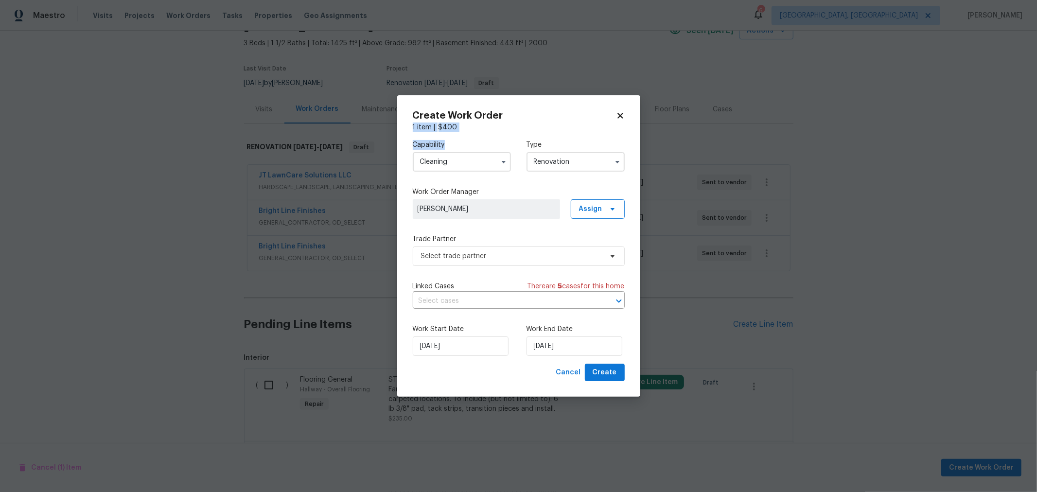
drag, startPoint x: 562, startPoint y: 101, endPoint x: 466, endPoint y: 158, distance: 112.2
click at [466, 158] on div "Create Work Order 1 item | $ 400 Capability Cleaning Type Renovation Work Order…" at bounding box center [518, 246] width 243 height 302
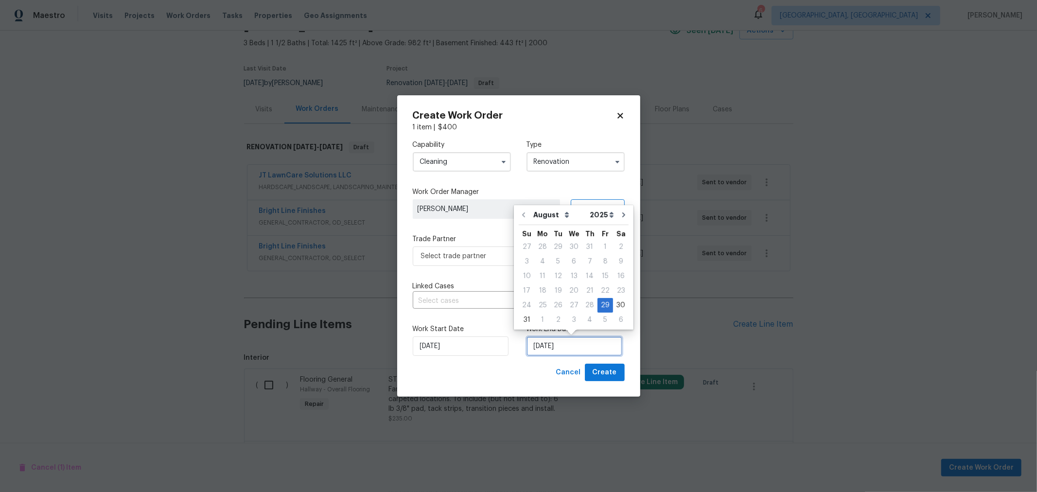
click at [559, 350] on input "[DATE]" at bounding box center [574, 345] width 96 height 19
click at [622, 213] on icon "Go to next month" at bounding box center [623, 214] width 3 height 5
type input "[DATE]"
select select "8"
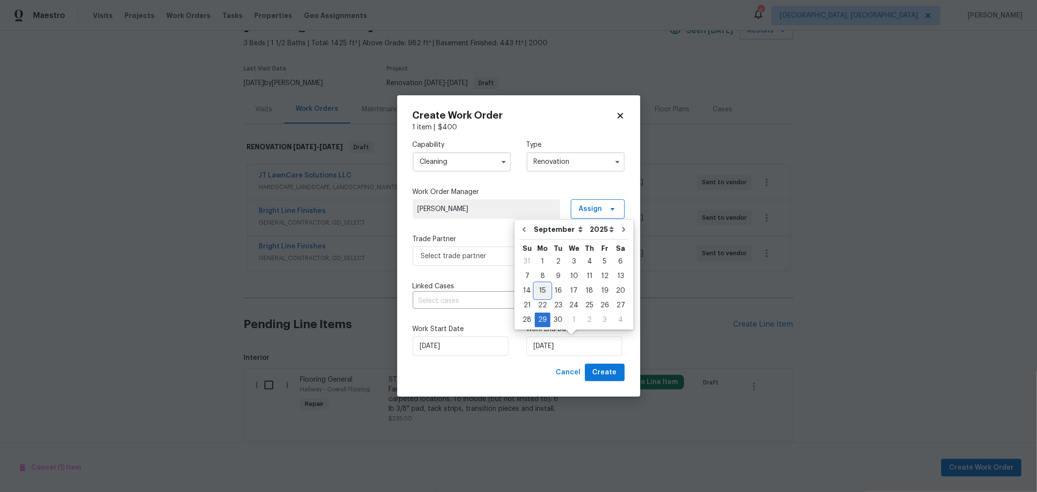
click at [541, 287] on div "15" at bounding box center [543, 291] width 16 height 14
type input "[DATE]"
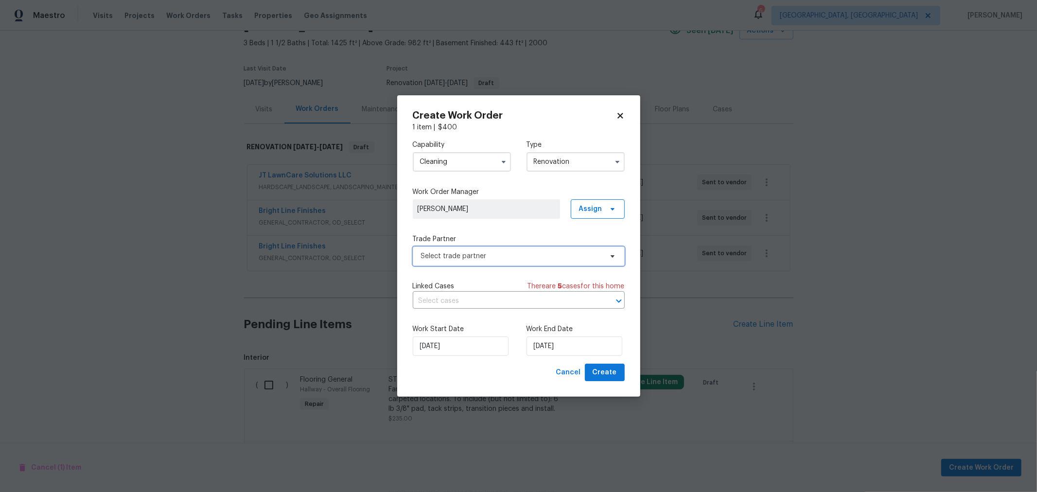
click at [498, 258] on span "Select trade partner" at bounding box center [511, 256] width 181 height 10
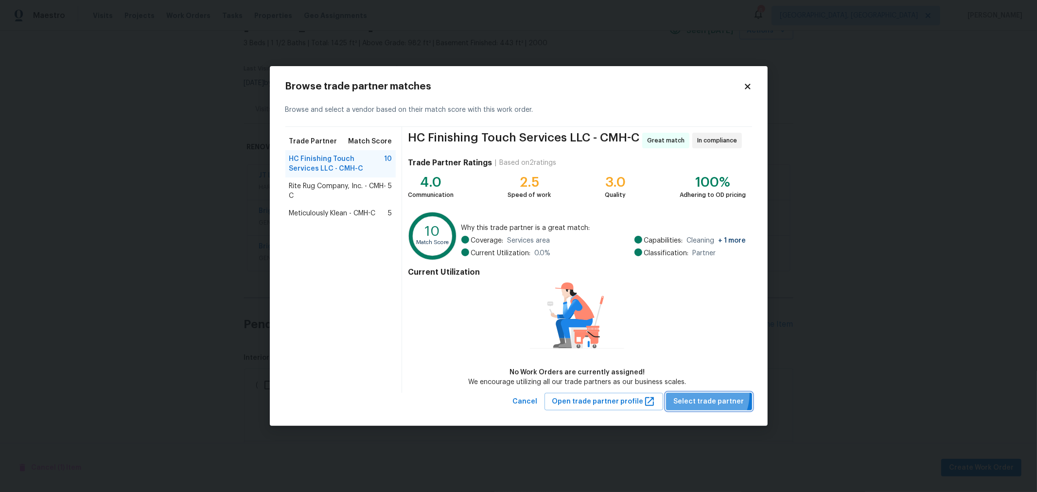
click at [704, 394] on button "Select trade partner" at bounding box center [709, 402] width 86 height 18
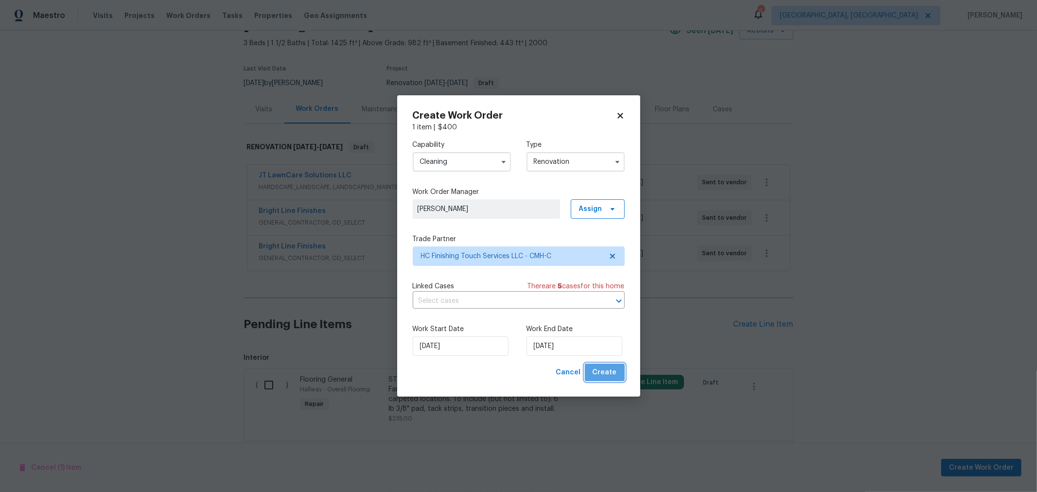
click at [616, 372] on button "Create" at bounding box center [605, 373] width 40 height 18
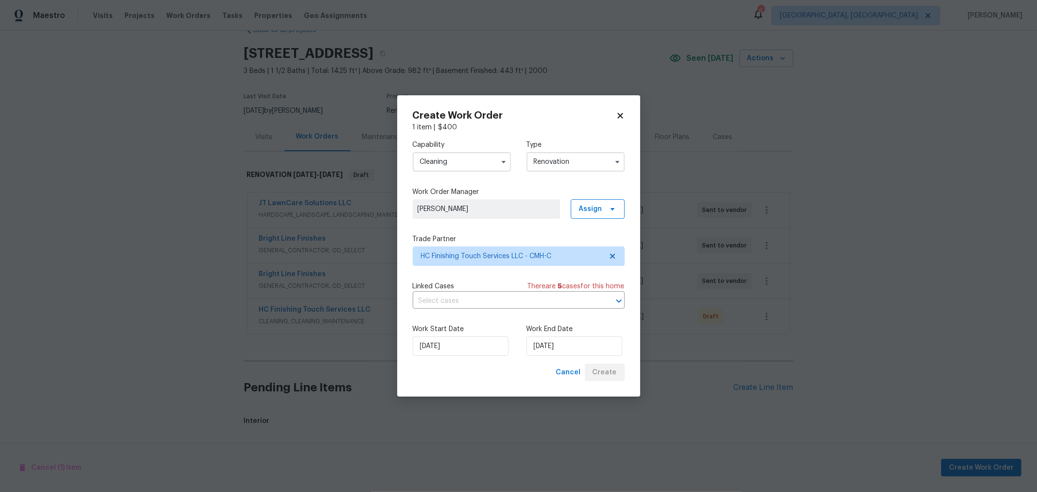
scroll to position [52, 0]
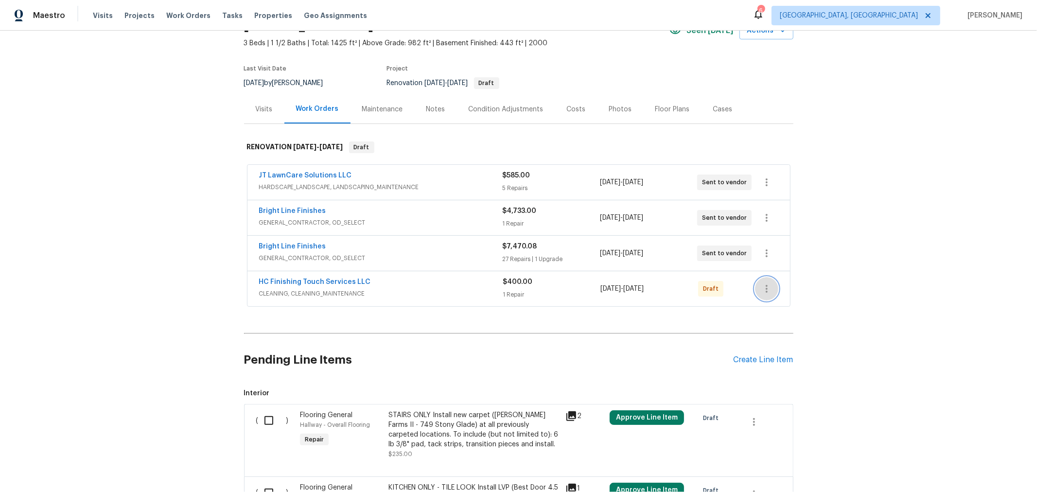
click at [768, 285] on icon "button" at bounding box center [767, 289] width 12 height 12
click at [878, 222] on div at bounding box center [518, 246] width 1037 height 492
click at [803, 316] on div "Back to all projects [STREET_ADDRESS] 3 Beds | 1 1/2 Baths | Total: 1425 ft² | …" at bounding box center [518, 261] width 1037 height 461
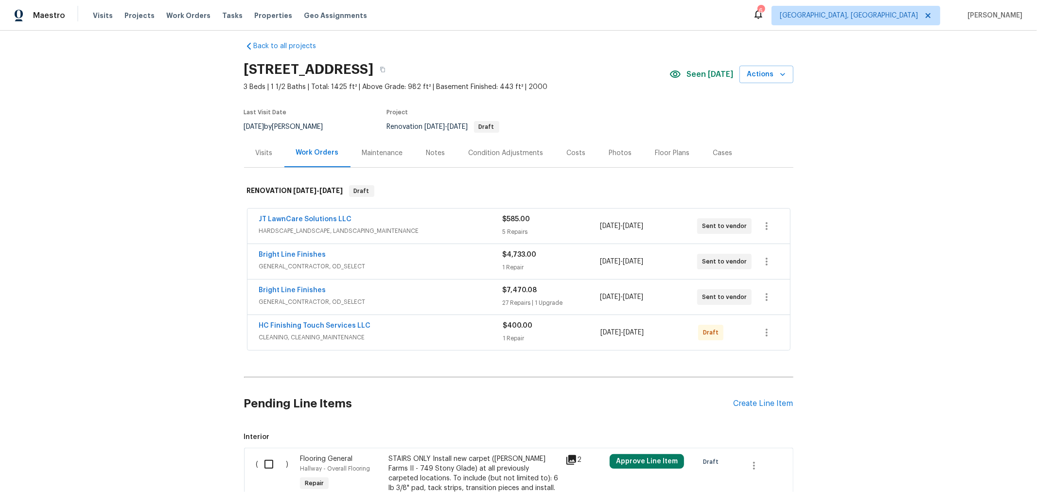
scroll to position [0, 0]
